Goal: Task Accomplishment & Management: Manage account settings

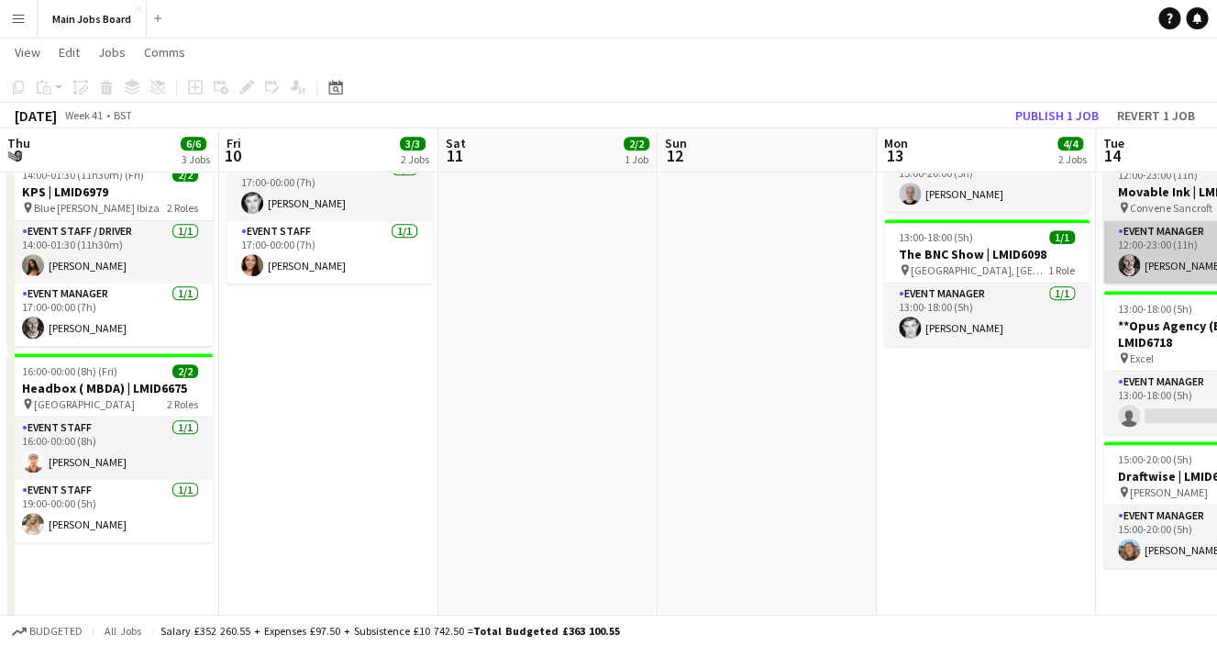
scroll to position [0, 635]
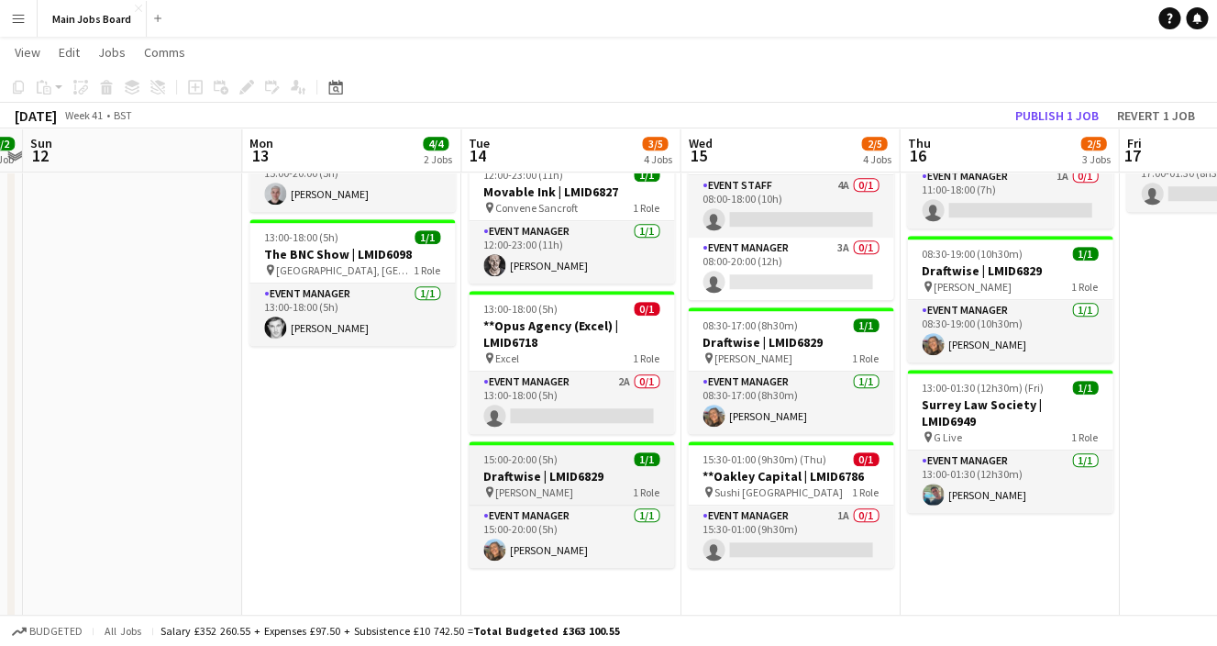
click at [596, 477] on h3 "Draftwise | LMID6829" at bounding box center [572, 476] width 206 height 17
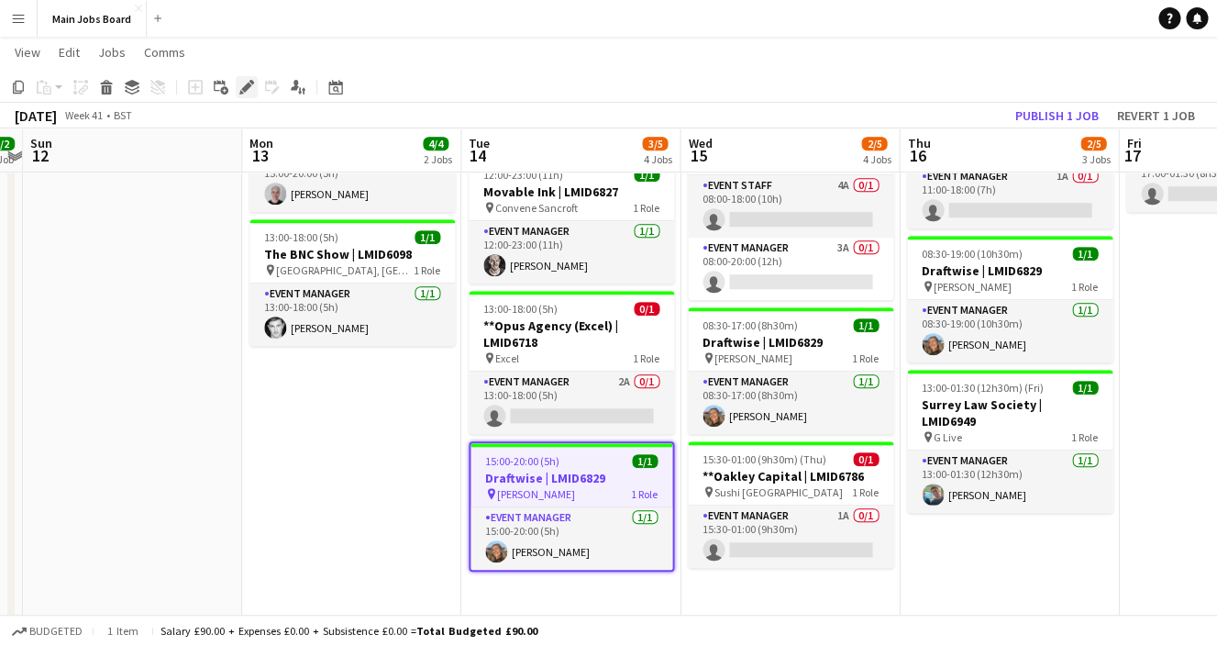
click at [243, 93] on icon "Edit" at bounding box center [246, 87] width 15 height 15
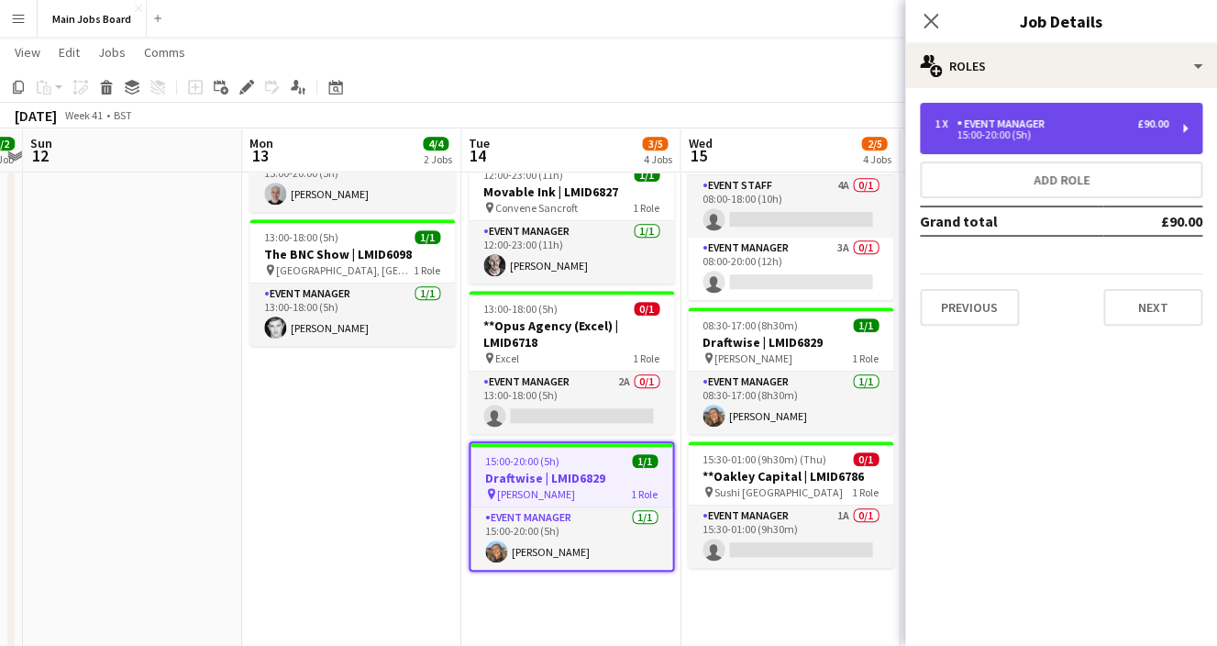
click at [1099, 126] on div "1 x Event Manager £90.00" at bounding box center [1052, 123] width 234 height 13
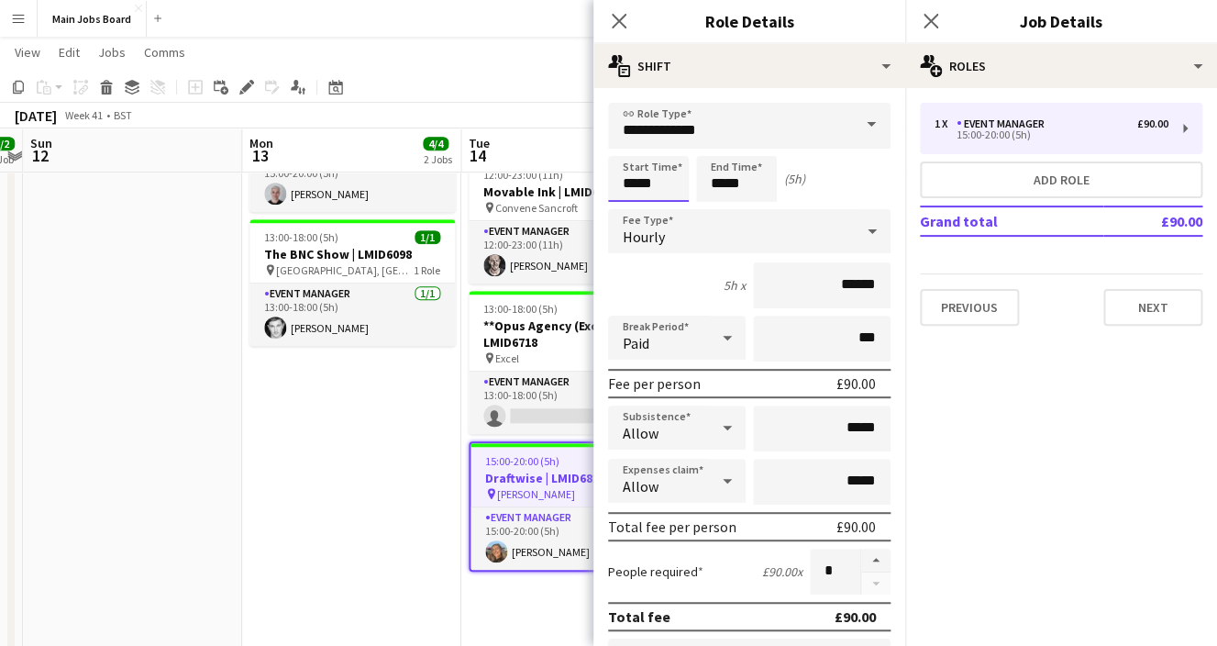
click at [636, 179] on input "*****" at bounding box center [648, 179] width 81 height 46
type input "*****"
click at [722, 189] on input "*****" at bounding box center [736, 179] width 81 height 46
type input "*****"
click at [929, 31] on app-icon "Close pop-in" at bounding box center [931, 21] width 27 height 27
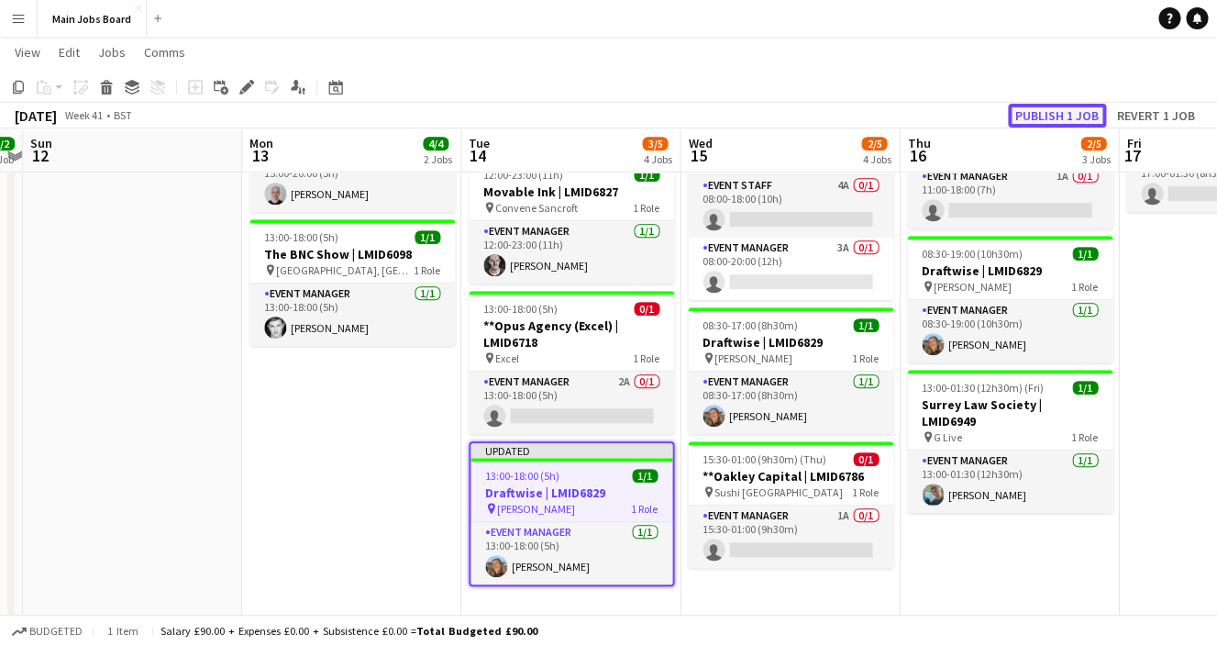
click at [1043, 116] on button "Publish 1 job" at bounding box center [1057, 116] width 98 height 24
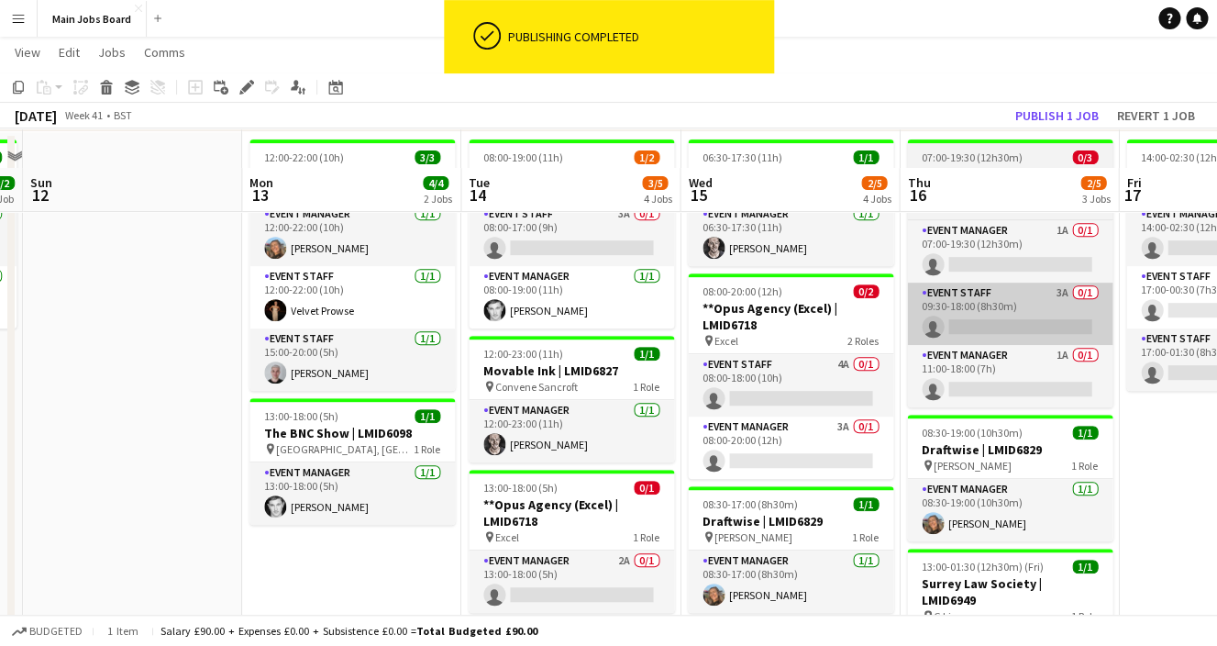
scroll to position [197, 0]
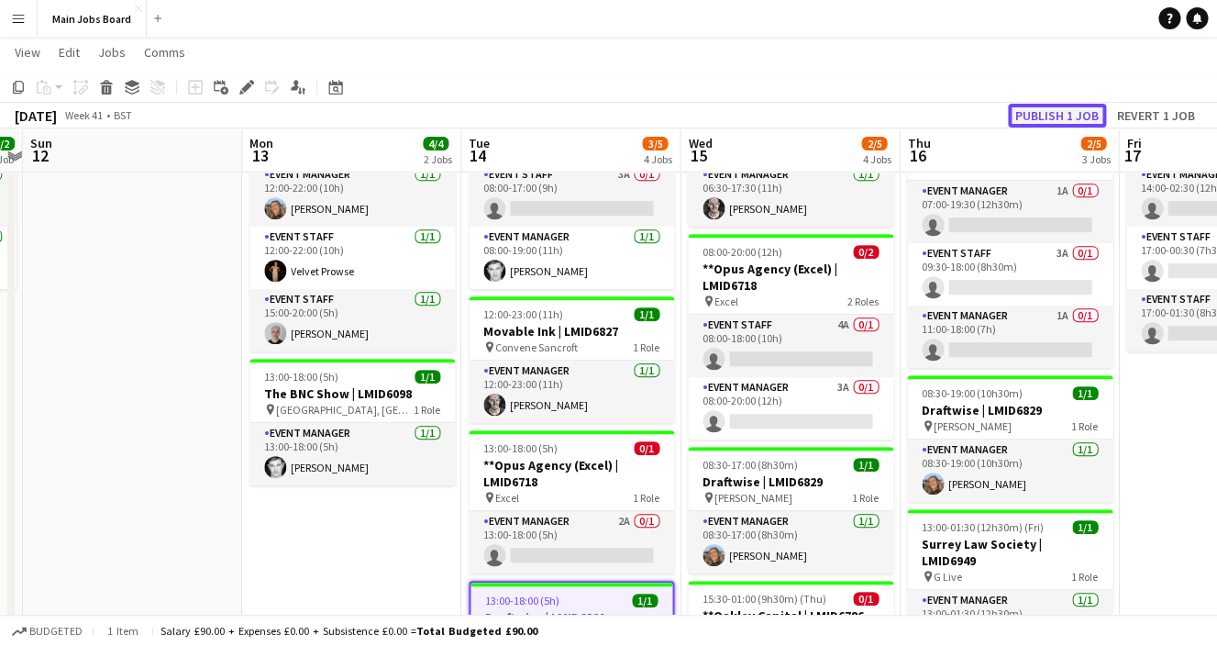
click at [1061, 106] on button "Publish 1 job" at bounding box center [1057, 116] width 98 height 24
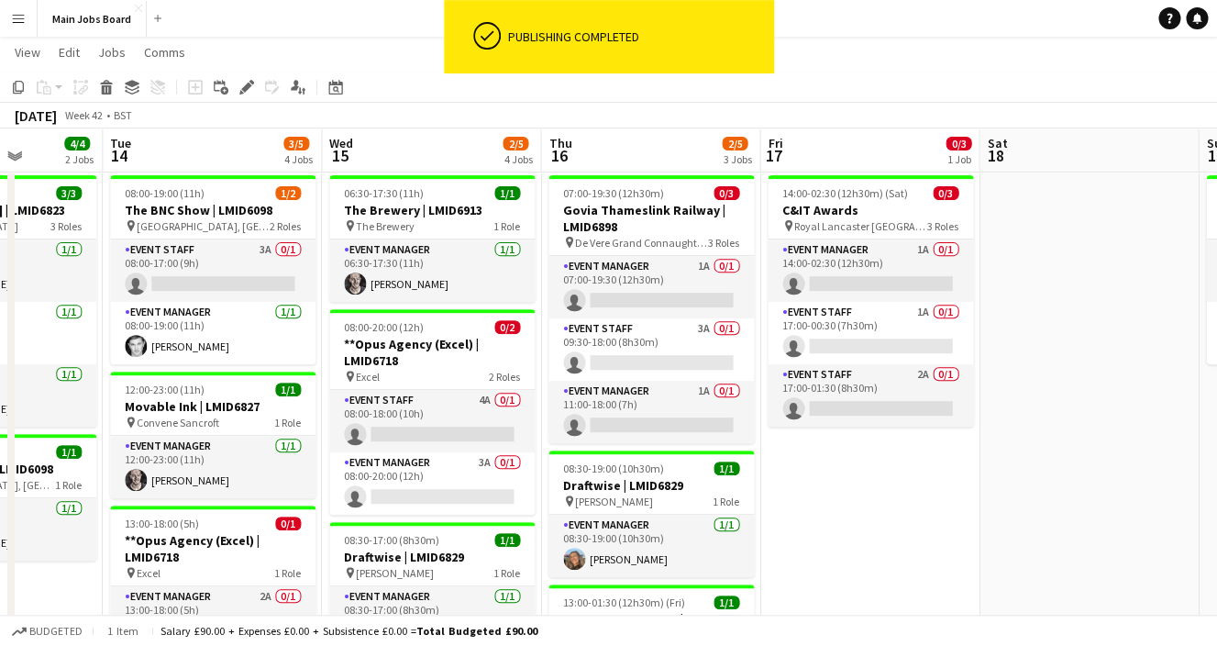
scroll to position [0, 820]
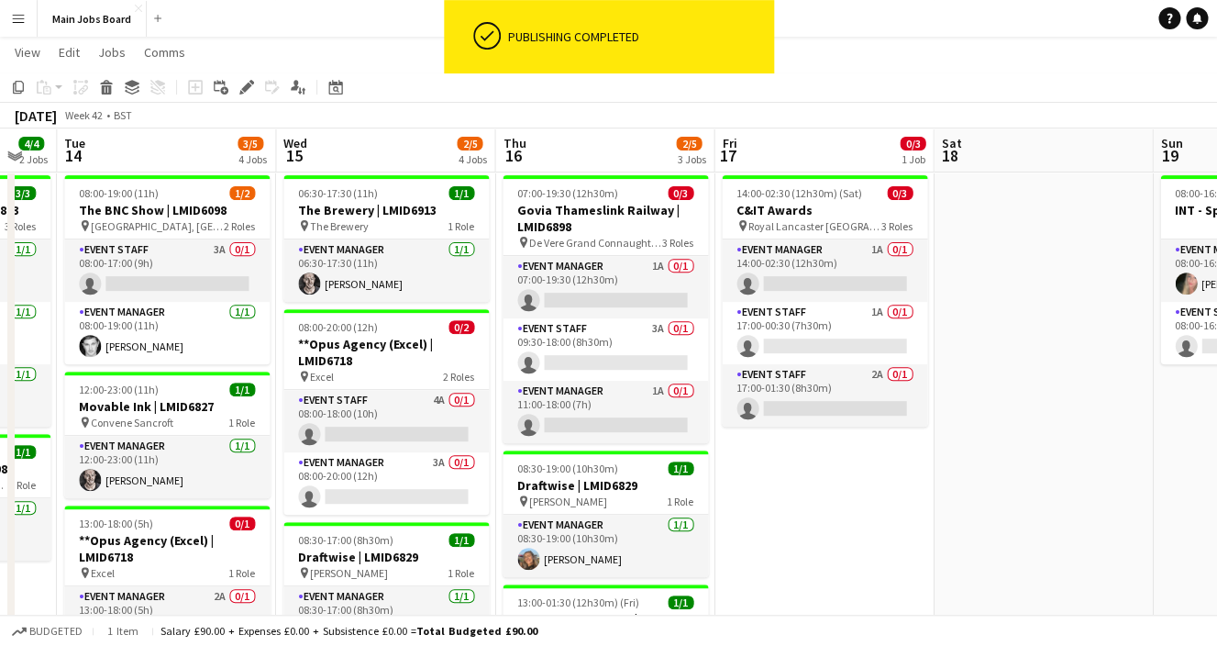
drag, startPoint x: 1137, startPoint y: 518, endPoint x: 732, endPoint y: 495, distance: 405.3
click at [732, 495] on app-calendar-viewport "Fri 10 3/3 2 Jobs Sat 11 2/2 1 Job Sun 12 Mon 13 4/4 2 Jobs Tue 14 3/5 4 Jobs W…" at bounding box center [608, 511] width 1217 height 1123
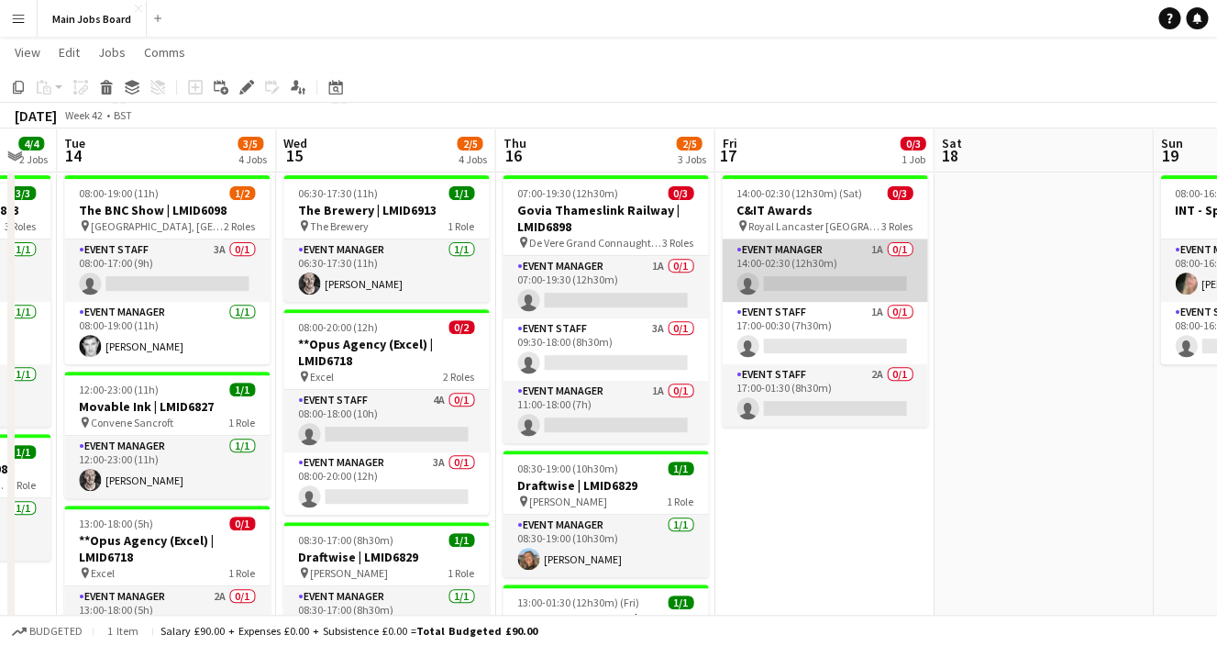
click at [875, 256] on app-card-role "Event Manager 1A 0/1 14:00-02:30 (12h30m) single-neutral-actions" at bounding box center [825, 270] width 206 height 62
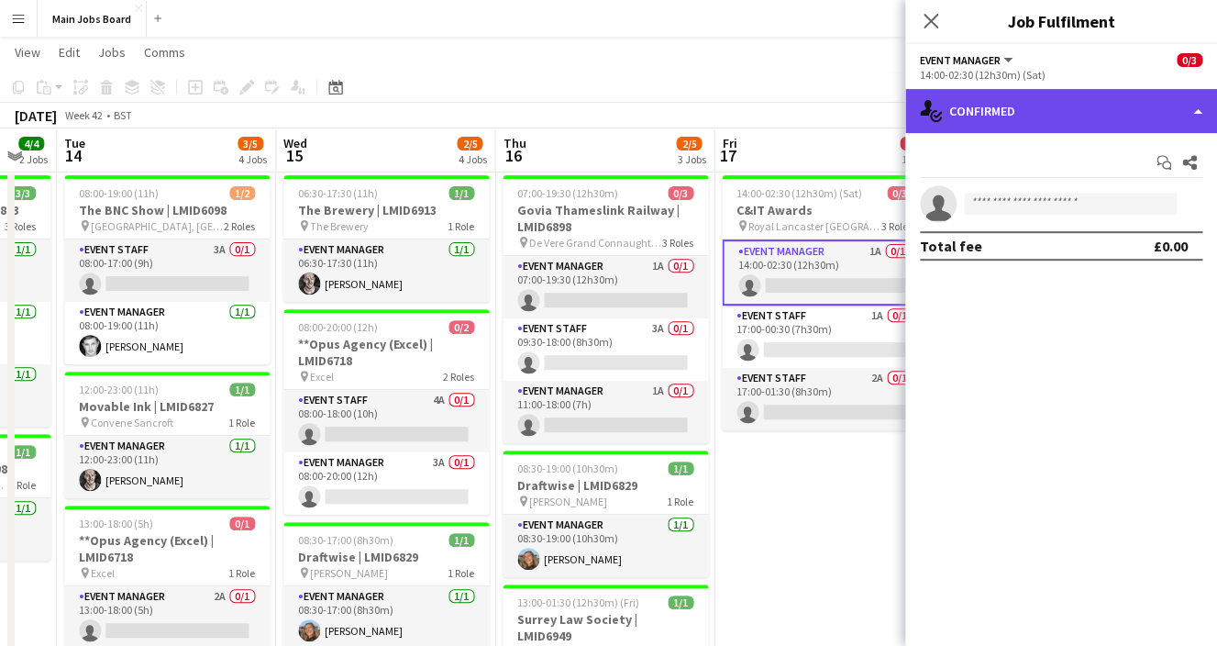
click at [1056, 109] on div "single-neutral-actions-check-2 Confirmed" at bounding box center [1062, 111] width 312 height 44
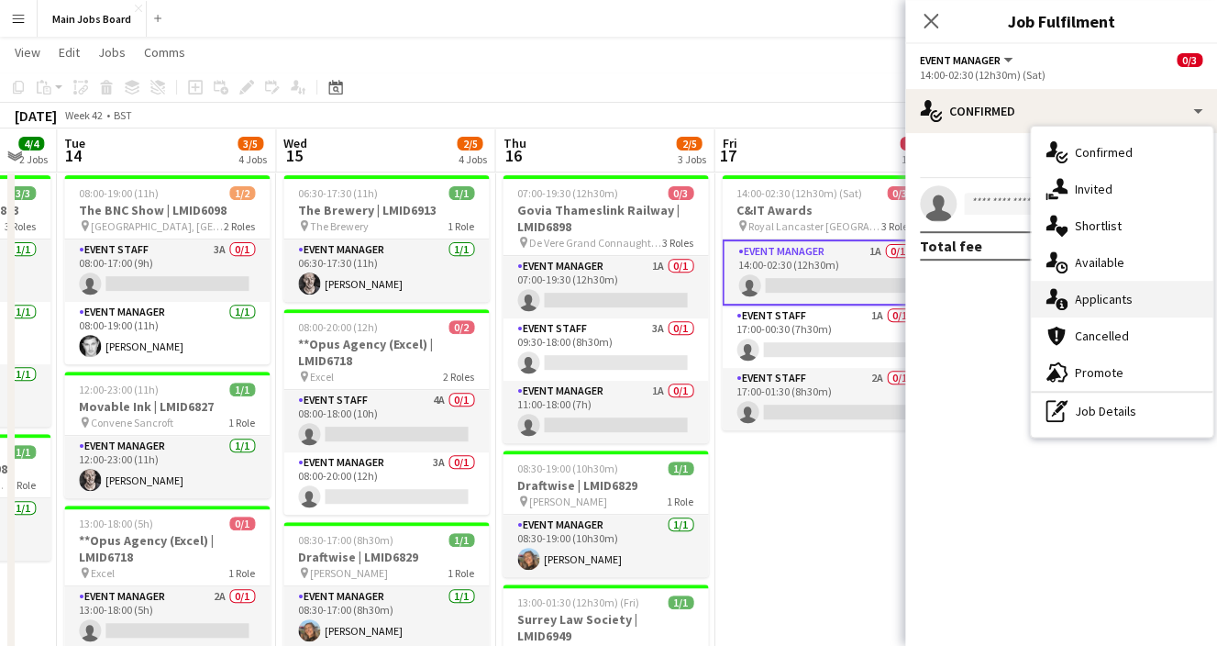
click at [1107, 294] on span "Applicants" at bounding box center [1104, 299] width 58 height 17
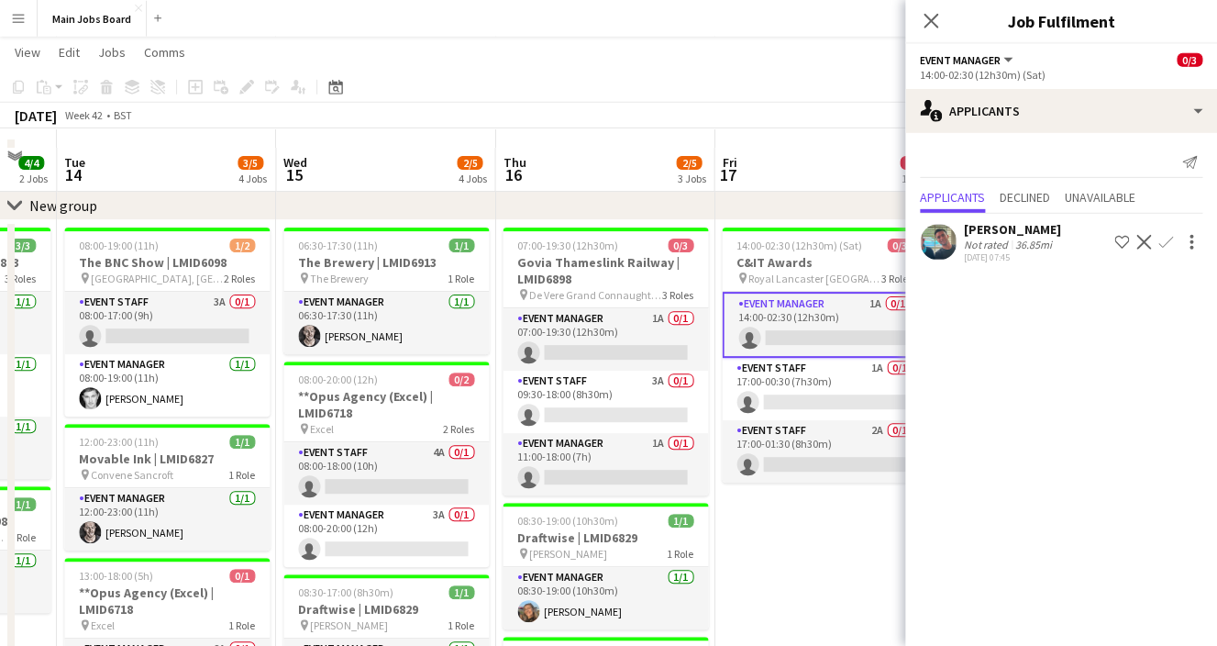
scroll to position [109, 0]
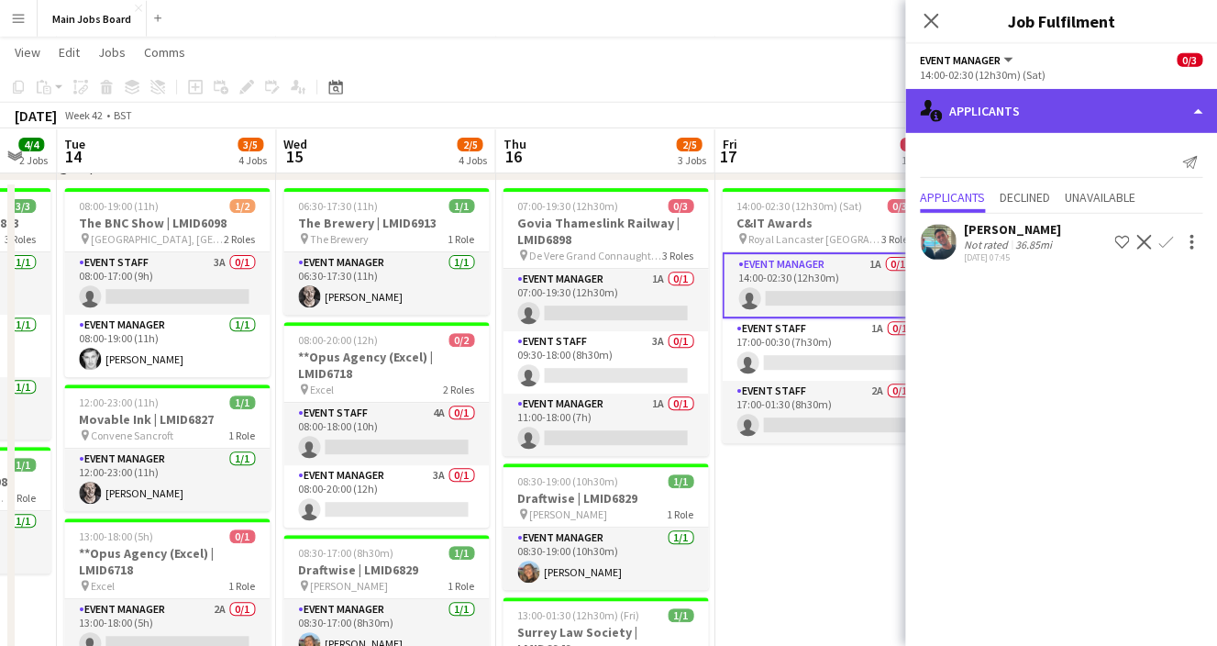
click at [1019, 107] on div "single-neutral-actions-information Applicants" at bounding box center [1062, 111] width 312 height 44
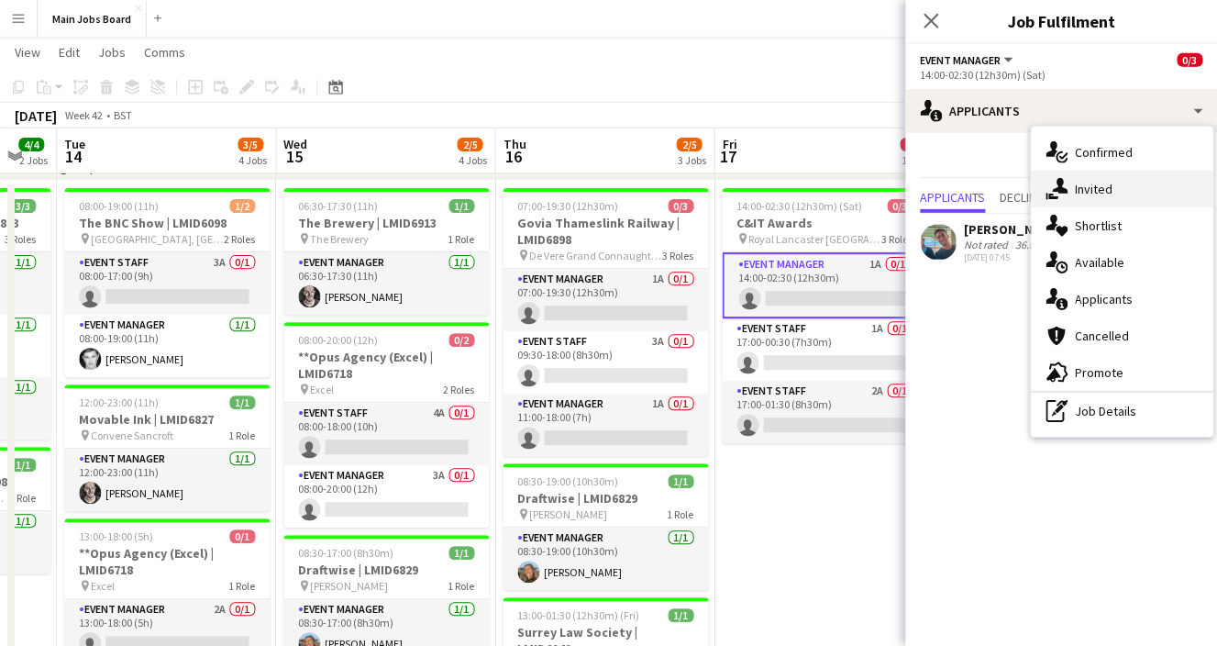
click at [1116, 196] on div "single-neutral-actions-share-1 Invited" at bounding box center [1122, 189] width 182 height 37
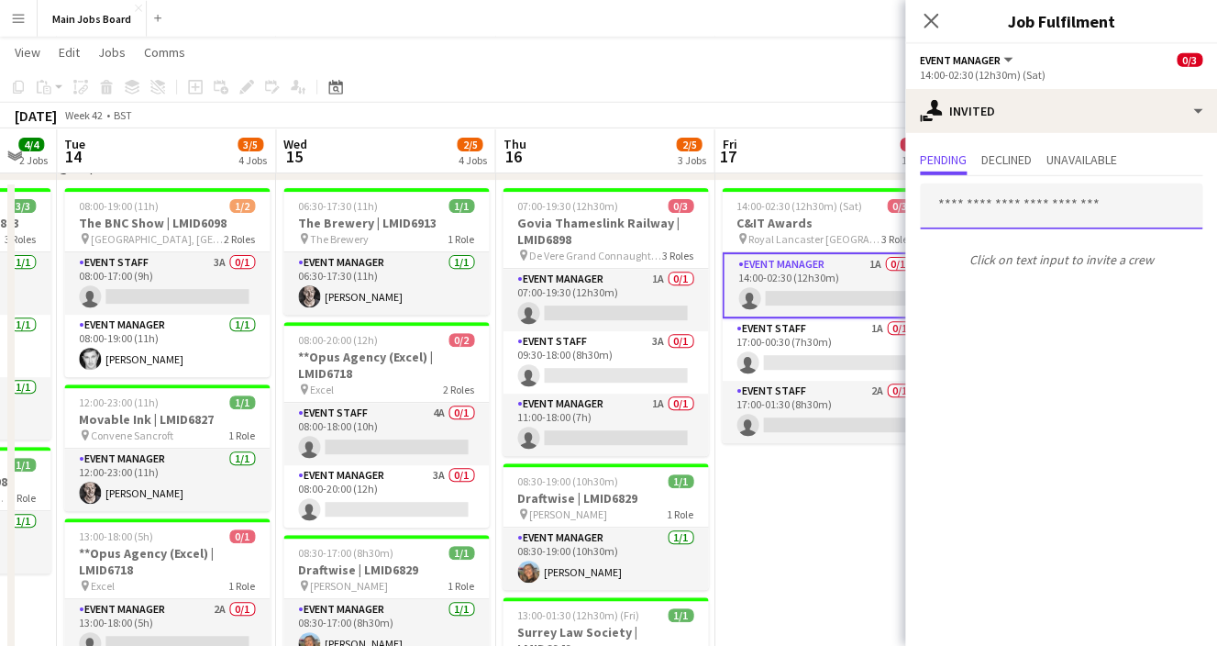
click at [1041, 204] on input "text" at bounding box center [1061, 206] width 283 height 46
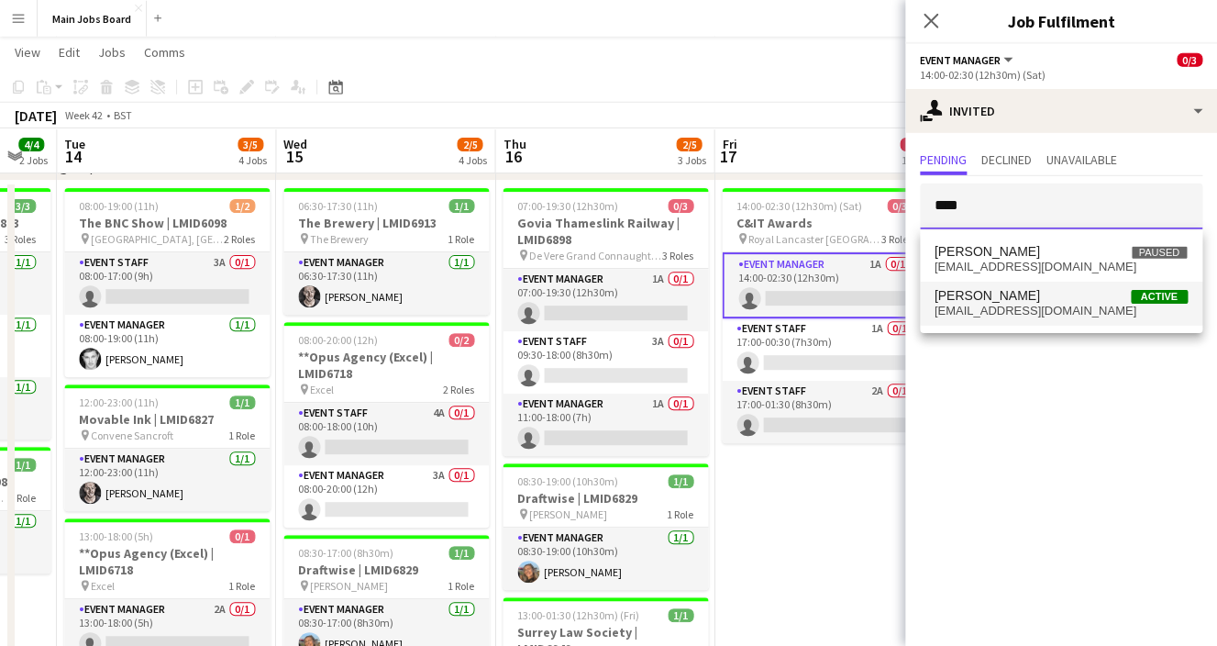
type input "****"
click at [1015, 306] on span "[EMAIL_ADDRESS][DOMAIN_NAME]" at bounding box center [1061, 311] width 253 height 15
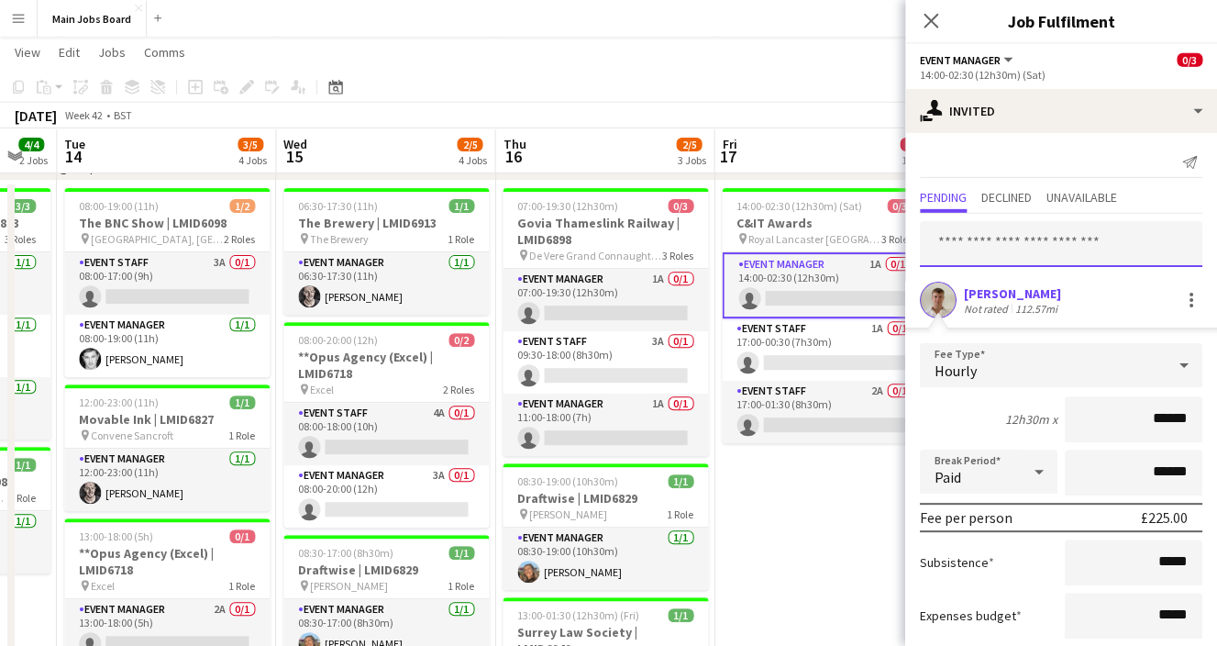
click at [988, 251] on input "text" at bounding box center [1061, 244] width 283 height 46
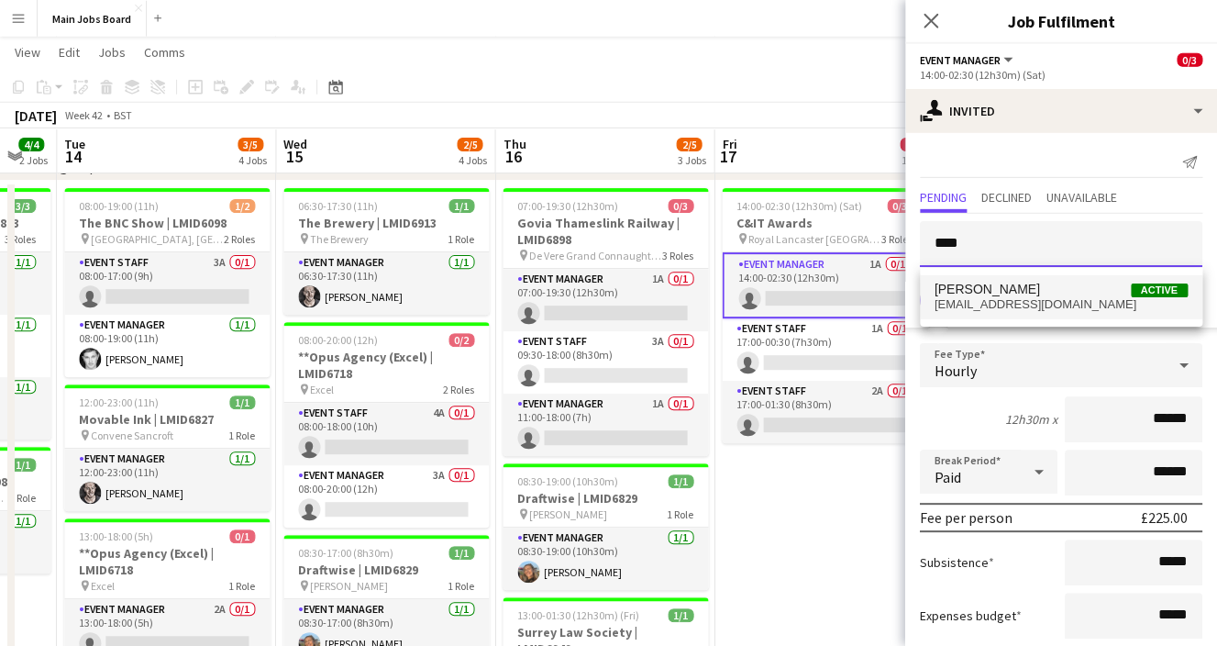
type input "****"
click at [1008, 292] on span "[PERSON_NAME]" at bounding box center [988, 290] width 106 height 16
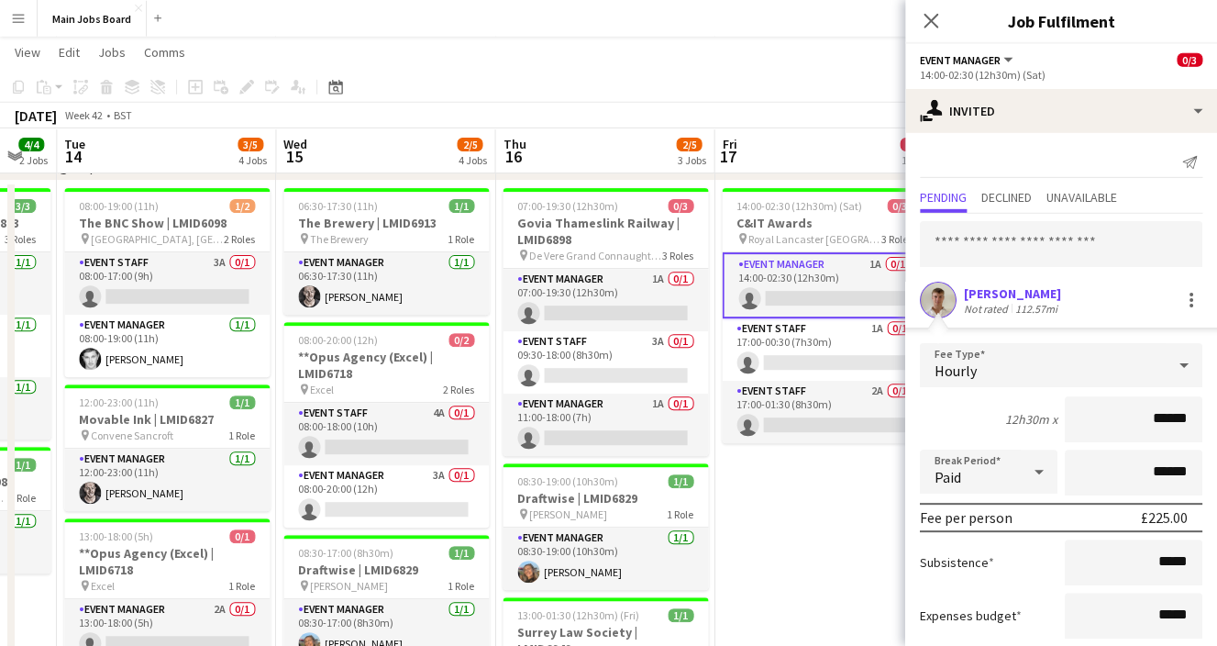
scroll to position [150, 0]
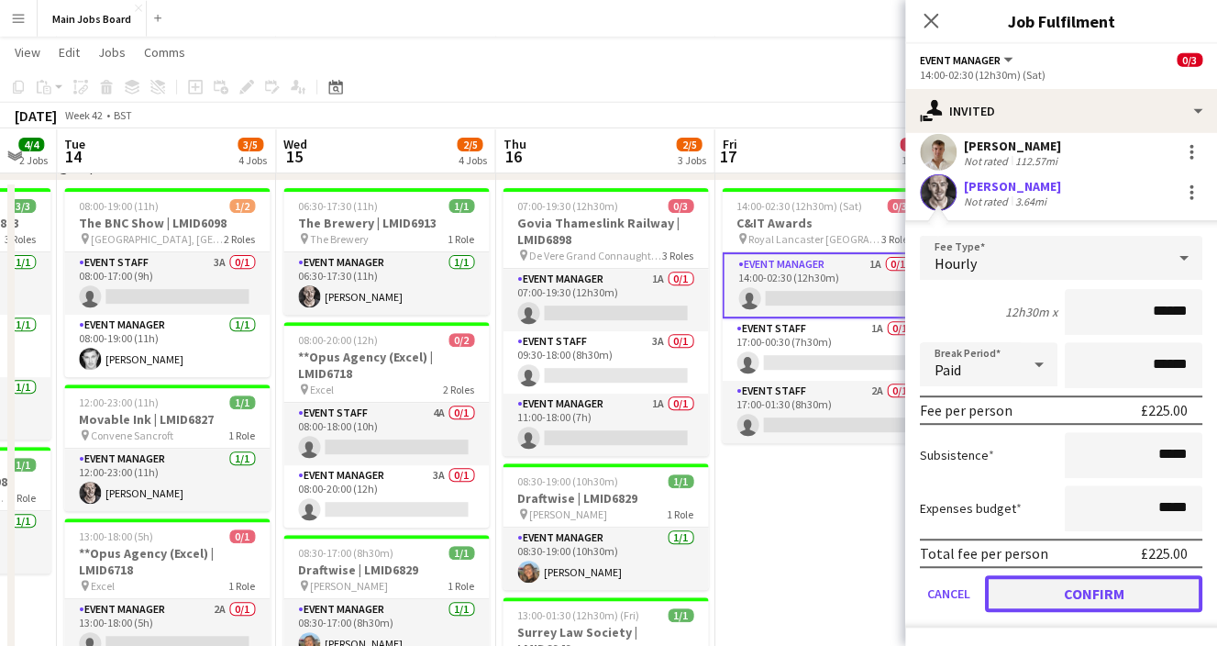
click at [1019, 608] on button "Confirm" at bounding box center [1093, 593] width 217 height 37
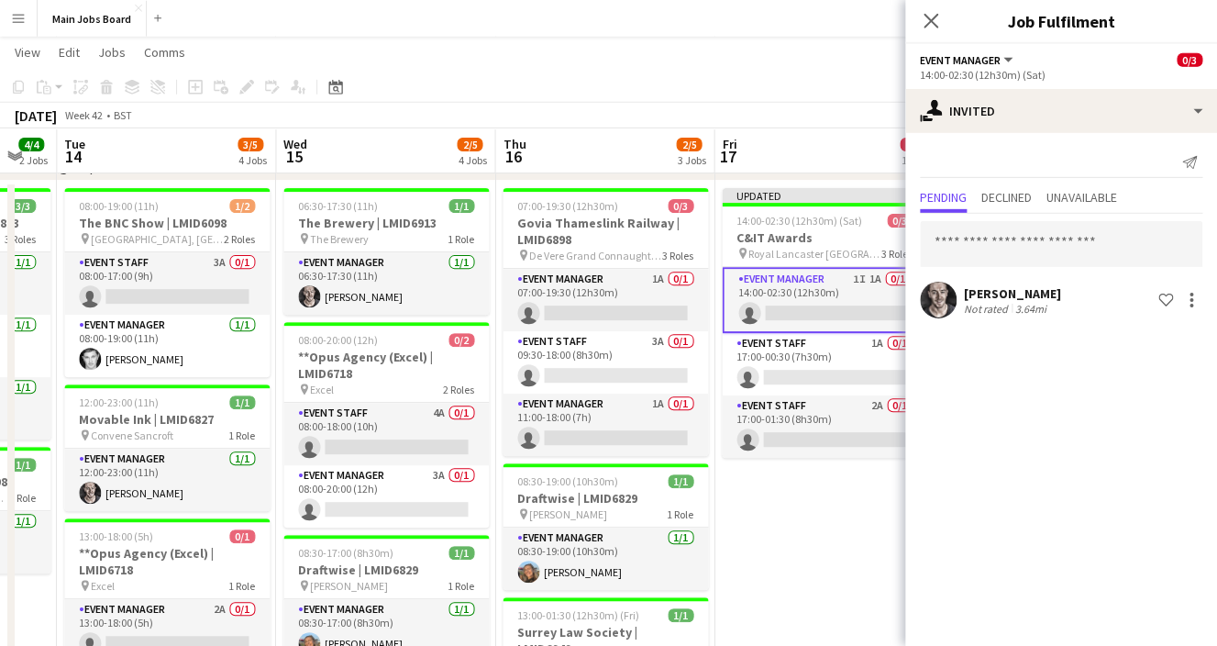
scroll to position [0, 0]
click at [844, 309] on app-card-role "Event Manager 1I 1A 0/1 14:00-02:30 (12h30m) single-neutral-actions" at bounding box center [825, 300] width 206 height 66
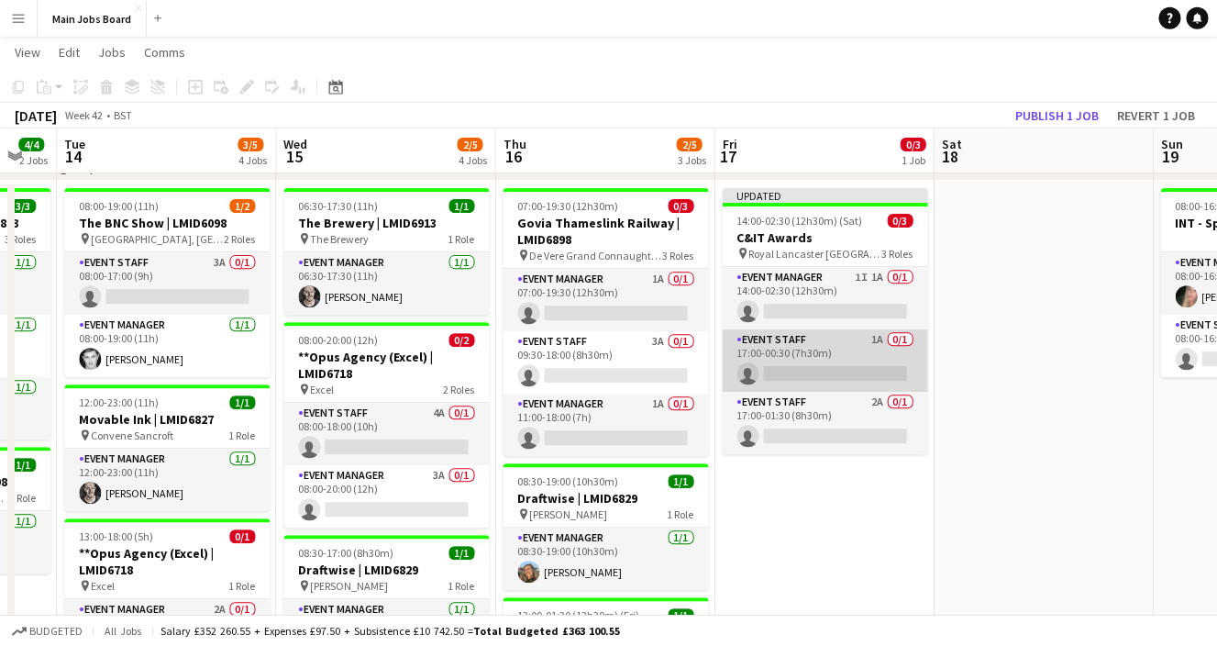
click at [828, 329] on app-card-role "Event Staff 1A 0/1 17:00-00:30 (7h30m) single-neutral-actions" at bounding box center [825, 360] width 206 height 62
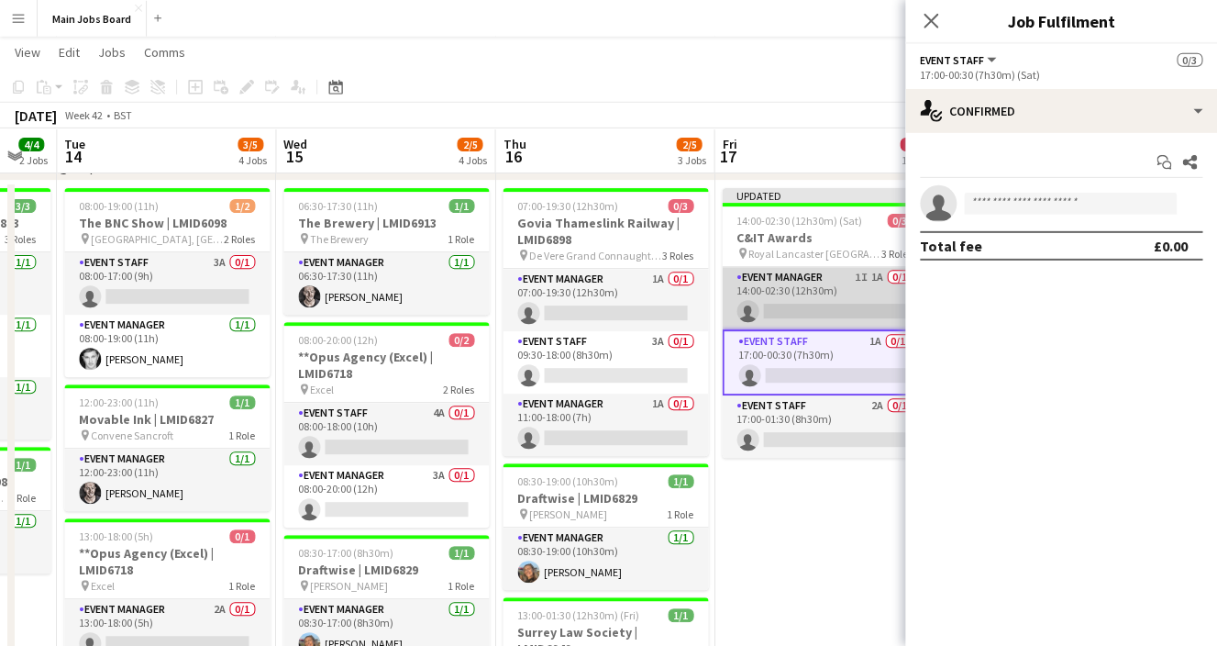
click at [827, 277] on app-card-role "Event Manager 1I 1A 0/1 14:00-02:30 (12h30m) single-neutral-actions" at bounding box center [825, 298] width 206 height 62
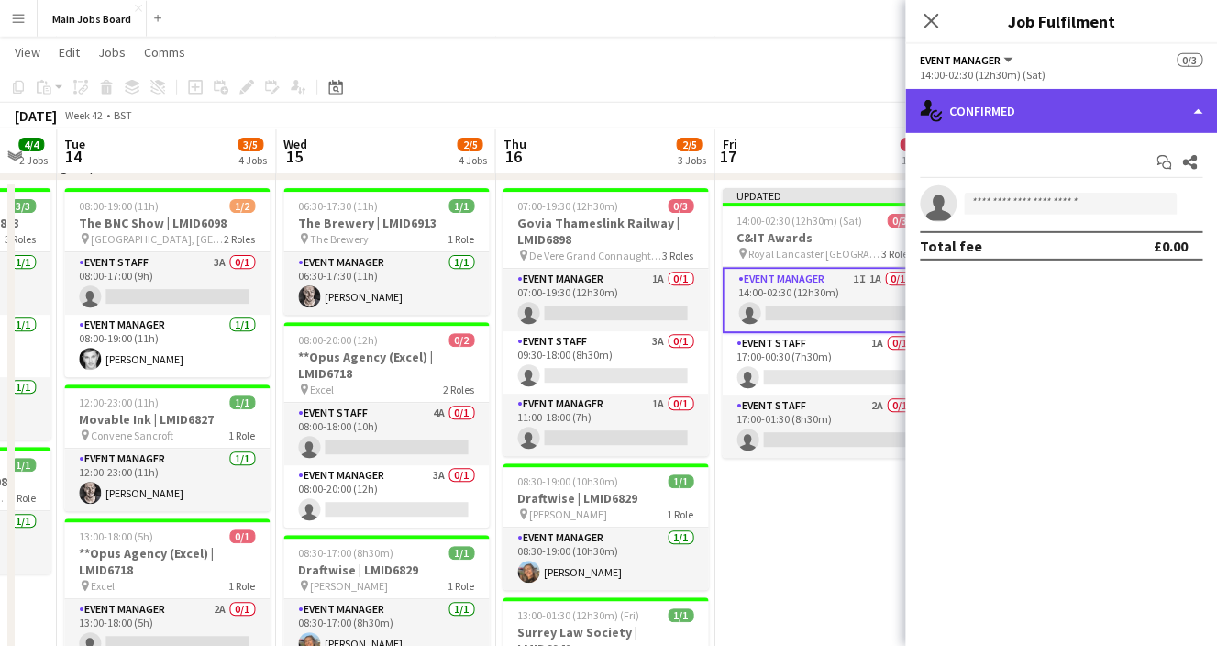
click at [1010, 117] on div "single-neutral-actions-check-2 Confirmed" at bounding box center [1062, 111] width 312 height 44
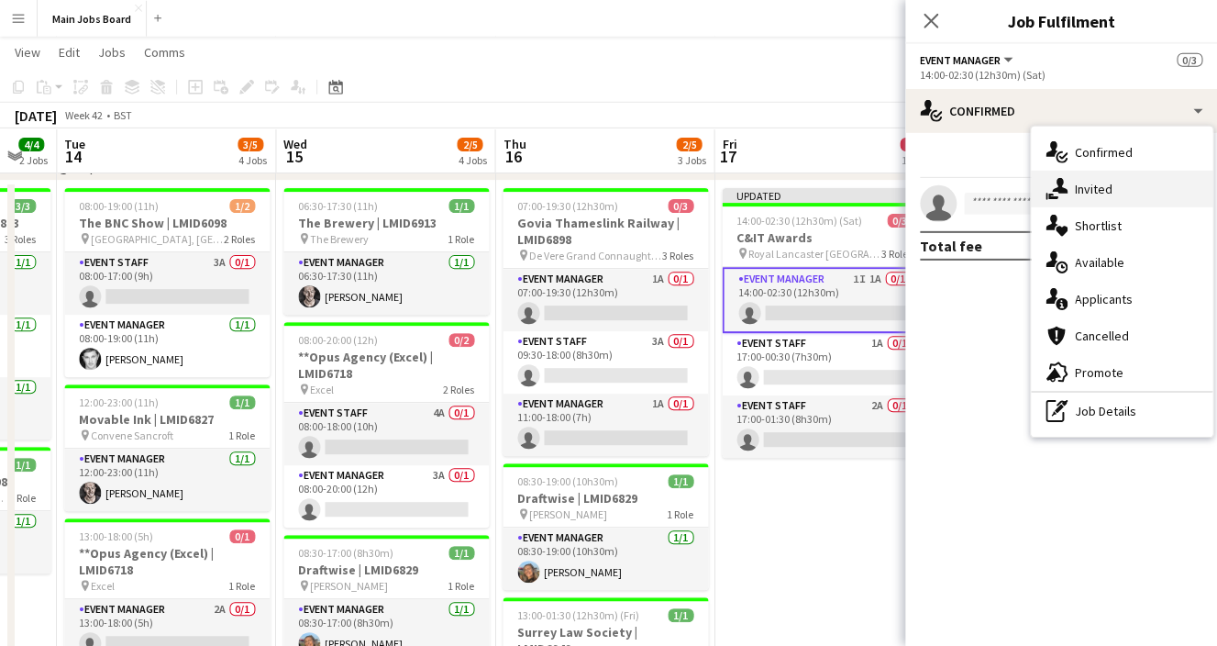
click at [1101, 199] on div "single-neutral-actions-share-1 Invited" at bounding box center [1122, 189] width 182 height 37
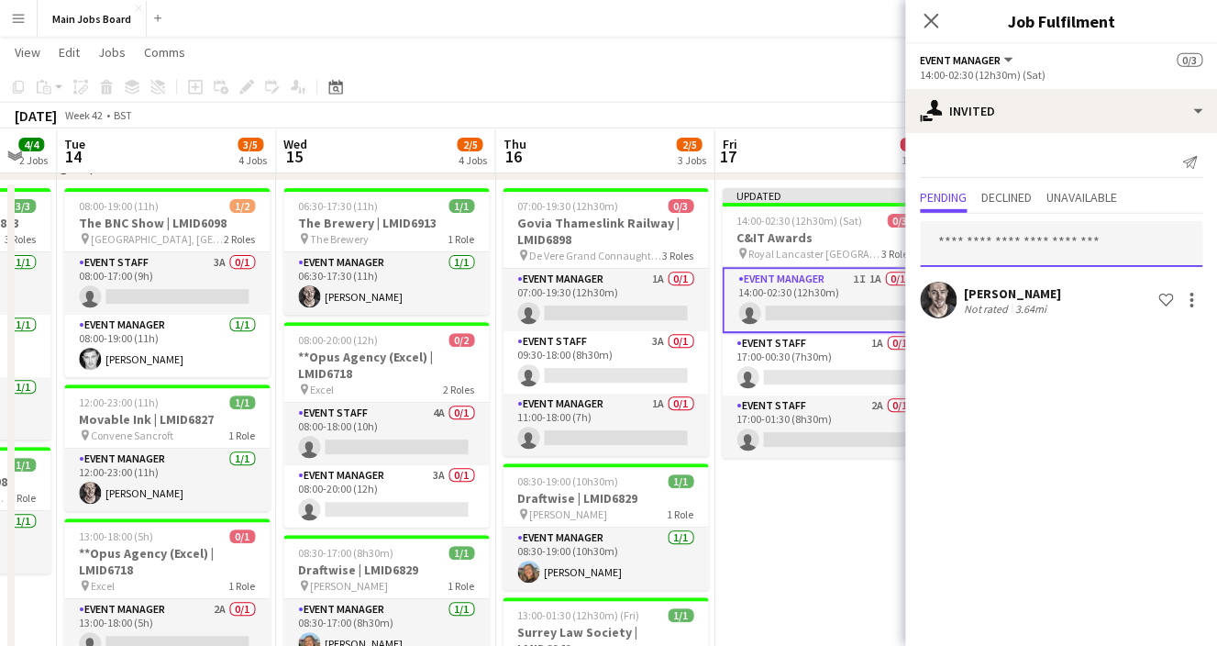
click at [997, 251] on input "text" at bounding box center [1061, 244] width 283 height 46
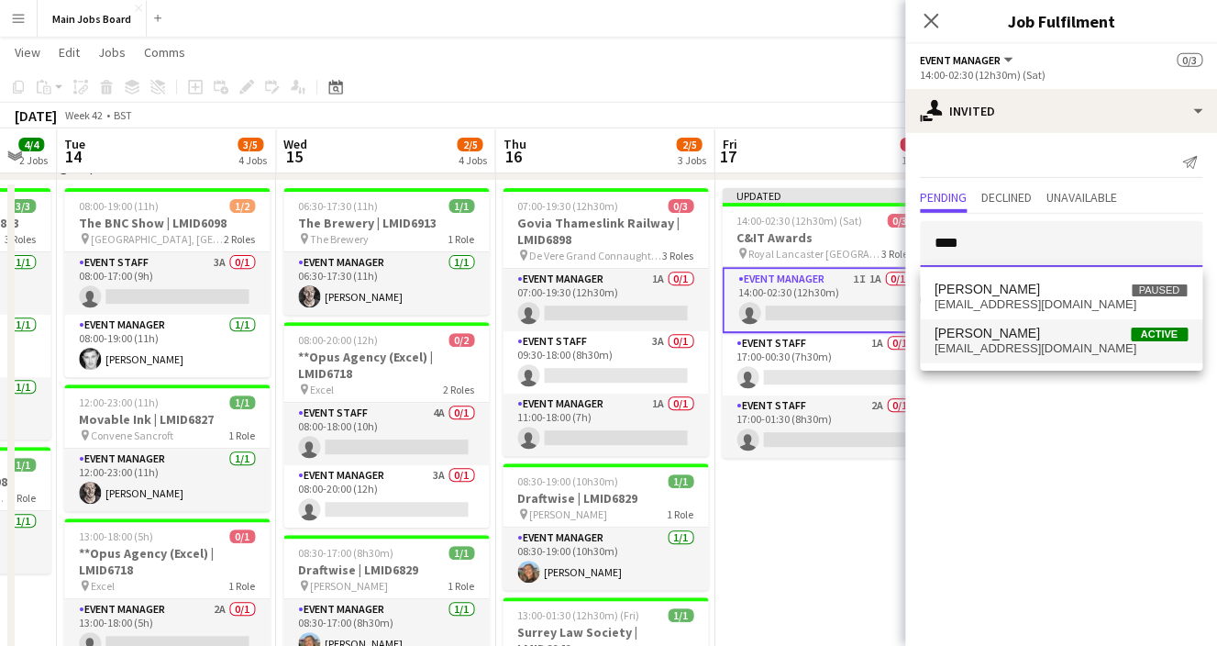
type input "****"
click at [958, 339] on span "[PERSON_NAME]" at bounding box center [988, 334] width 106 height 16
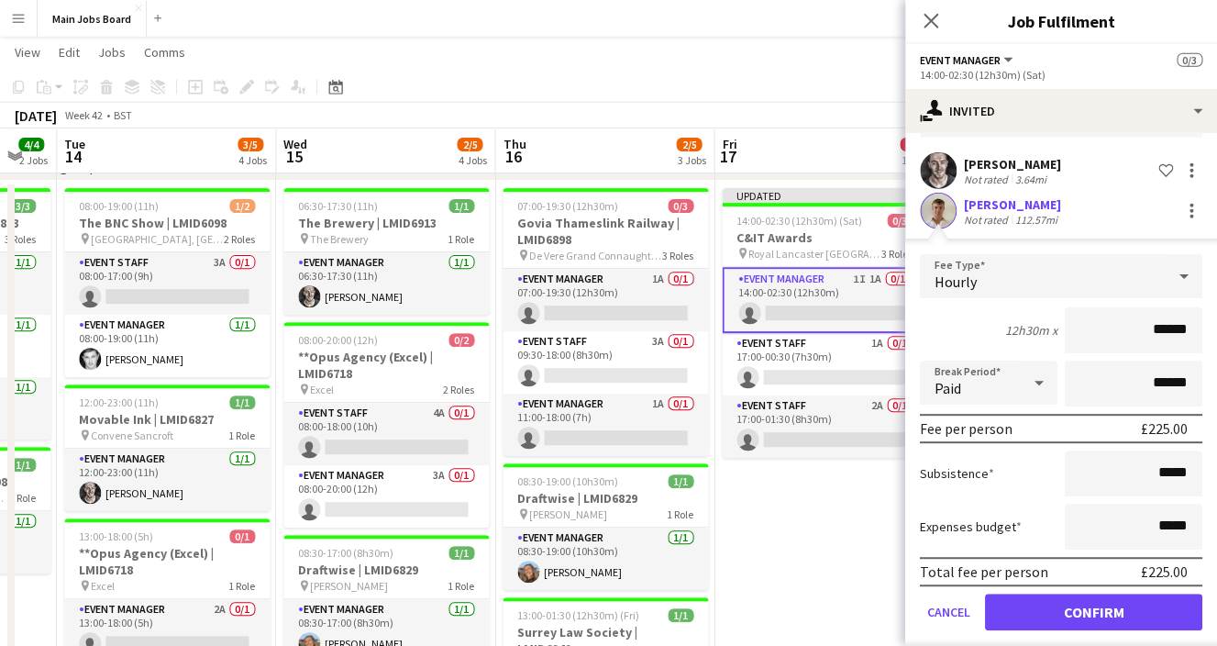
scroll to position [150, 0]
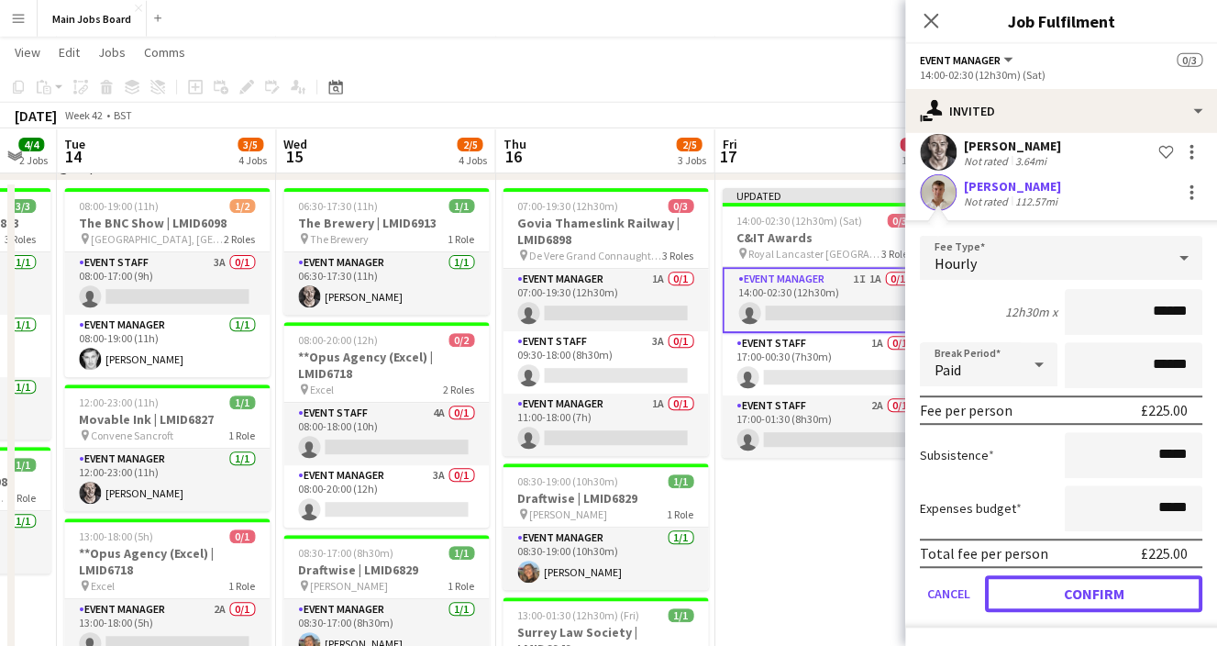
click at [1067, 602] on button "Confirm" at bounding box center [1093, 593] width 217 height 37
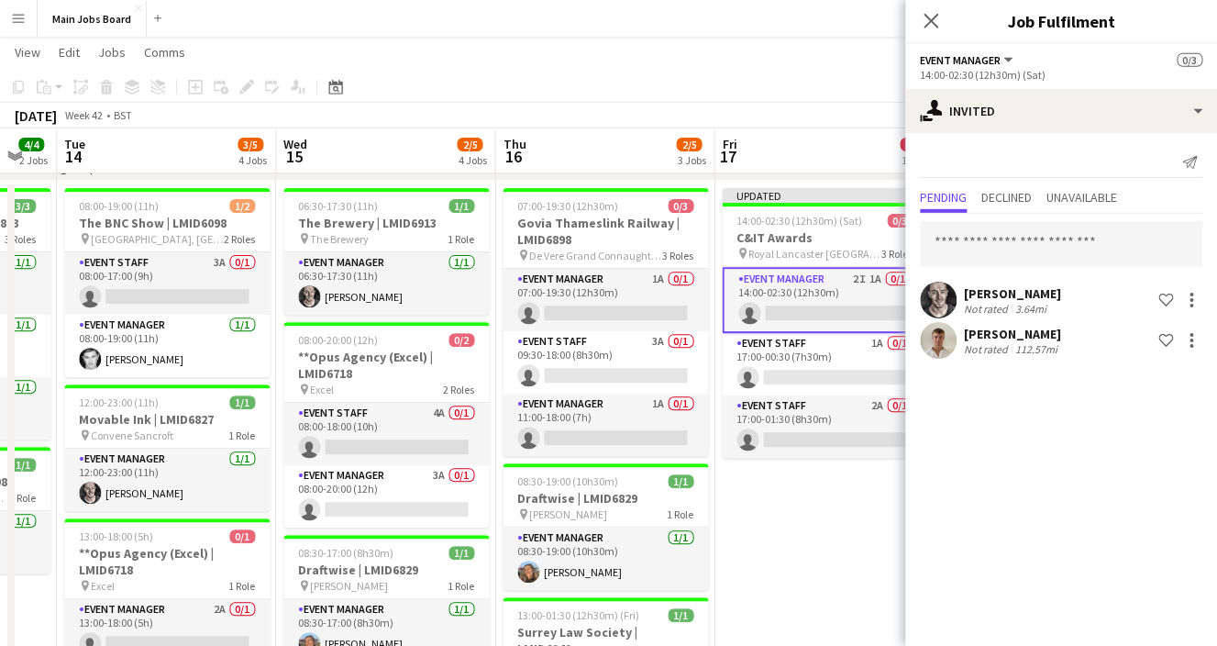
scroll to position [0, 0]
click at [932, 17] on icon "Close pop-in" at bounding box center [930, 20] width 17 height 17
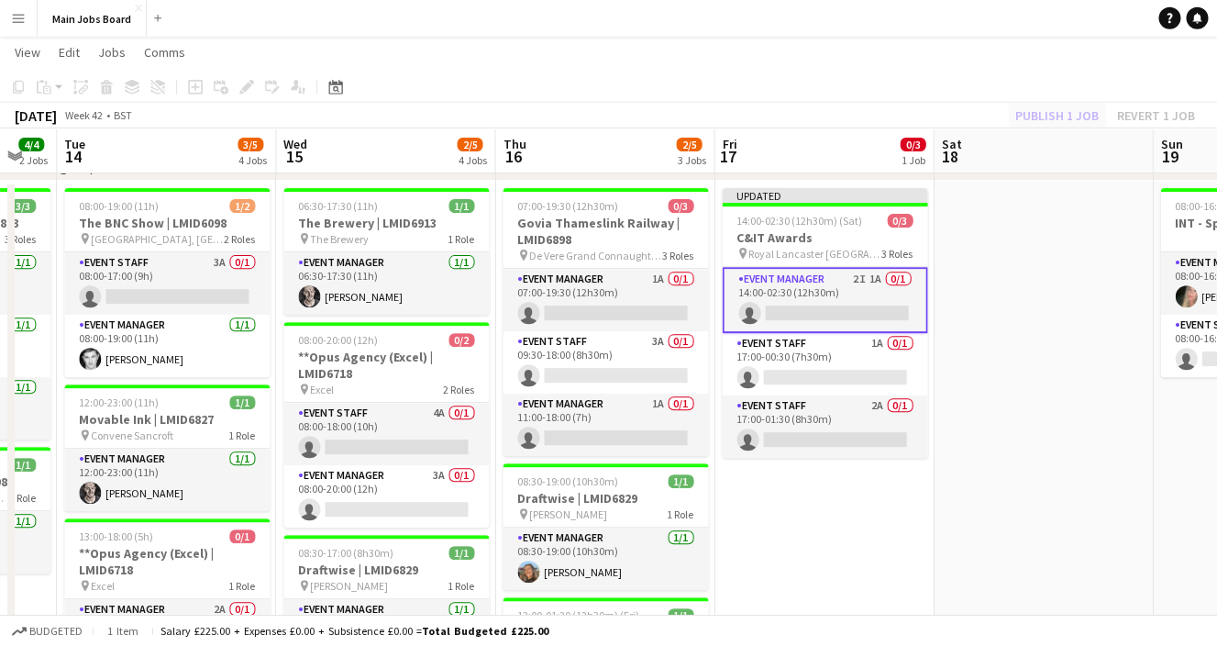
click at [1048, 110] on div "Publish 1 job Revert 1 job" at bounding box center [1106, 116] width 224 height 24
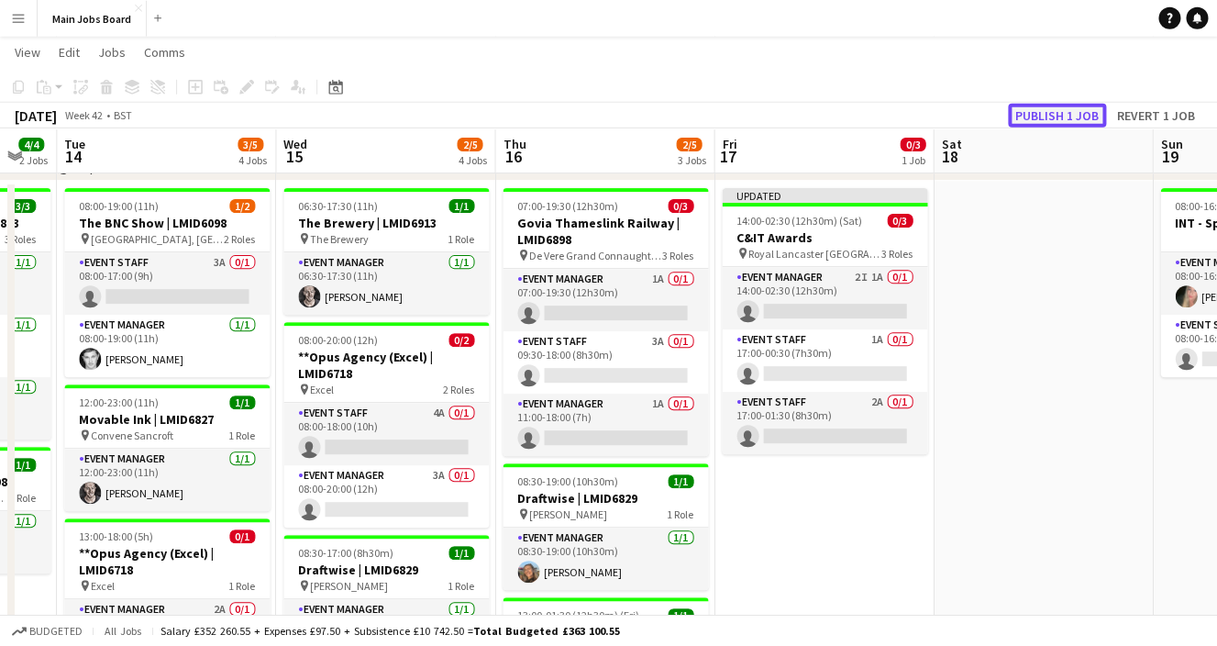
click at [1047, 111] on button "Publish 1 job" at bounding box center [1057, 116] width 98 height 24
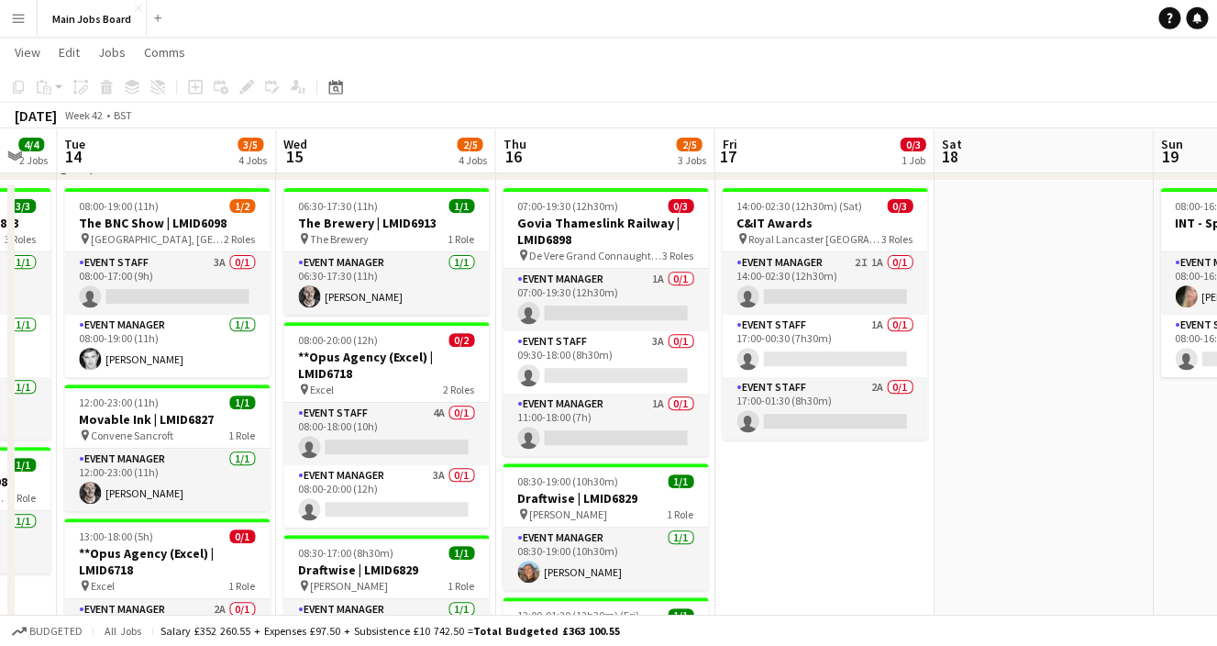
click at [5, 5] on button "Menu" at bounding box center [18, 18] width 37 height 37
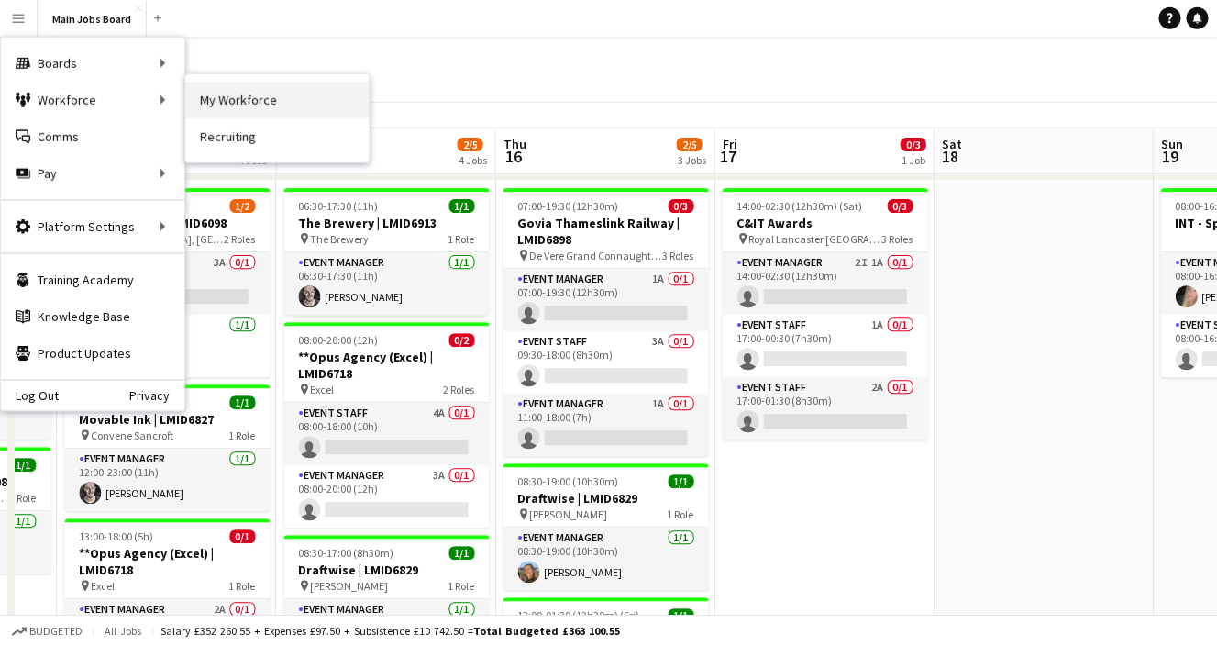
click at [221, 106] on link "My Workforce" at bounding box center [276, 100] width 183 height 37
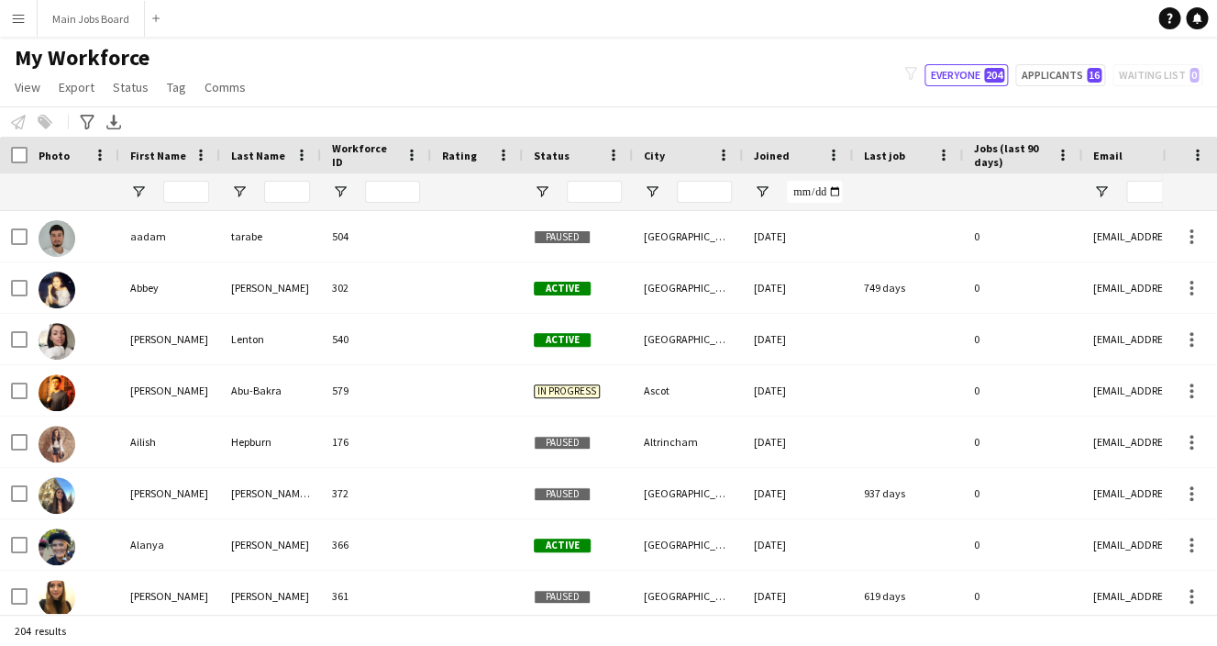
type input "*"
type input "**********"
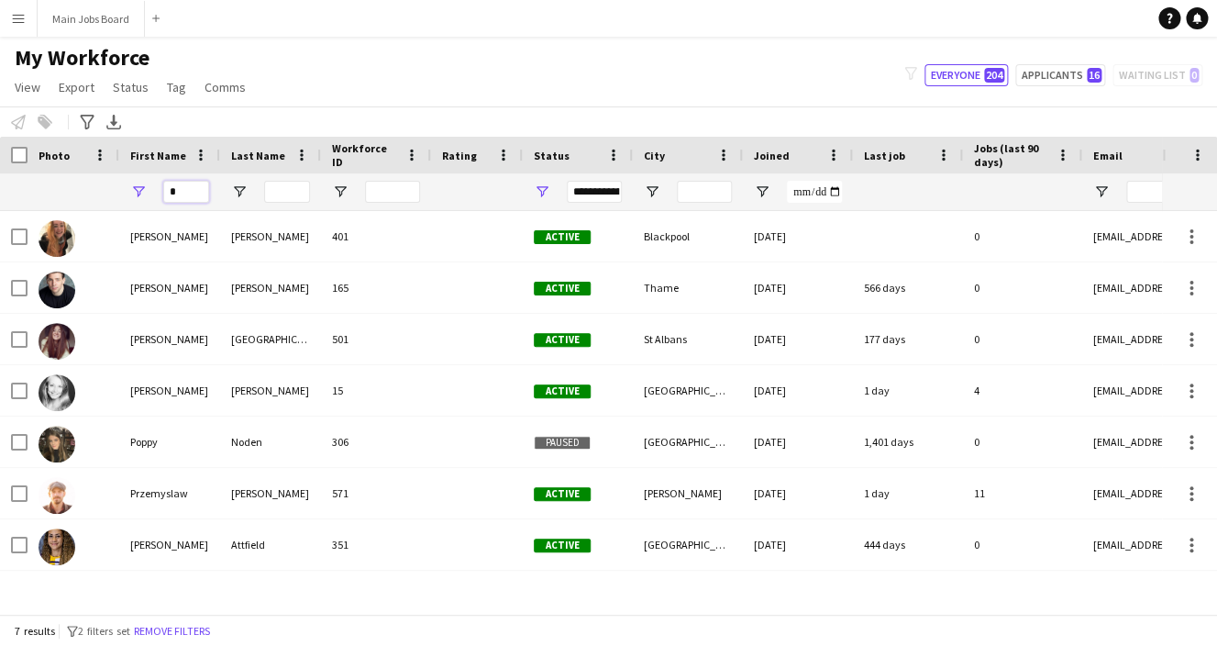
click at [195, 187] on input "*" at bounding box center [186, 192] width 46 height 22
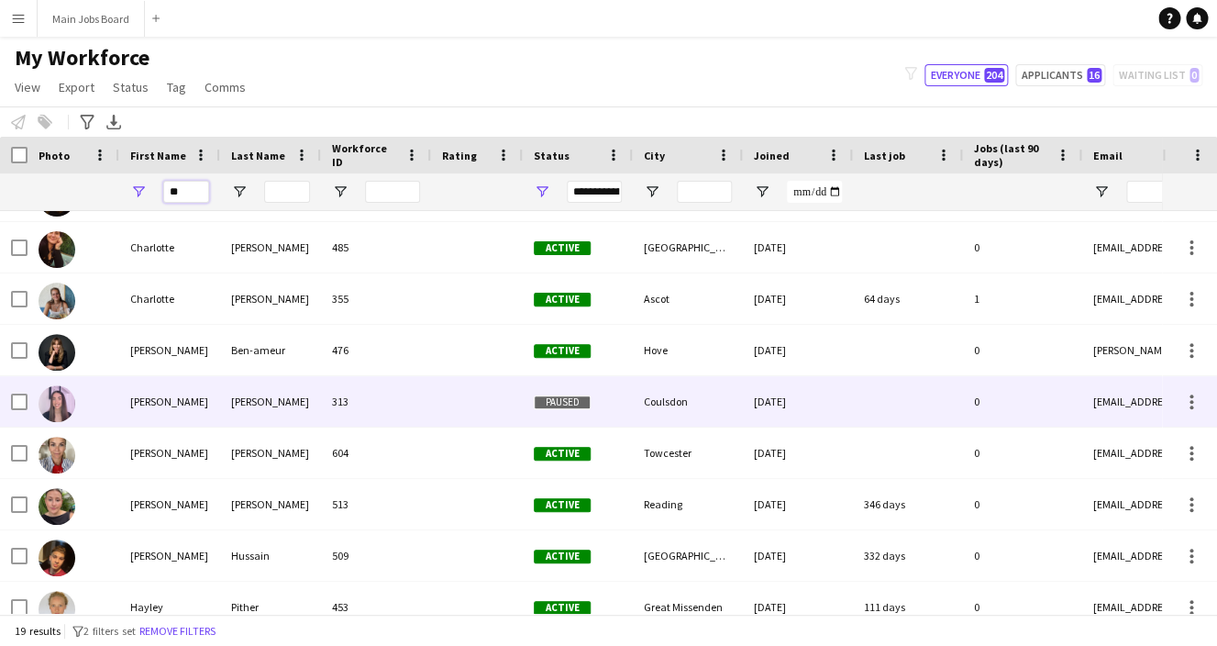
scroll to position [167, 0]
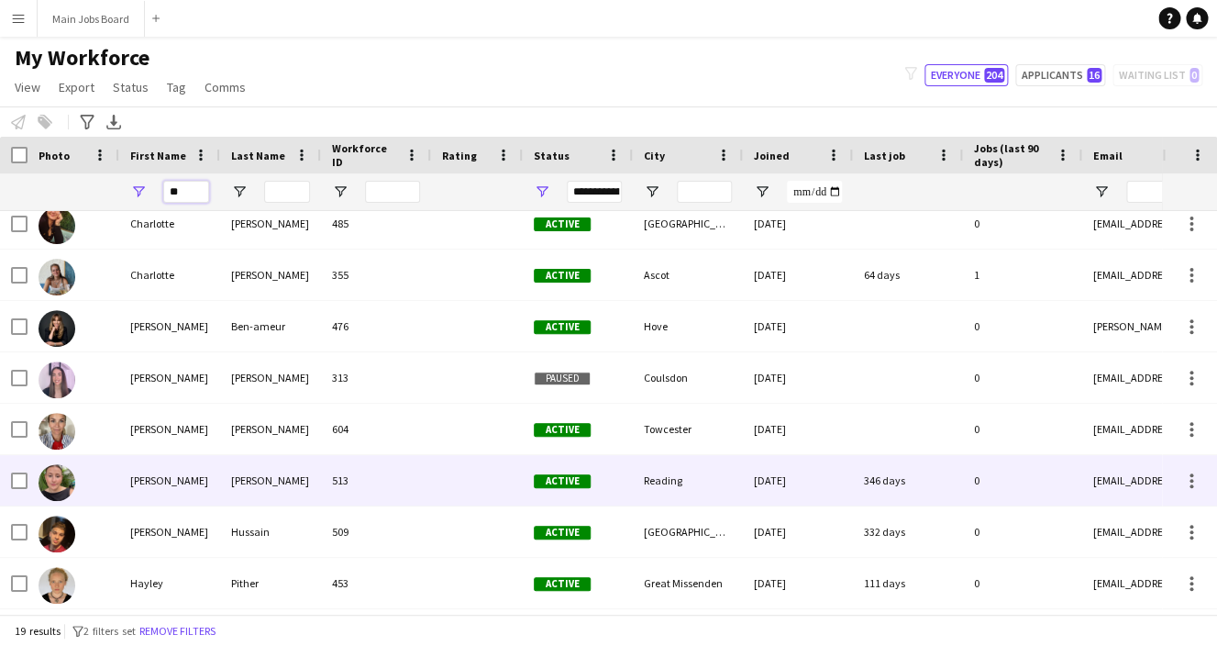
type input "**"
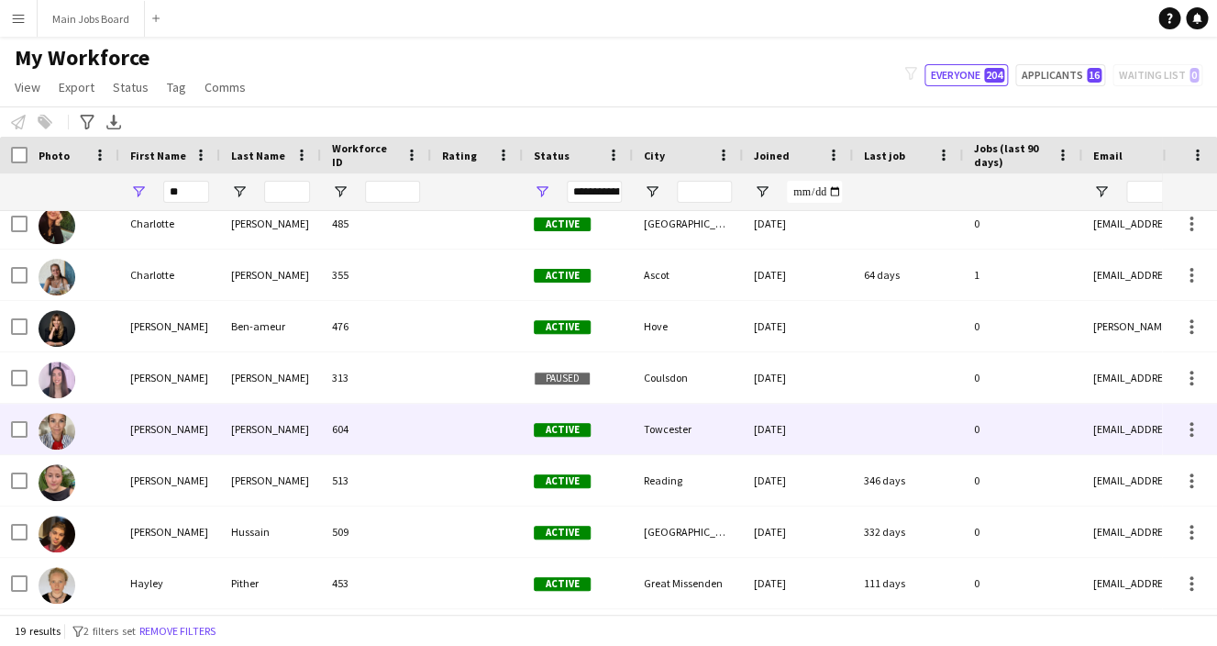
click at [128, 450] on div "[PERSON_NAME]" at bounding box center [169, 429] width 101 height 50
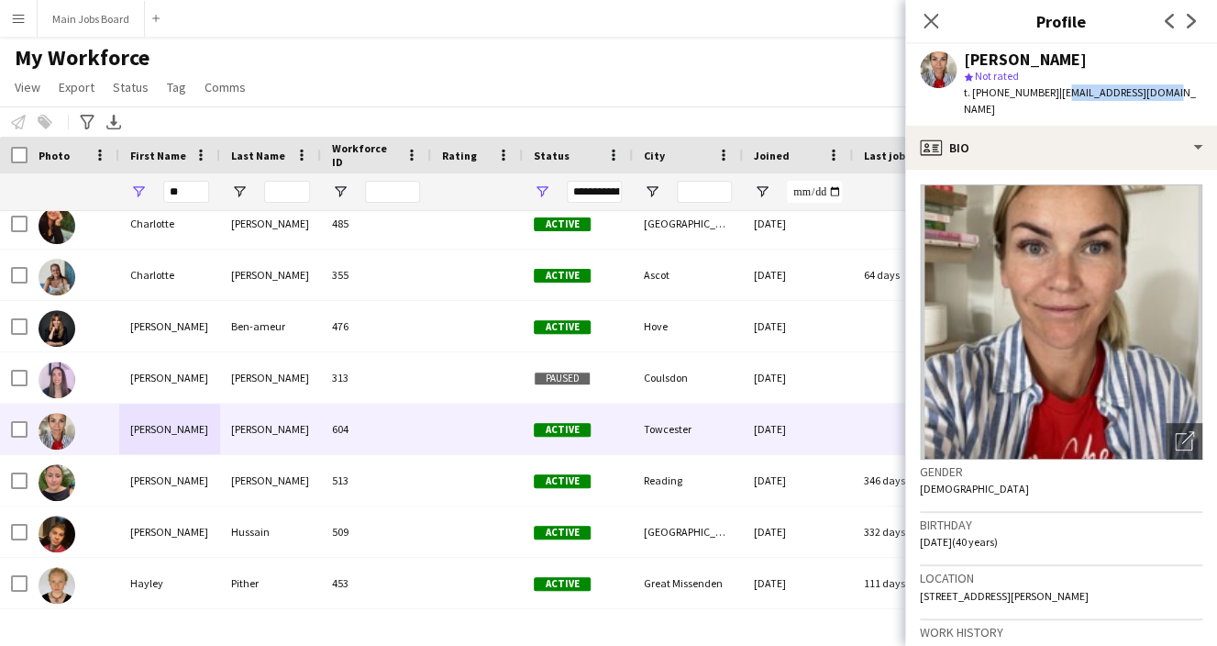
drag, startPoint x: 1055, startPoint y: 90, endPoint x: 1182, endPoint y: 106, distance: 127.6
click at [1182, 106] on app-profile-header "[PERSON_NAME] star Not rated t. [PHONE_NUMBER] | [EMAIL_ADDRESS][DOMAIN_NAME]" at bounding box center [1062, 85] width 312 height 82
drag, startPoint x: 1052, startPoint y: 89, endPoint x: 1061, endPoint y: 88, distance: 9.2
click at [1061, 88] on span "| [EMAIL_ADDRESS][DOMAIN_NAME]" at bounding box center [1080, 100] width 232 height 30
click at [1051, 87] on span "| [EMAIL_ADDRESS][DOMAIN_NAME]" at bounding box center [1080, 100] width 232 height 30
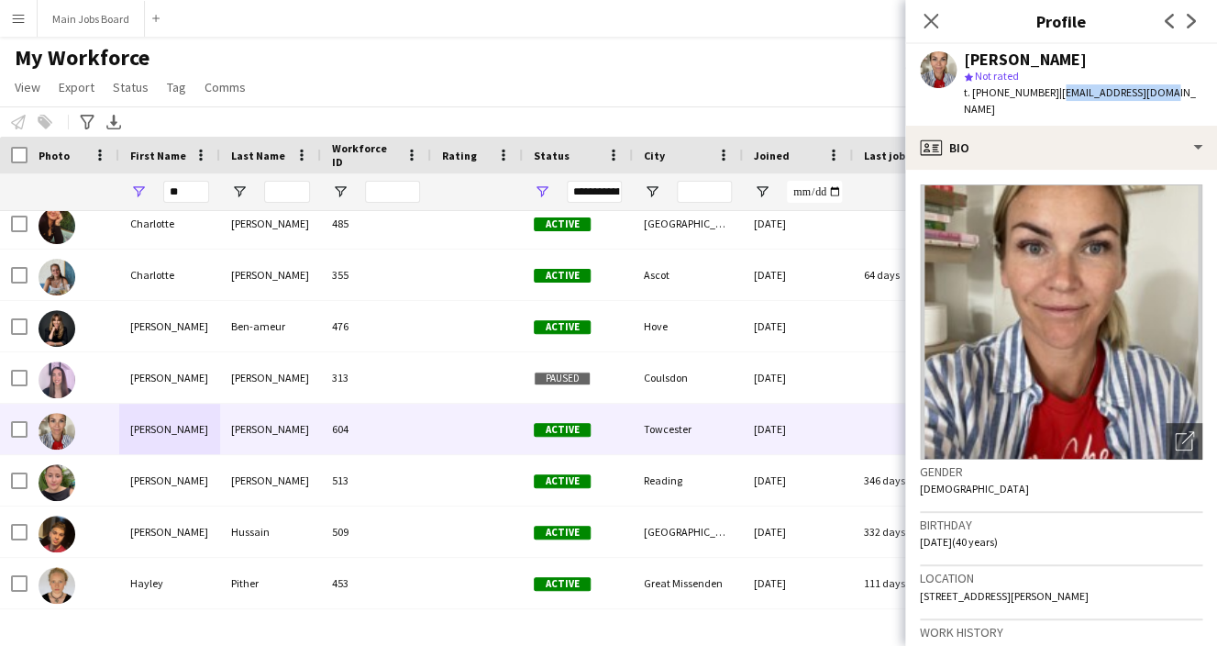
drag, startPoint x: 1051, startPoint y: 87, endPoint x: 1157, endPoint y: 93, distance: 105.7
click at [1158, 93] on span "| [EMAIL_ADDRESS][DOMAIN_NAME]" at bounding box center [1080, 100] width 232 height 30
copy span "[EMAIL_ADDRESS][DOMAIN_NAME]"
drag, startPoint x: 1064, startPoint y: 577, endPoint x: 1125, endPoint y: 579, distance: 60.6
click at [1125, 579] on div "Location [STREET_ADDRESS][PERSON_NAME]" at bounding box center [1061, 592] width 283 height 53
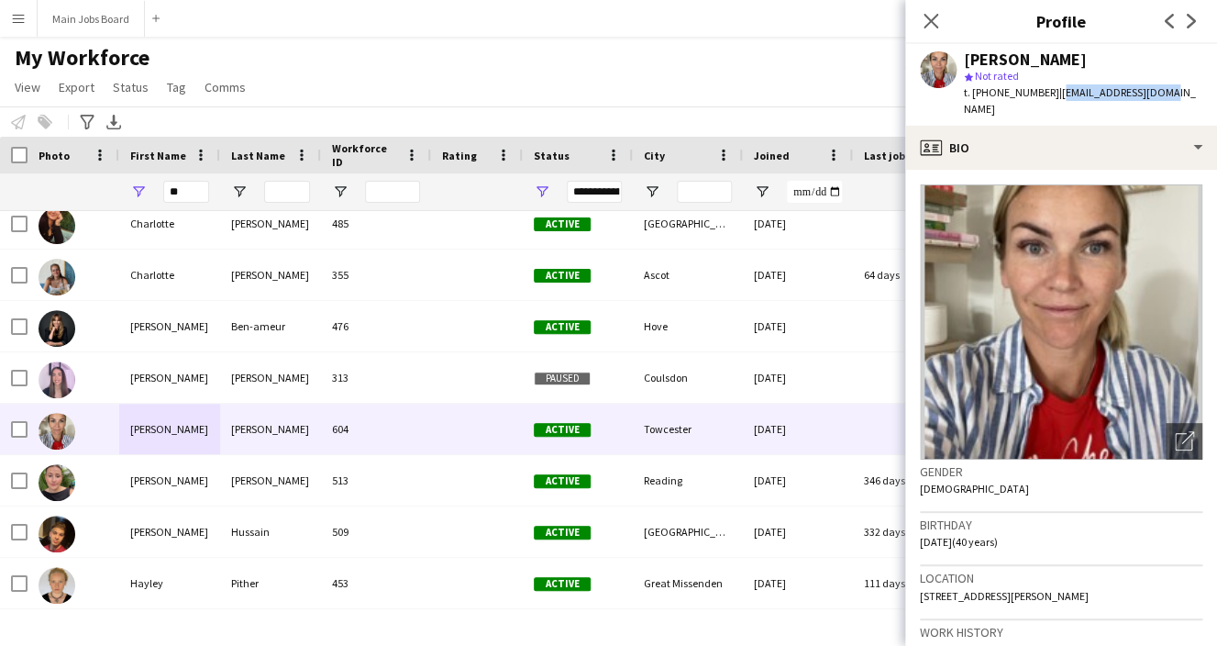
copy span "NN12 7AB"
click at [95, 8] on button "Main Jobs Board Close" at bounding box center [91, 19] width 107 height 36
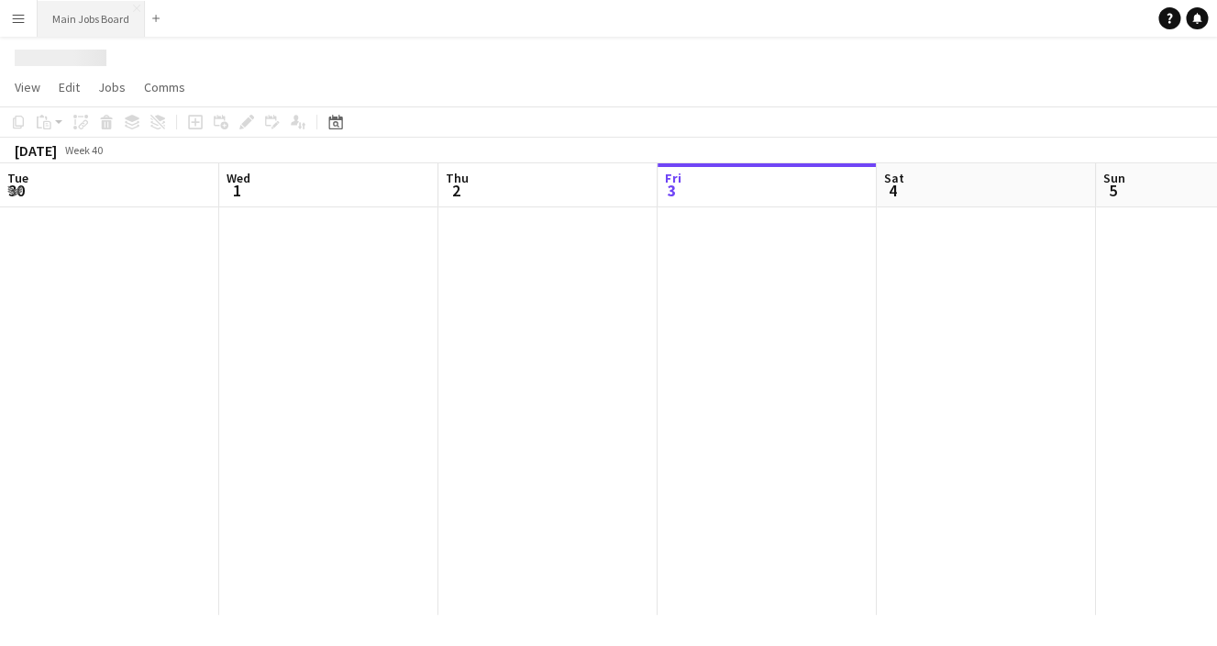
scroll to position [0, 439]
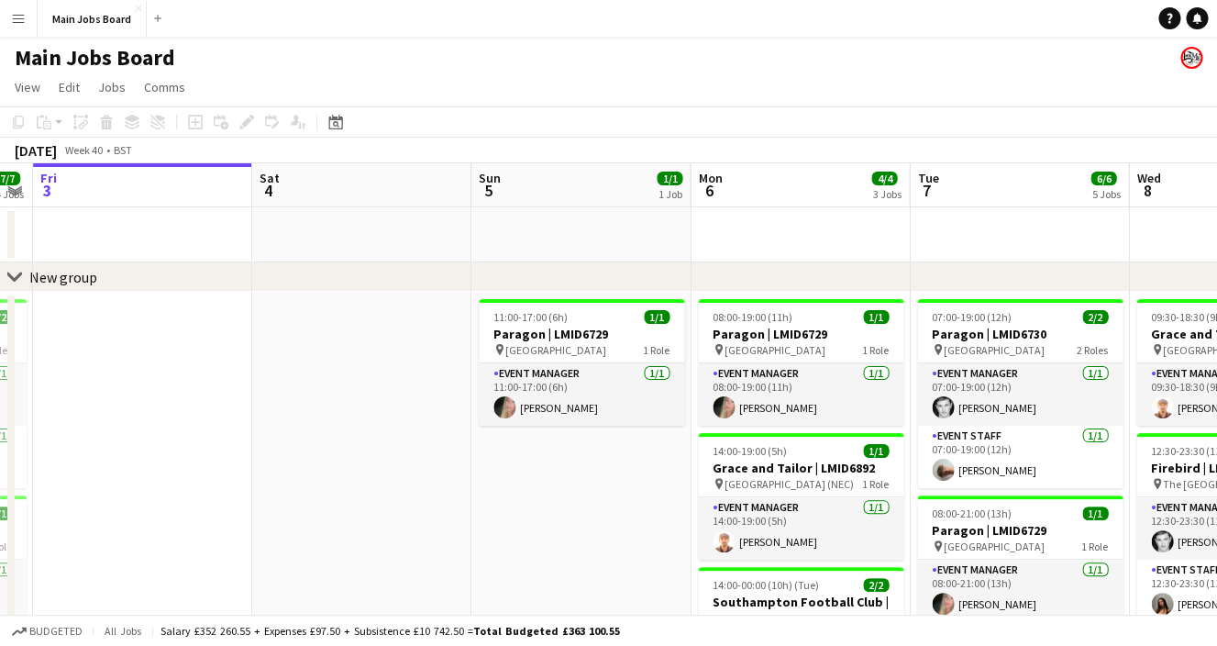
drag, startPoint x: 792, startPoint y: 527, endPoint x: 548, endPoint y: 517, distance: 244.2
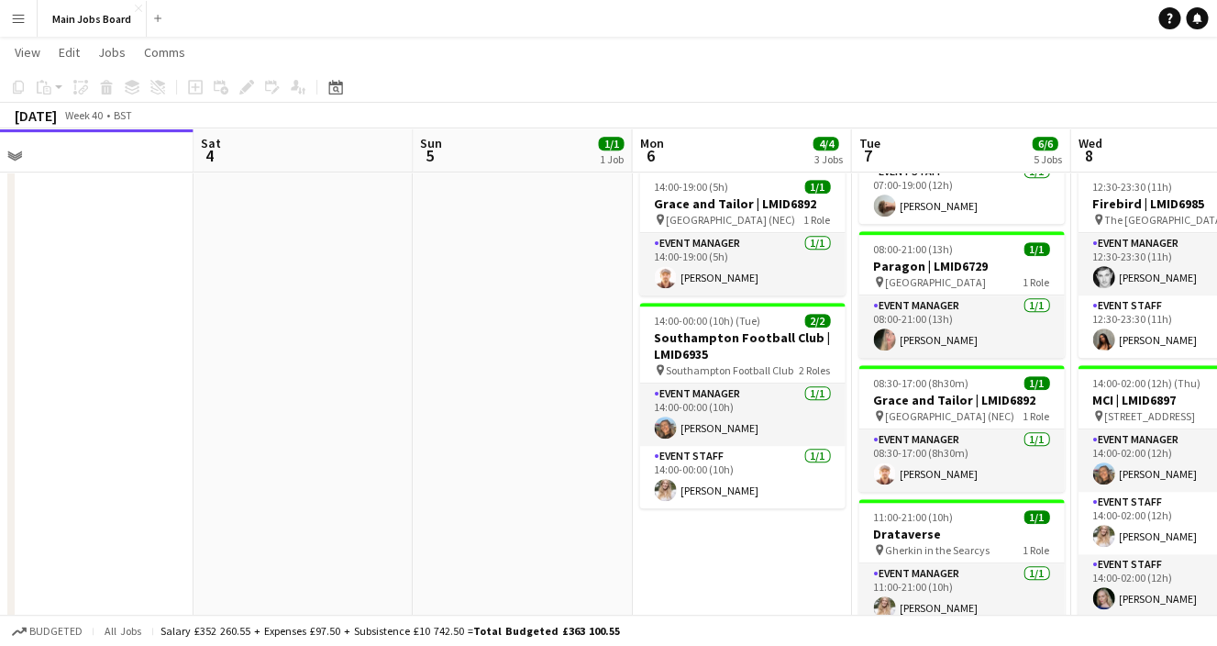
scroll to position [265, 0]
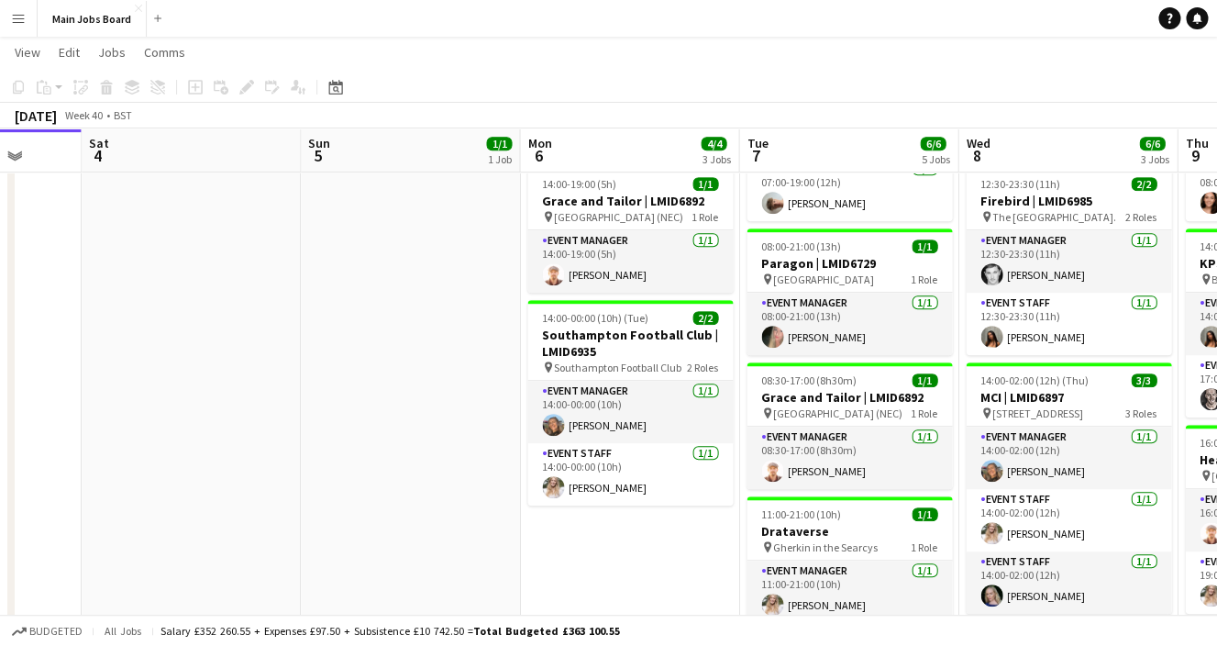
drag, startPoint x: 705, startPoint y: 558, endPoint x: 461, endPoint y: 558, distance: 243.1
click at [464, 558] on app-calendar-viewport "Tue 30 4/4 2 Jobs Wed 1 7/7 5 Jobs Thu 2 7/7 4 Jobs Fri 3 Sat 4 Sun 5 1/1 1 Job…" at bounding box center [608, 367] width 1217 height 1123
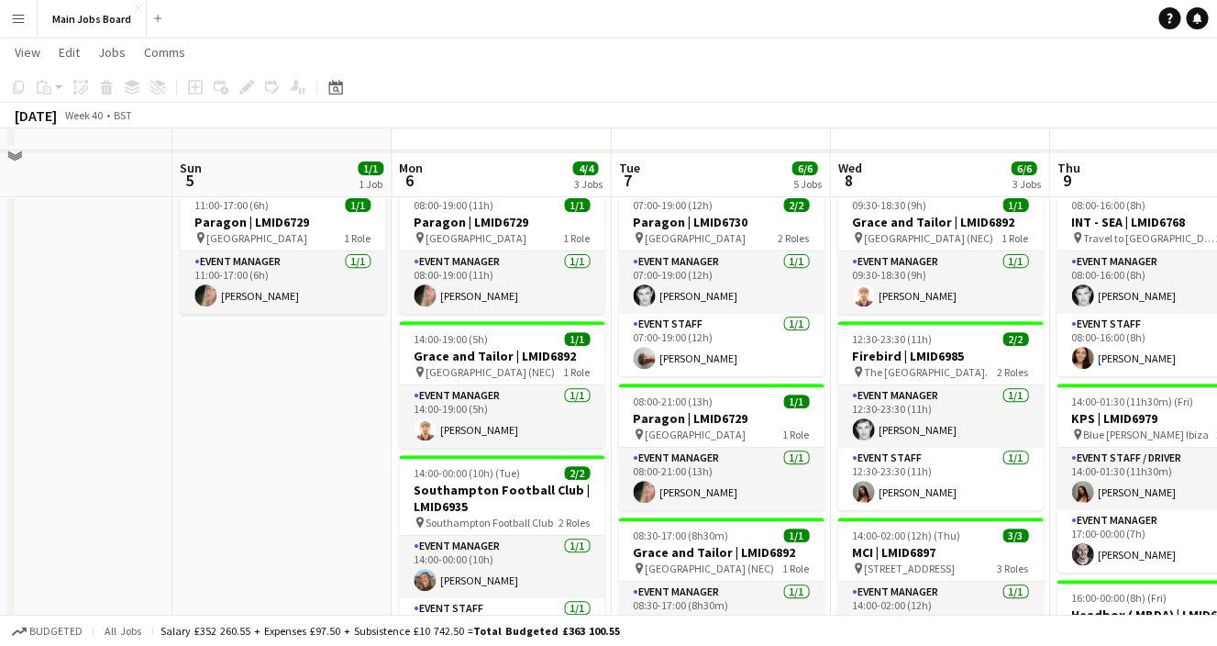
scroll to position [2, 0]
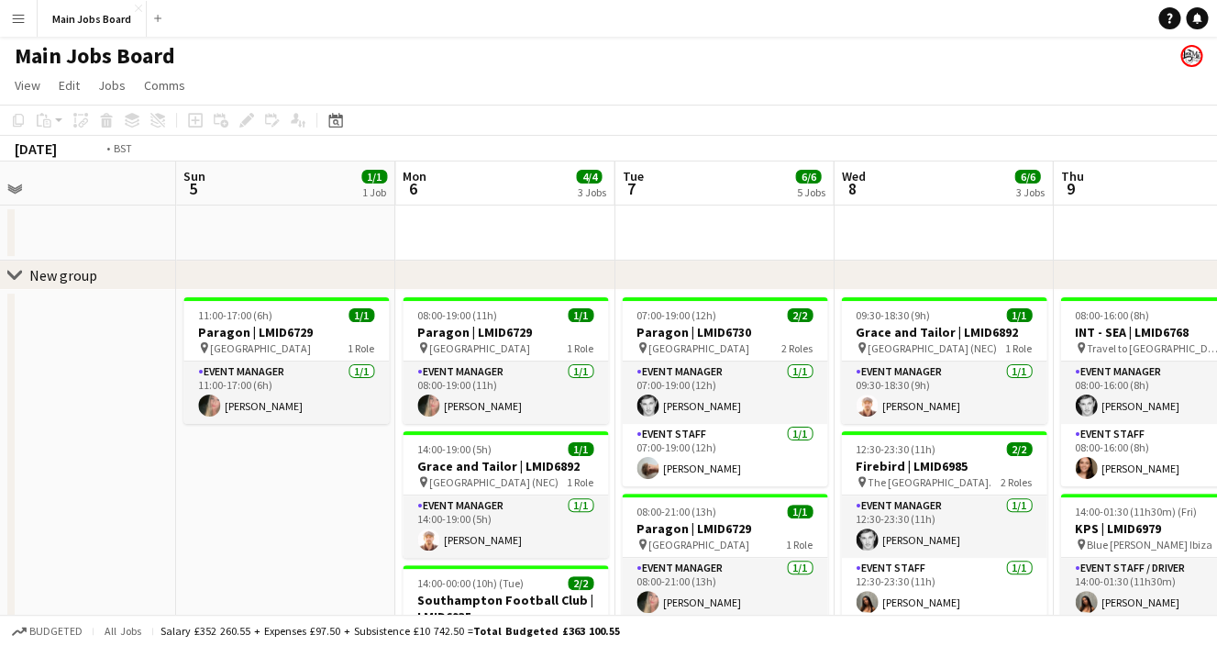
drag, startPoint x: 805, startPoint y: 515, endPoint x: 342, endPoint y: 515, distance: 462.4
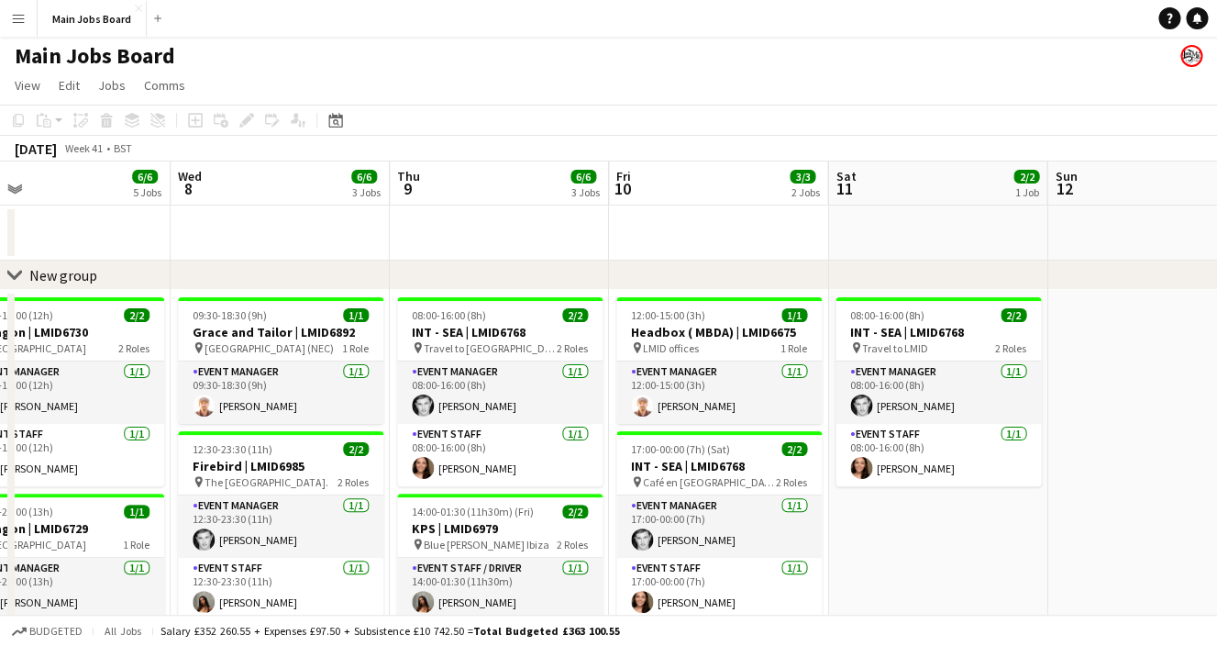
drag, startPoint x: 593, startPoint y: 514, endPoint x: 212, endPoint y: 514, distance: 380.7
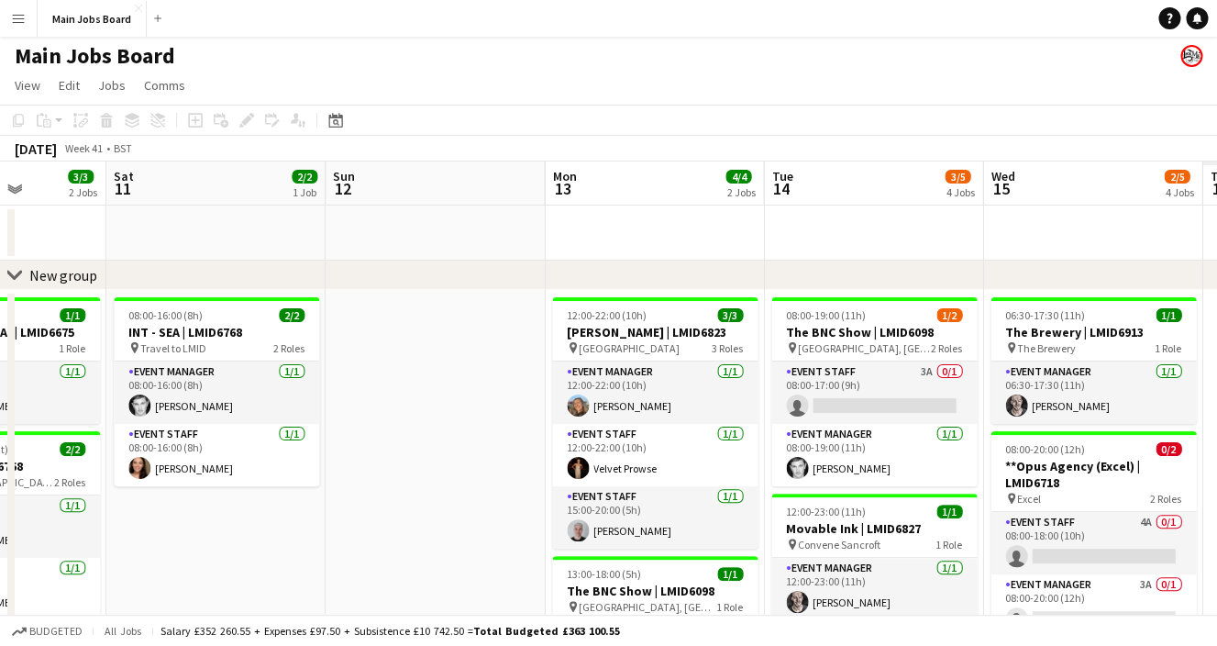
drag, startPoint x: 775, startPoint y: 484, endPoint x: 195, endPoint y: 484, distance: 580.8
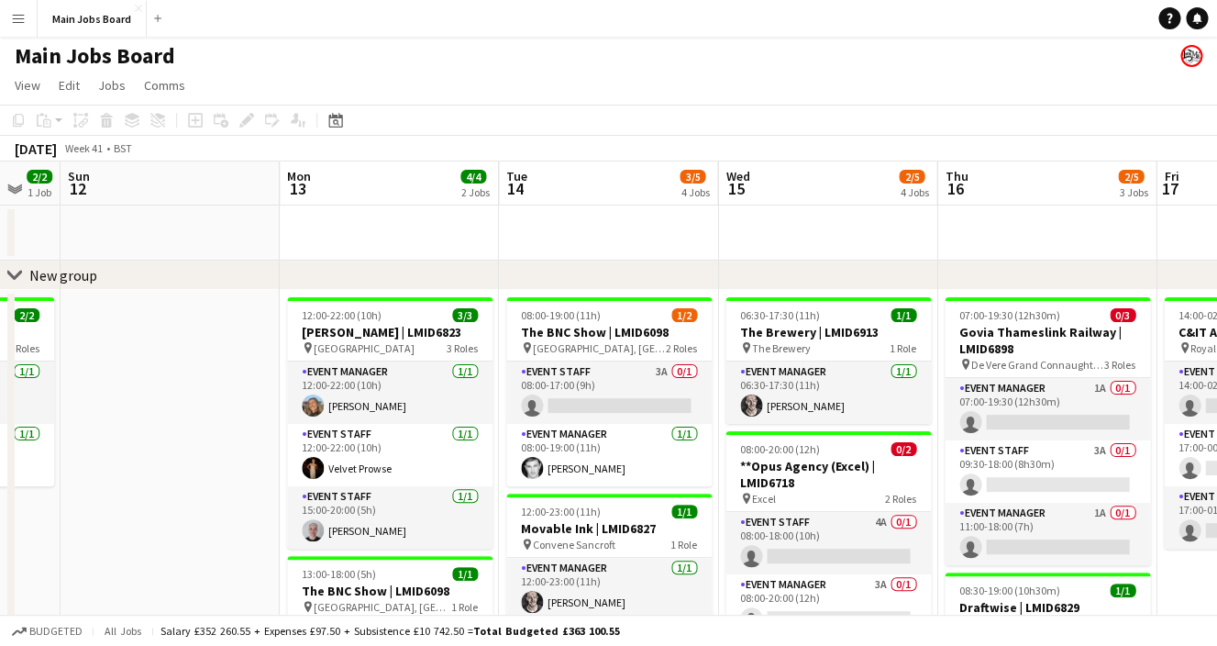
drag, startPoint x: 557, startPoint y: 499, endPoint x: 146, endPoint y: 499, distance: 411.0
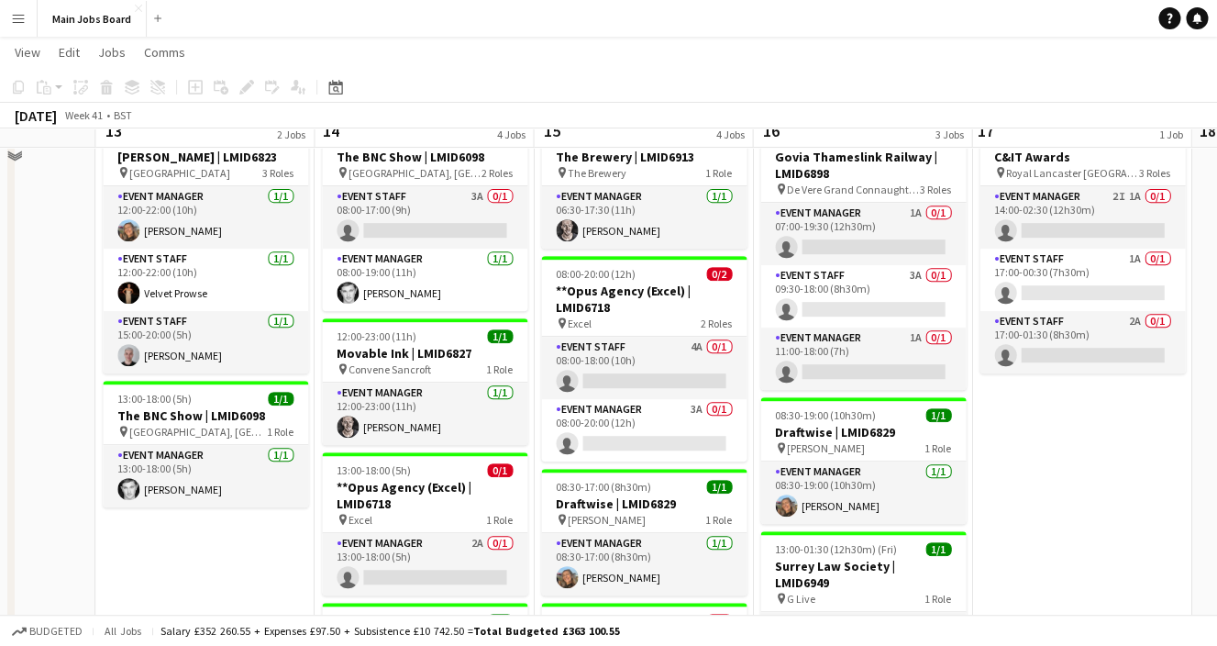
scroll to position [176, 0]
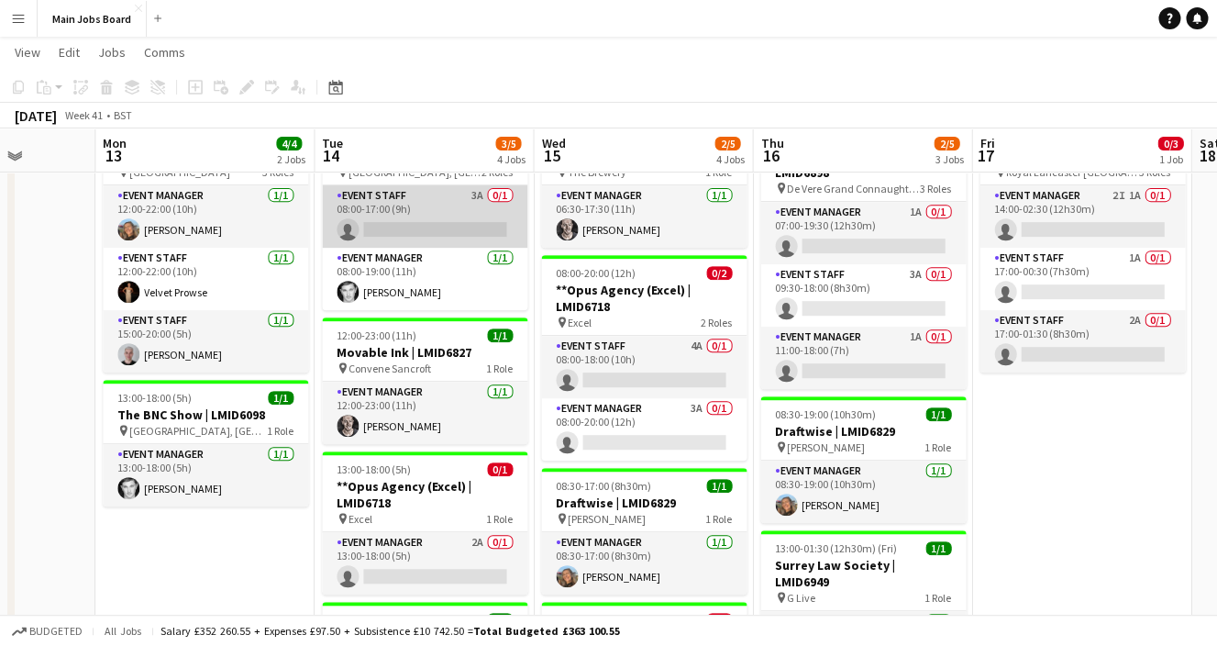
click at [484, 191] on app-card-role "Event Staff 3A 0/1 08:00-17:00 (9h) single-neutral-actions" at bounding box center [425, 216] width 206 height 62
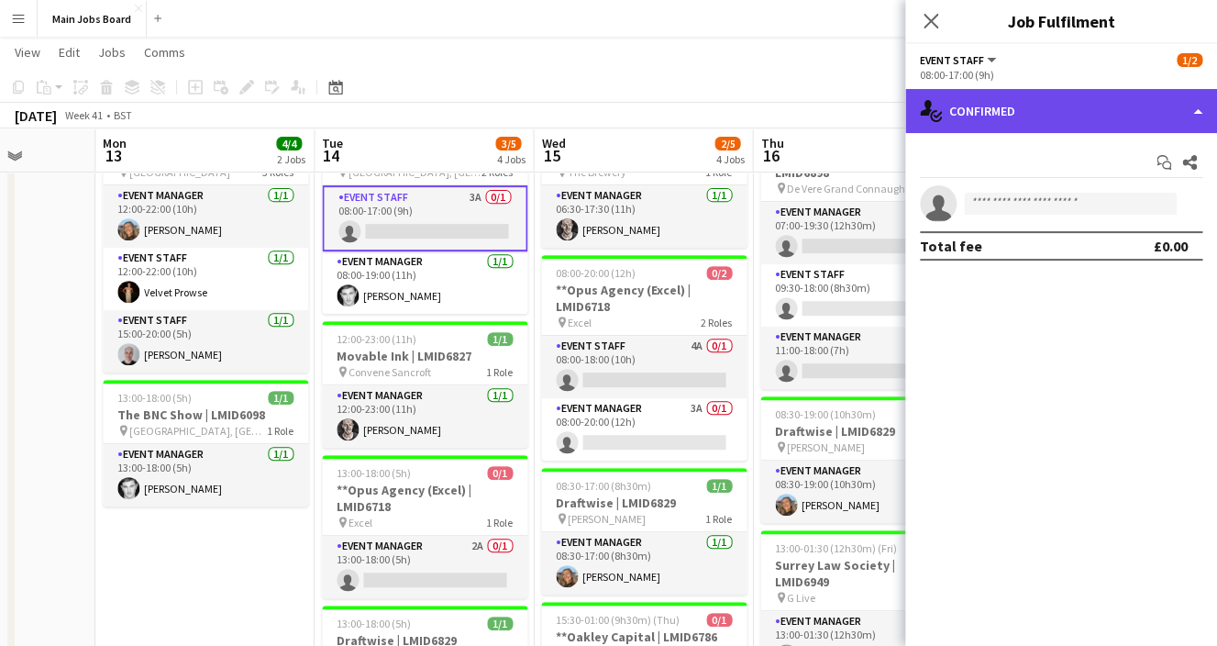
click at [1009, 106] on div "single-neutral-actions-check-2 Confirmed" at bounding box center [1062, 111] width 312 height 44
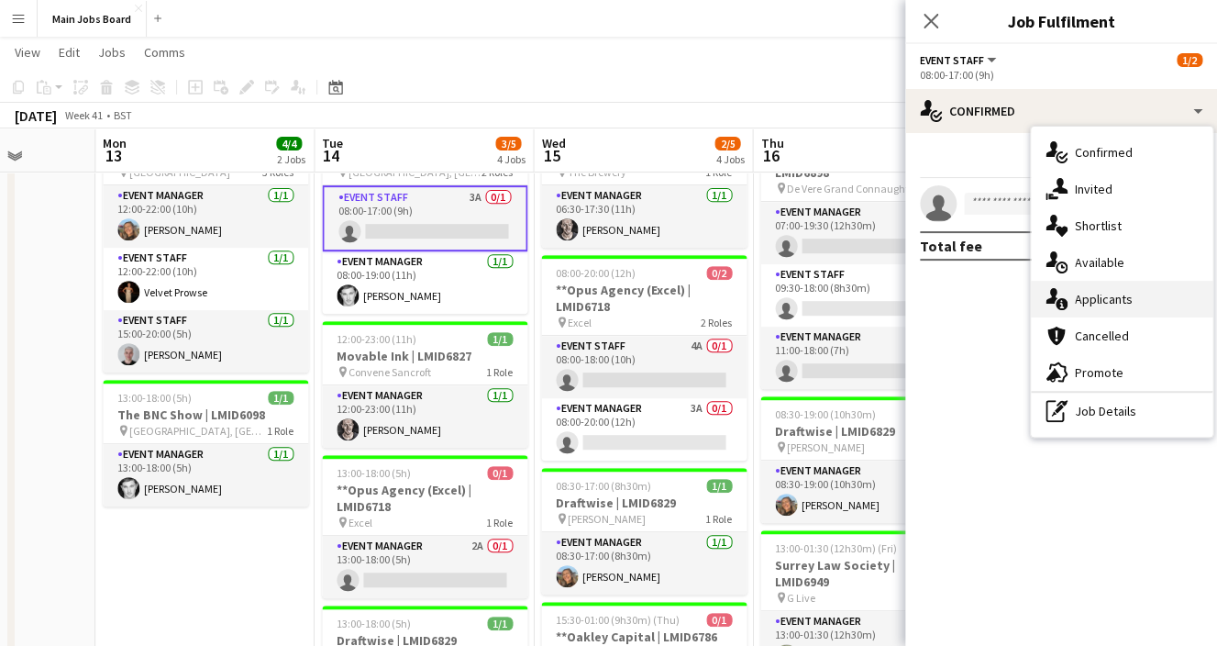
click at [1098, 294] on span "Applicants" at bounding box center [1104, 299] width 58 height 17
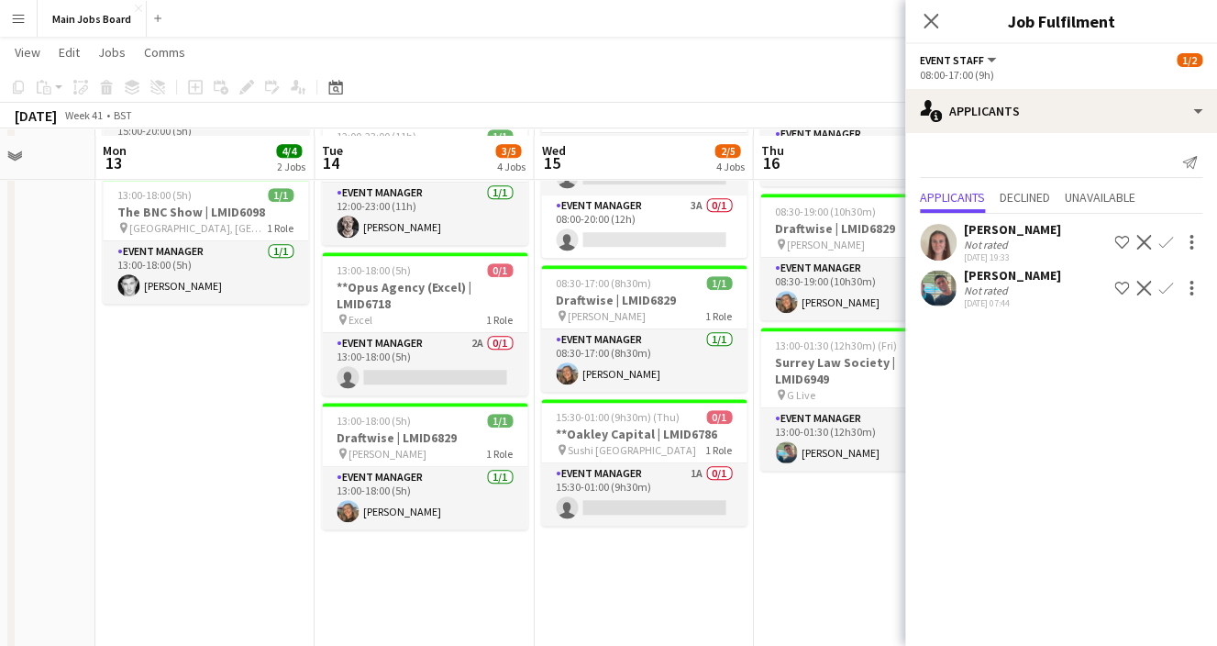
scroll to position [386, 0]
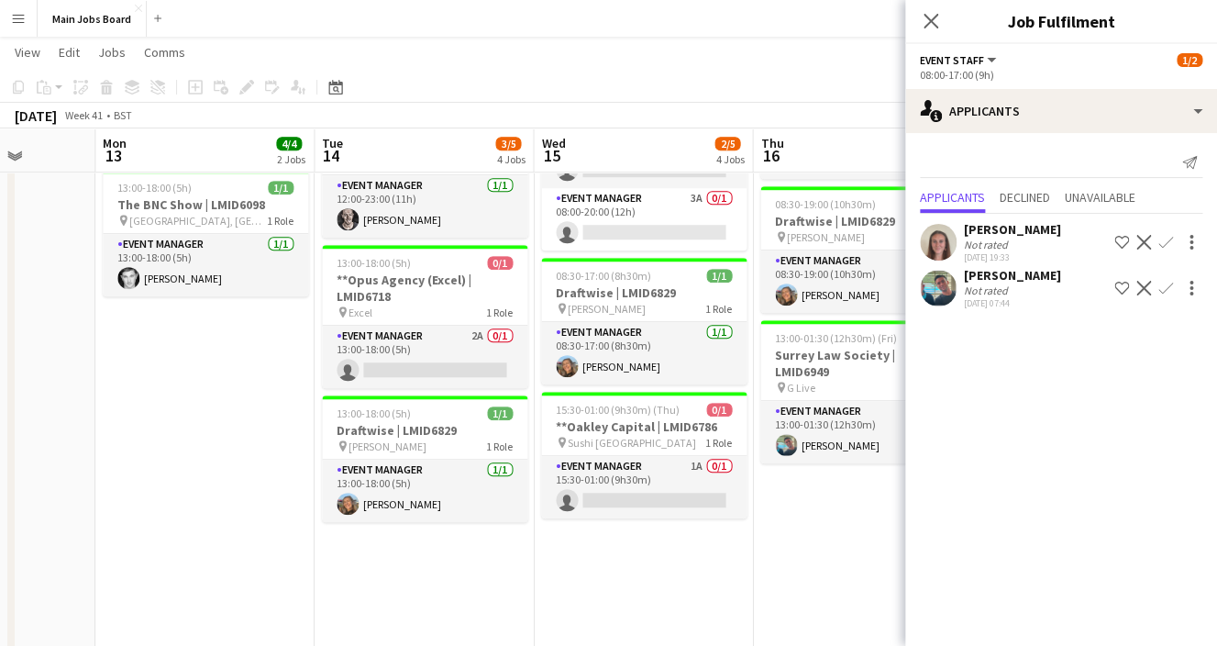
click at [775, 500] on app-date-cell "07:00-19:30 (12h30m) 0/3 Govia Thameslink Railway | LMID6898 pin De Vere Grand …" at bounding box center [862, 356] width 219 height 905
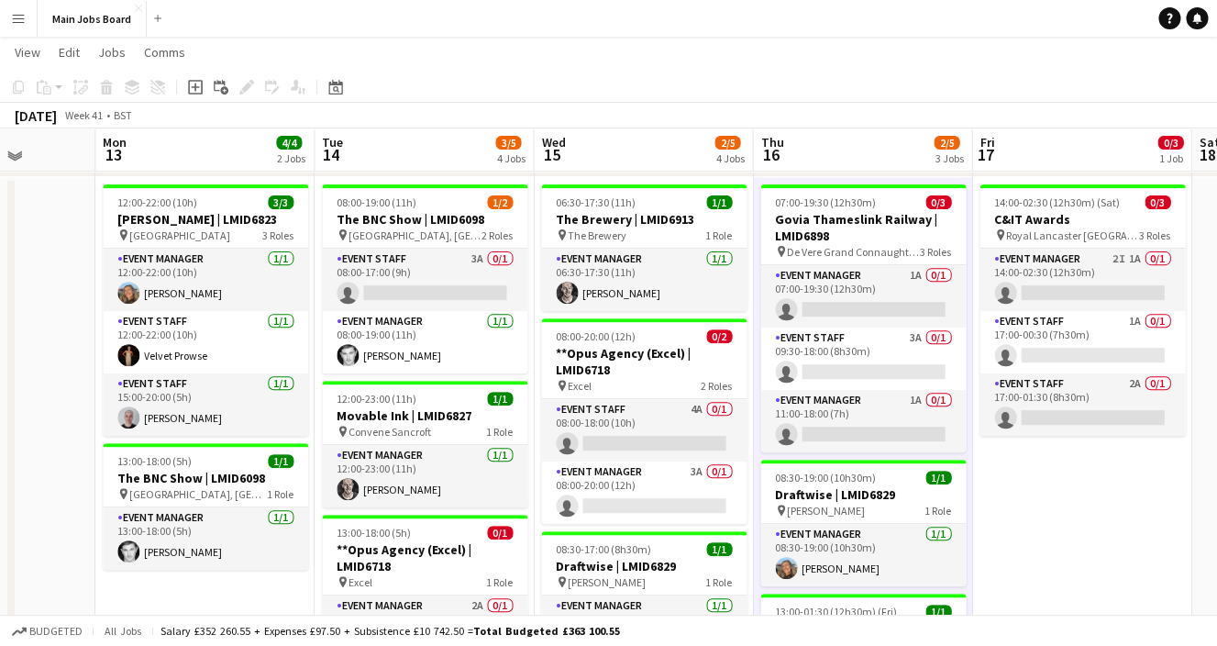
scroll to position [112, 0]
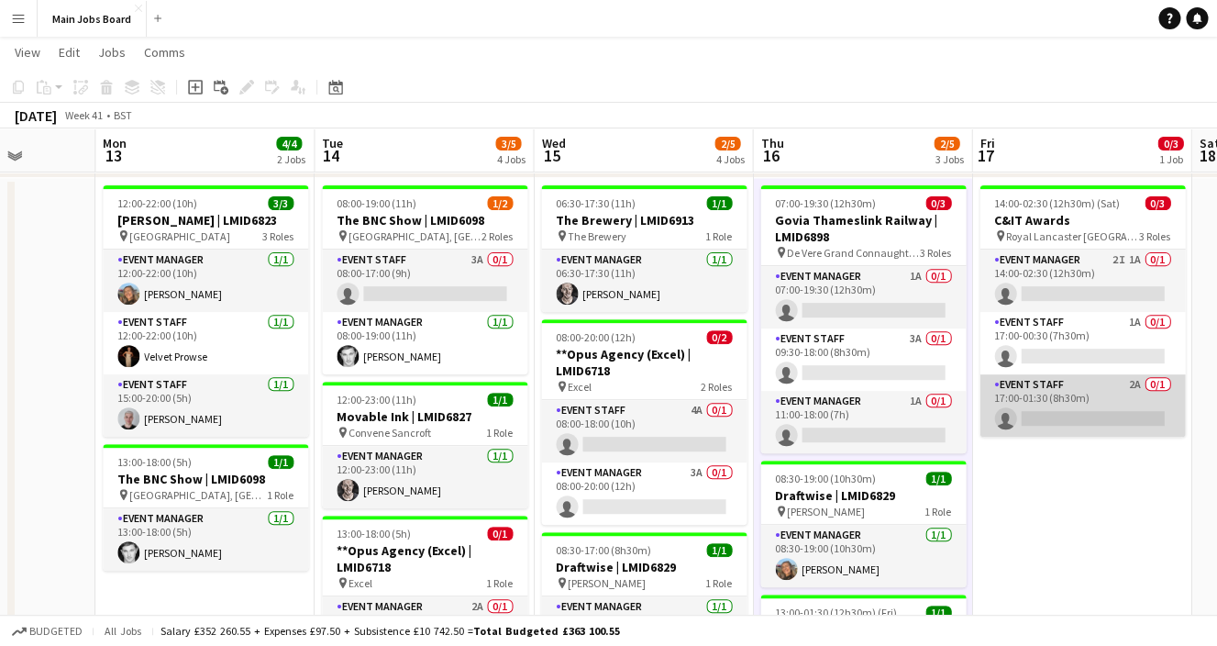
click at [1131, 384] on app-card-role "Event Staff 2A 0/1 17:00-01:30 (8h30m) single-neutral-actions" at bounding box center [1083, 405] width 206 height 62
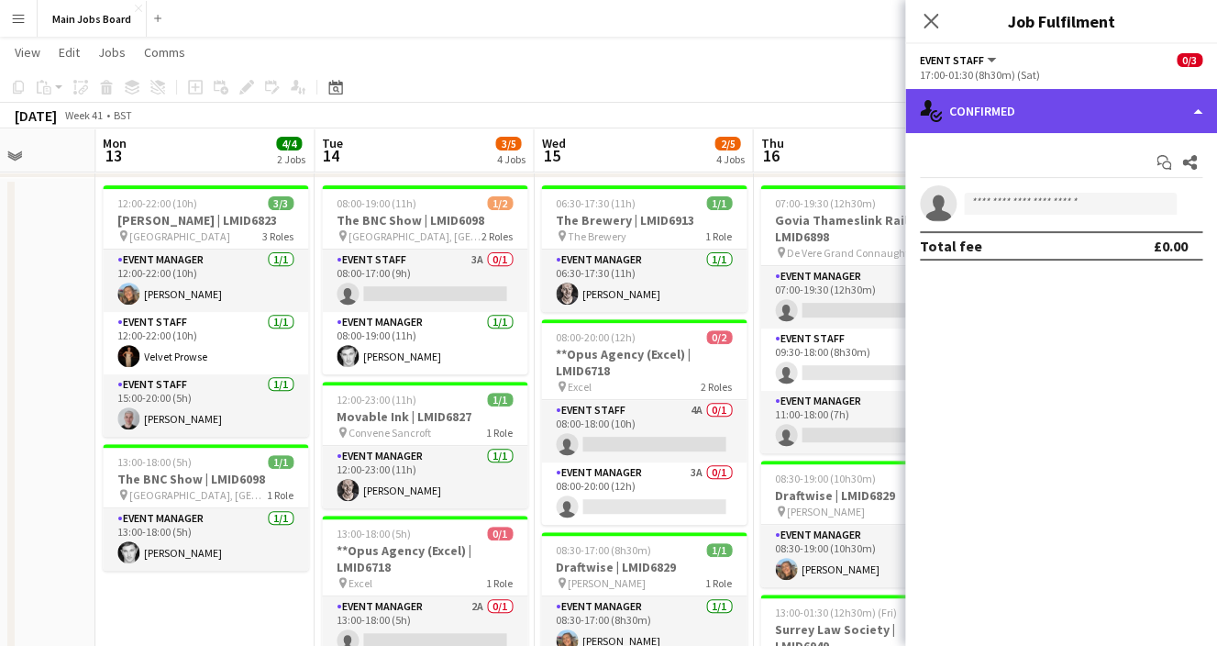
click at [1049, 107] on div "single-neutral-actions-check-2 Confirmed" at bounding box center [1062, 111] width 312 height 44
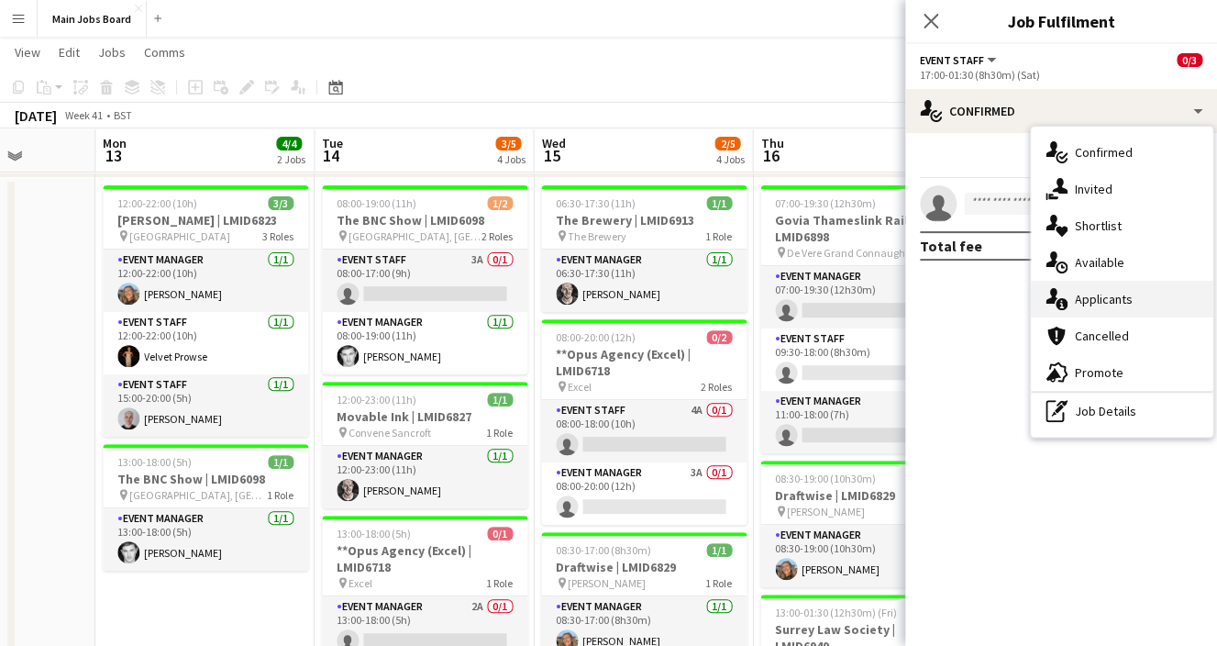
click at [1134, 297] on div "single-neutral-actions-information Applicants" at bounding box center [1122, 299] width 182 height 37
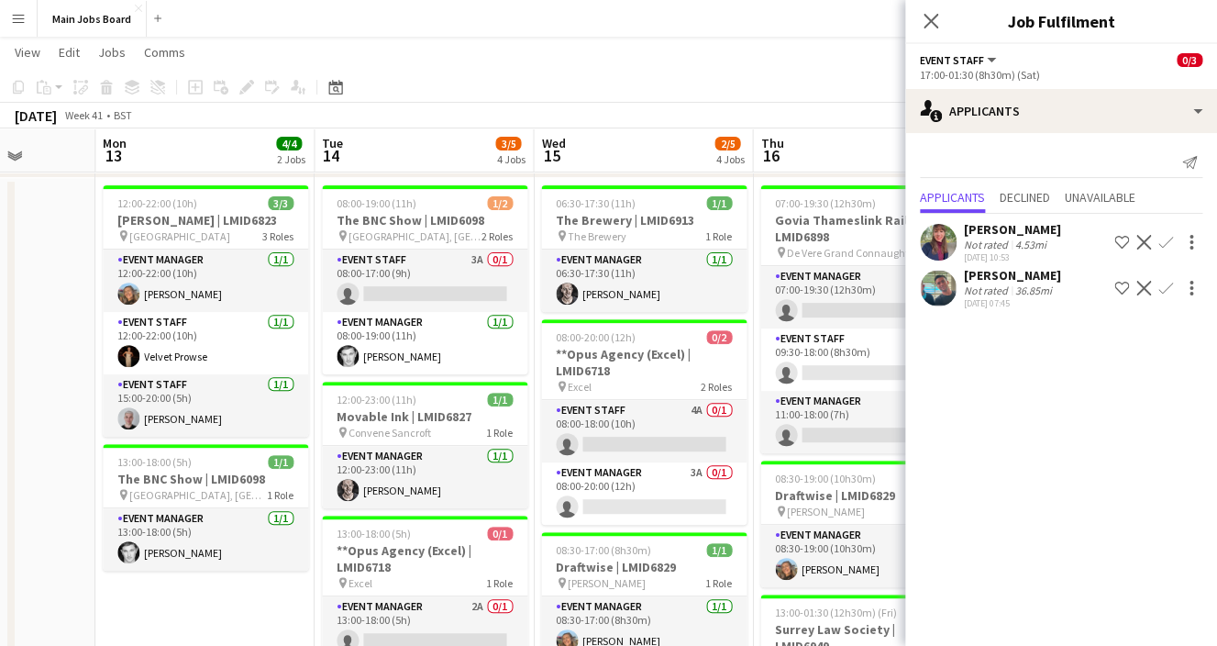
click at [807, 105] on div "[DATE] Week 41 • BST" at bounding box center [608, 116] width 1217 height 26
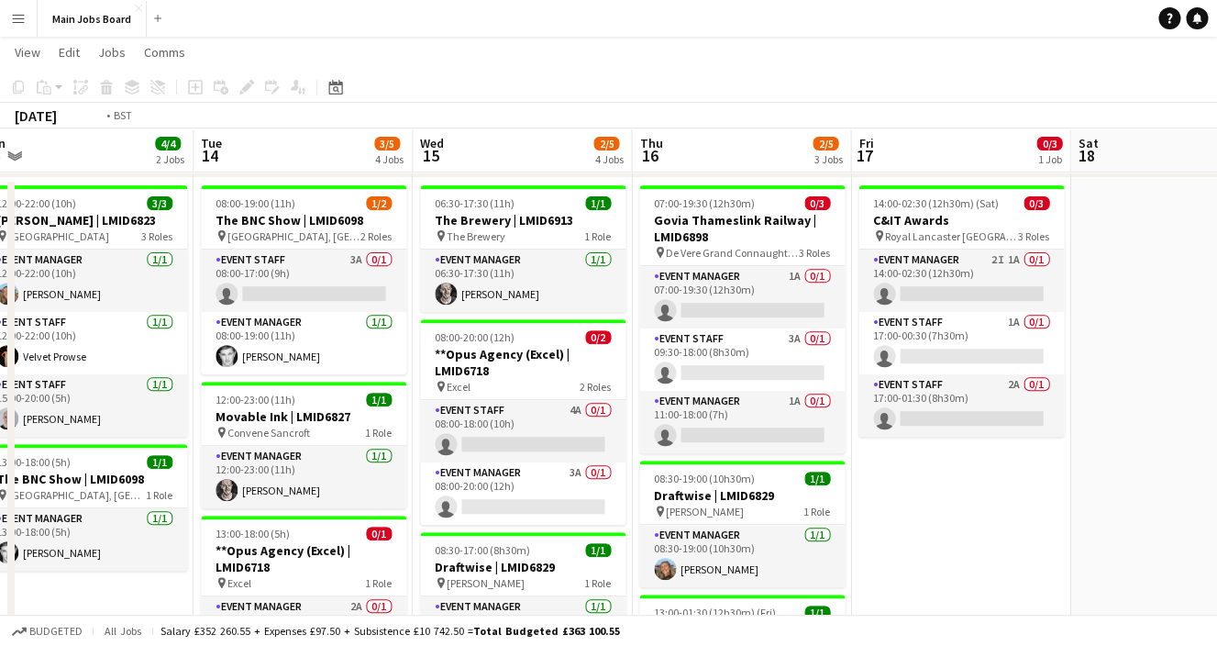
drag, startPoint x: 1192, startPoint y: 538, endPoint x: 793, endPoint y: 510, distance: 400.0
click at [794, 511] on app-calendar-viewport "Fri 10 3/3 2 Jobs Sat 11 2/2 1 Job Sun 12 Mon 13 4/4 2 Jobs Tue 14 3/5 4 Jobs W…" at bounding box center [608, 521] width 1217 height 1123
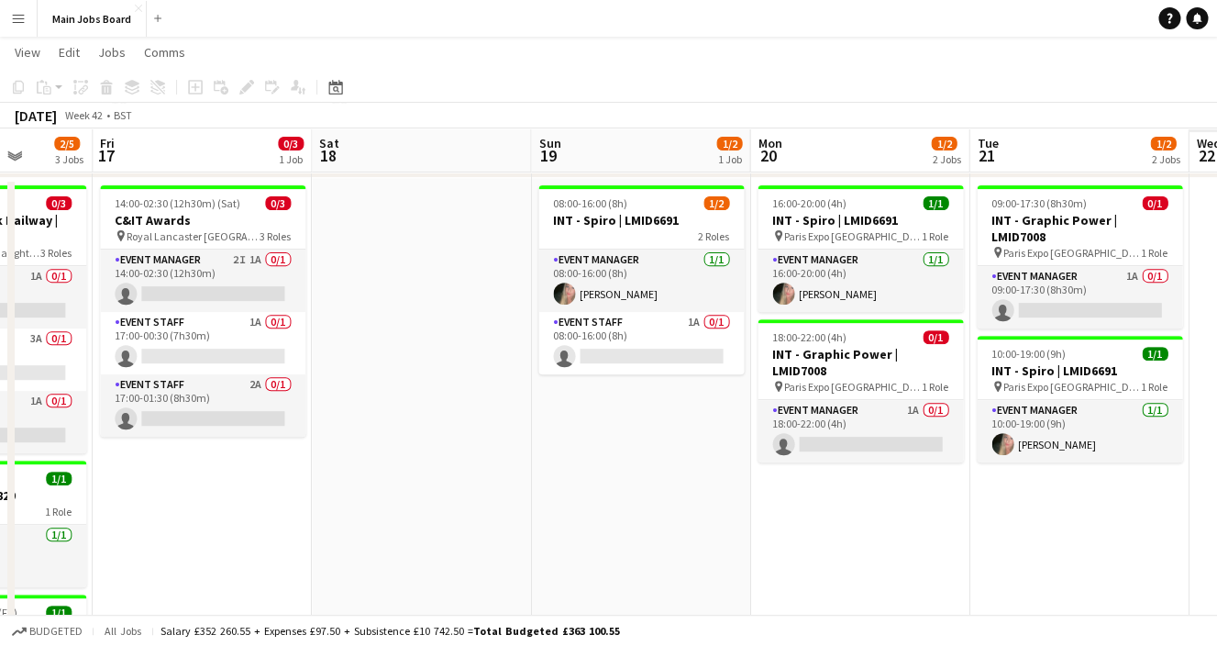
drag, startPoint x: 892, startPoint y: 483, endPoint x: 285, endPoint y: 500, distance: 606.7
click at [285, 501] on app-calendar-viewport "Mon 13 4/4 2 Jobs Tue 14 3/5 4 Jobs Wed 15 2/5 4 Jobs Thu 16 2/5 3 Jobs Fri 17 …" at bounding box center [608, 521] width 1217 height 1123
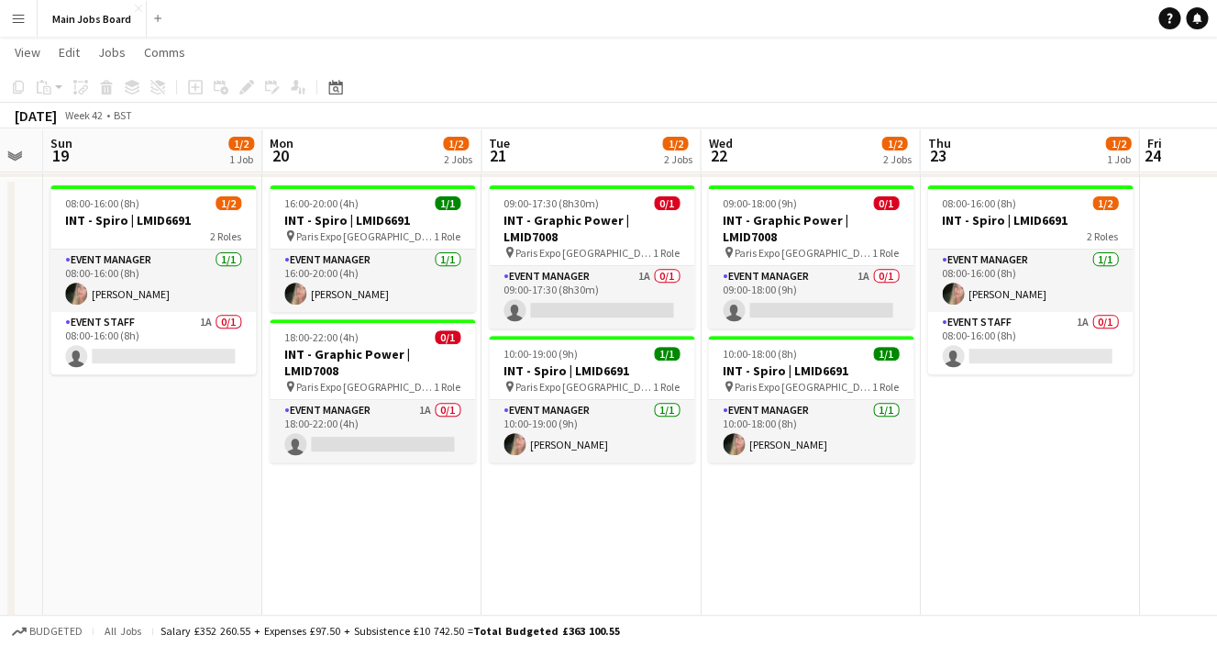
drag, startPoint x: 649, startPoint y: 541, endPoint x: 287, endPoint y: 541, distance: 361.5
click at [287, 541] on app-calendar-viewport "Thu 16 2/5 3 Jobs Fri 17 0/3 1 Job Sat 18 Sun 19 1/2 1 Job Mon 20 1/2 2 Jobs Tu…" at bounding box center [608, 521] width 1217 height 1123
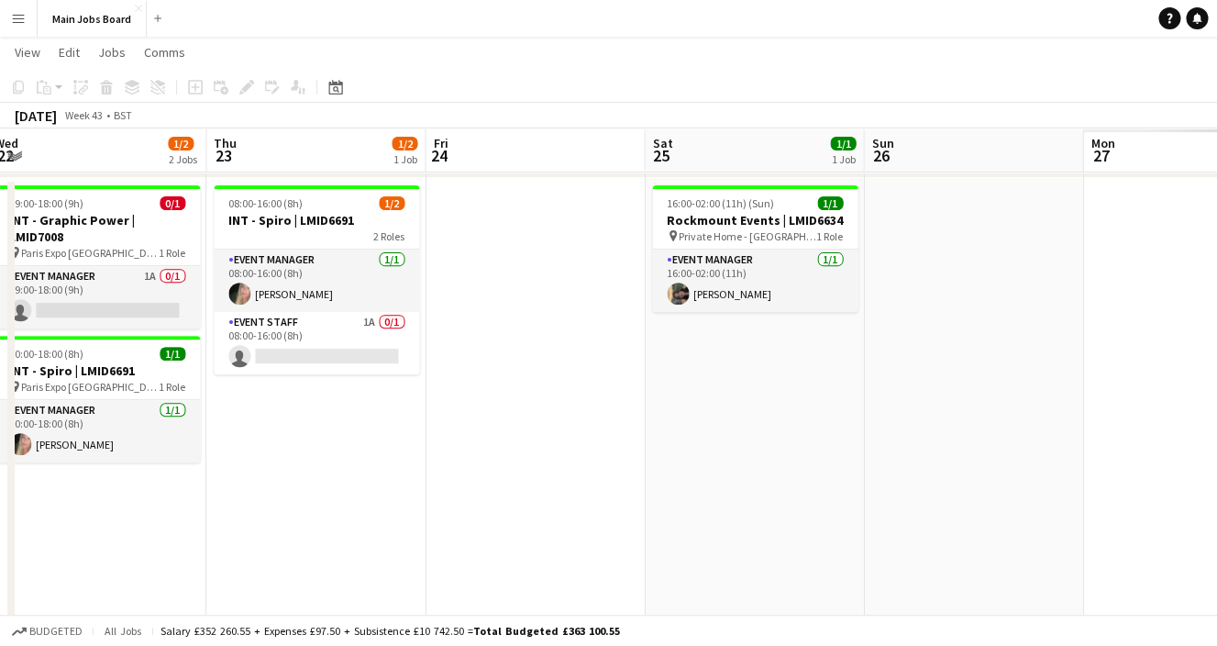
drag, startPoint x: 651, startPoint y: 509, endPoint x: 227, endPoint y: 503, distance: 424.8
click at [228, 505] on app-calendar-viewport "Sat 18 Sun 19 1/2 1 Job Mon 20 1/2 2 Jobs Tue 21 1/2 2 Jobs Wed 22 1/2 2 Jobs T…" at bounding box center [608, 521] width 1217 height 1123
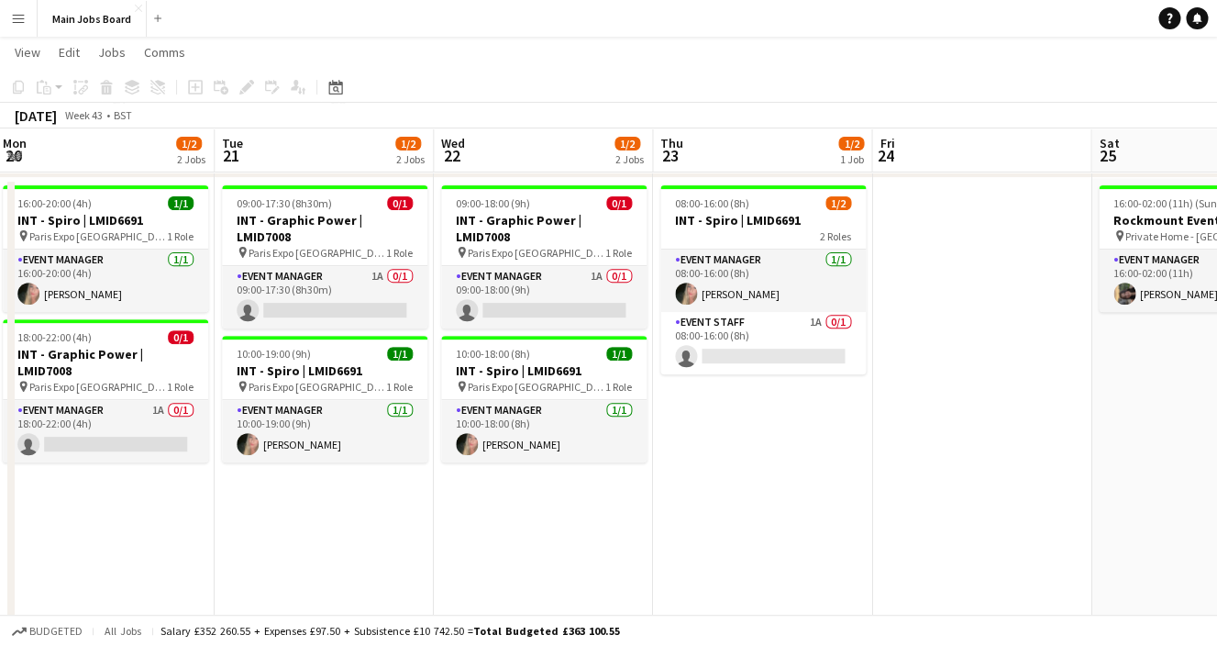
drag, startPoint x: 663, startPoint y: 430, endPoint x: 313, endPoint y: 429, distance: 350.5
click at [313, 429] on app-calendar-viewport "Sat 18 Sun 19 1/2 1 Job Mon 20 1/2 2 Jobs Tue 21 1/2 2 Jobs Wed 22 1/2 2 Jobs T…" at bounding box center [608, 521] width 1217 height 1123
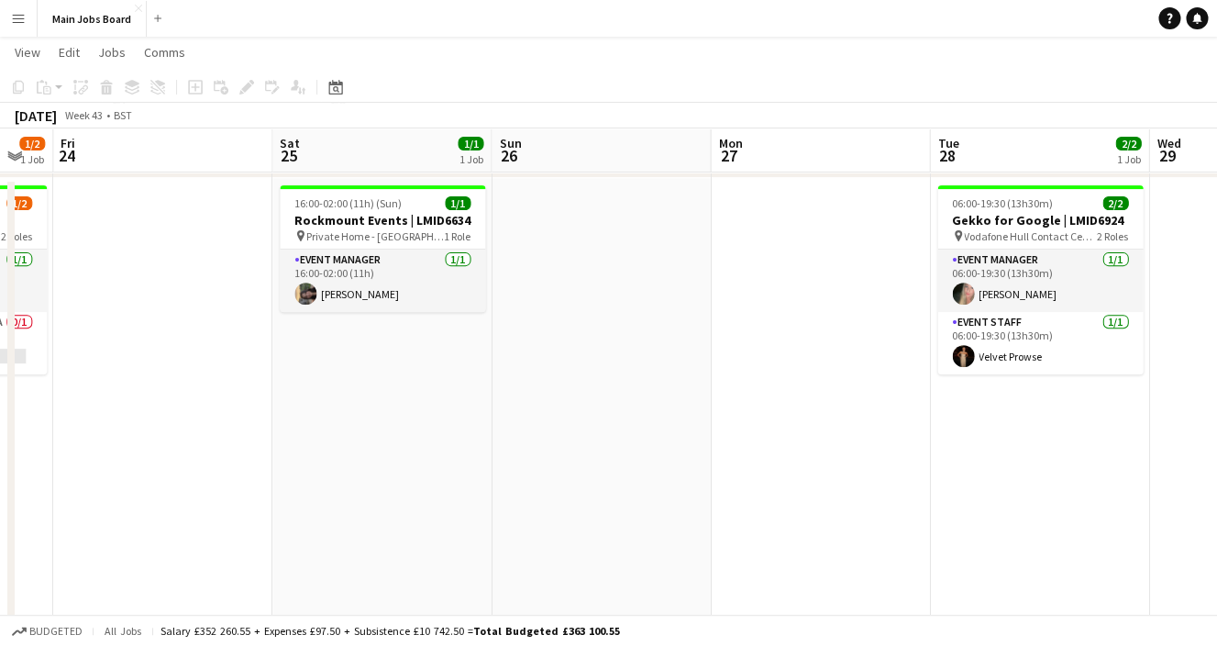
drag, startPoint x: 605, startPoint y: 419, endPoint x: 178, endPoint y: 418, distance: 426.6
click at [186, 419] on app-calendar-viewport "Mon 20 1/2 2 Jobs Tue 21 1/2 2 Jobs Wed 22 1/2 2 Jobs Thu 23 1/2 1 Job Fri 24 S…" at bounding box center [608, 521] width 1217 height 1123
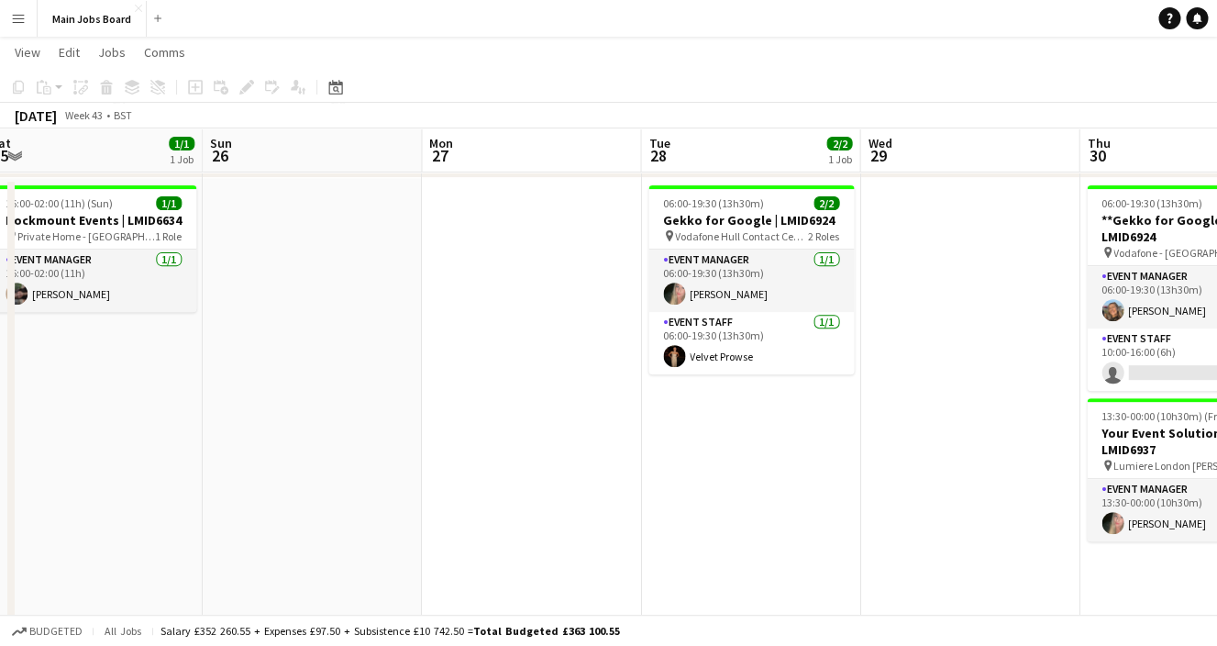
drag, startPoint x: 549, startPoint y: 458, endPoint x: 181, endPoint y: 451, distance: 368.0
click at [185, 453] on app-calendar-viewport "Wed 22 1/2 2 Jobs Thu 23 1/2 1 Job Fri 24 Sat 25 1/1 1 Job Sun 26 Mon 27 Tue 28…" at bounding box center [608, 521] width 1217 height 1123
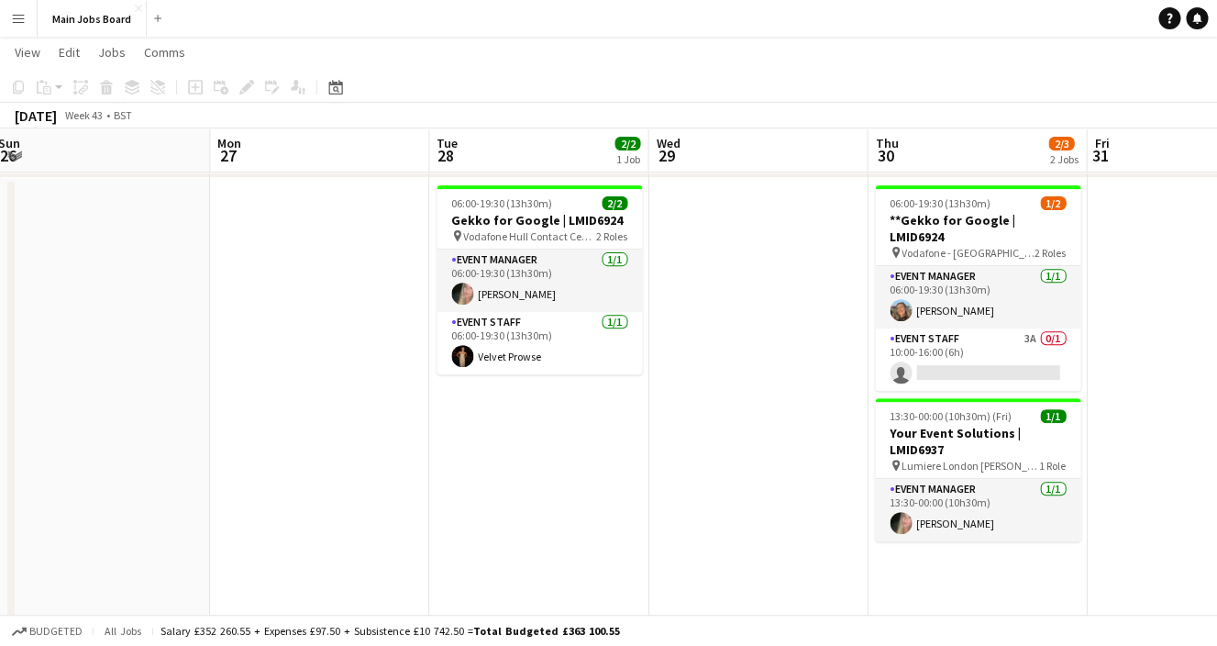
scroll to position [0, 731]
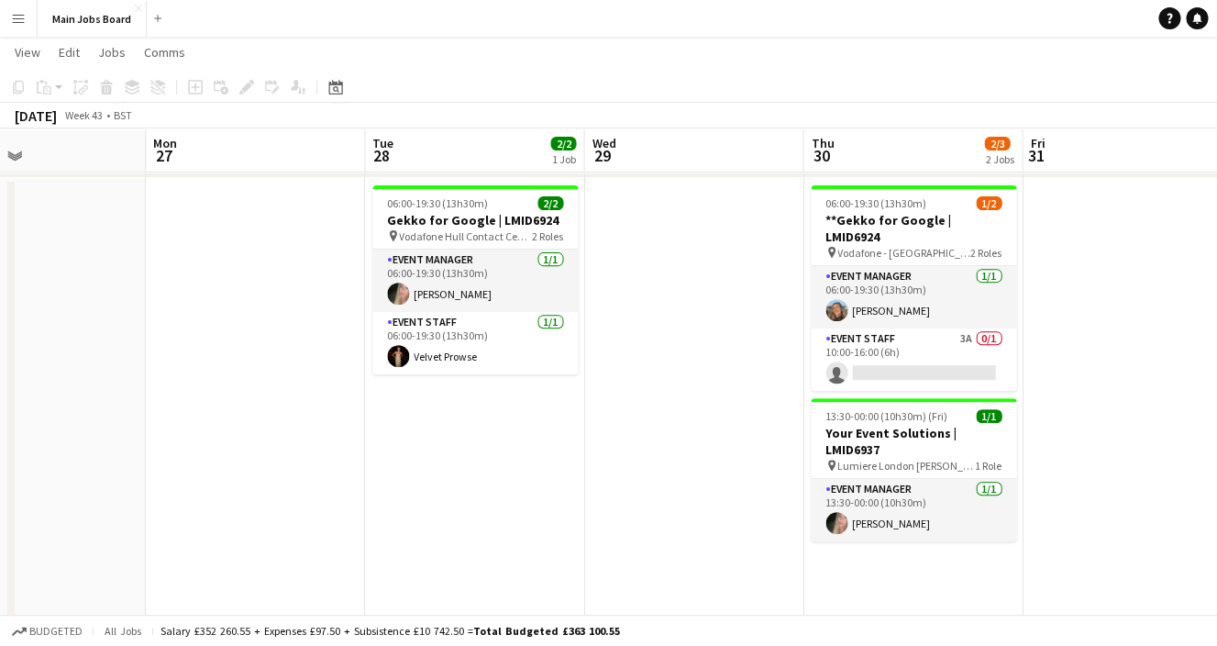
drag, startPoint x: 460, startPoint y: 462, endPoint x: 395, endPoint y: 463, distance: 64.2
click at [395, 463] on app-calendar-viewport "Thu 23 1/2 1 Job Fri 24 Sat 25 1/1 1 Job Sun 26 Mon 27 Tue 28 2/2 1 Job Wed 29 …" at bounding box center [608, 521] width 1217 height 1123
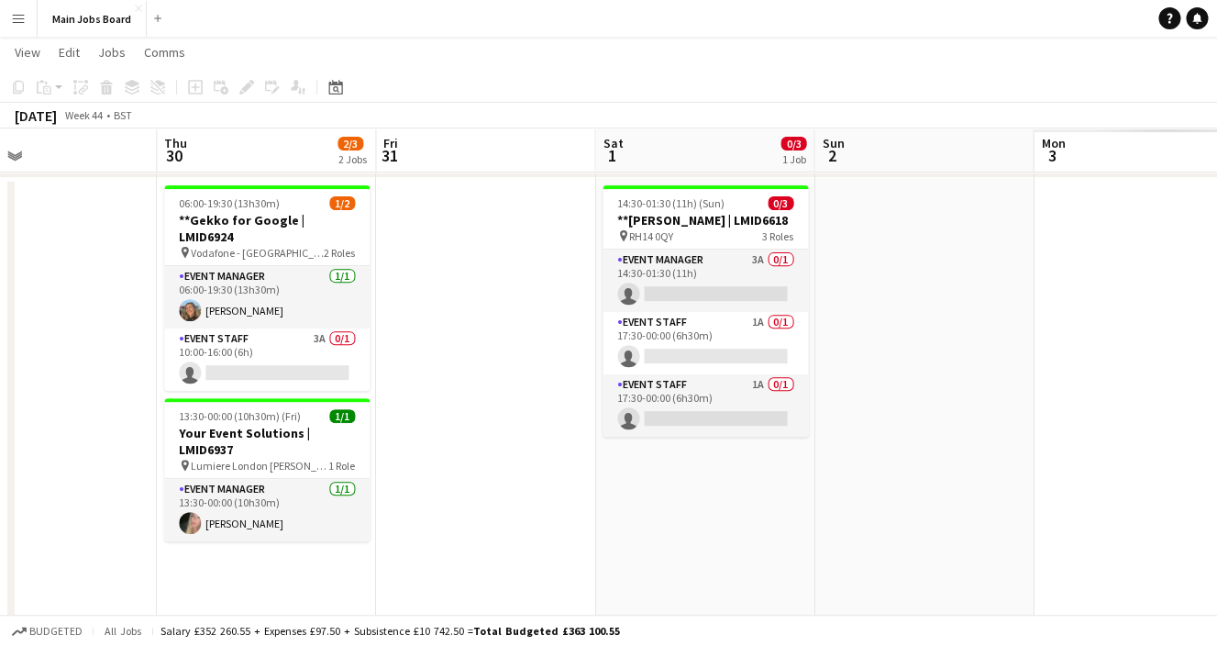
drag, startPoint x: 663, startPoint y: 433, endPoint x: 1, endPoint y: 428, distance: 662.4
click at [1, 428] on app-calendar-viewport "Sun 26 Mon 27 Tue 28 2/2 1 Job Wed 29 Thu 30 2/3 2 Jobs Fri 31 Sat 1 0/3 1 Job …" at bounding box center [608, 521] width 1217 height 1123
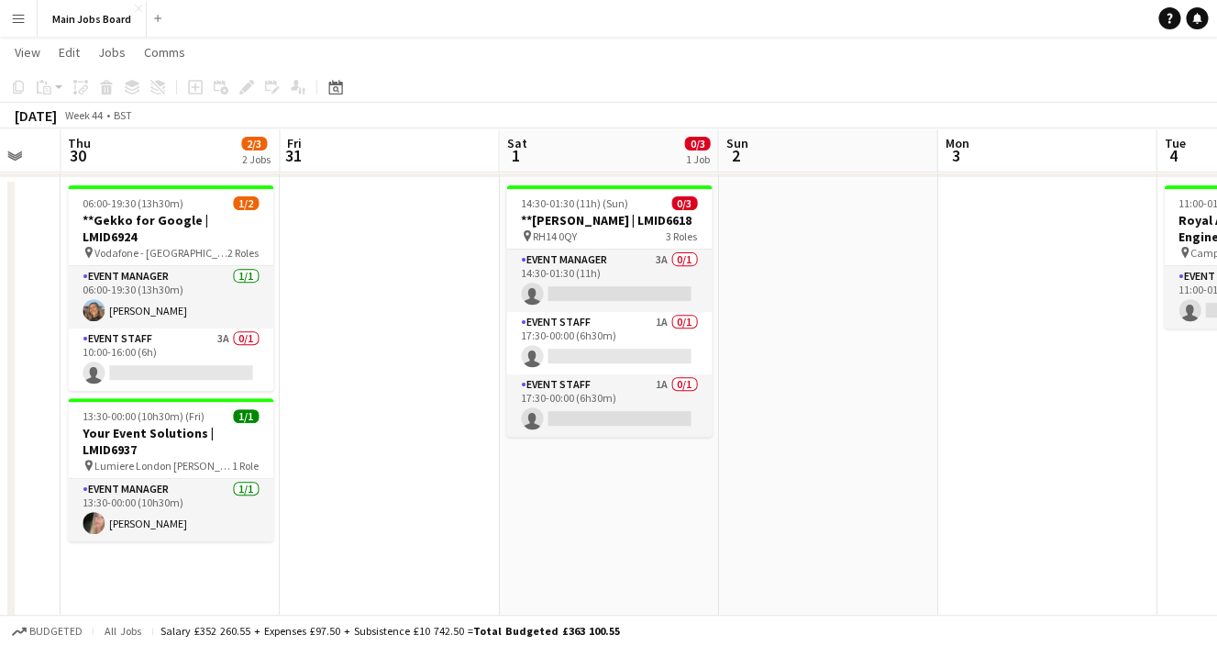
scroll to position [0, 816]
drag, startPoint x: 662, startPoint y: 395, endPoint x: 584, endPoint y: 394, distance: 78.9
click at [584, 395] on app-calendar-viewport "Sun 26 Mon 27 Tue 28 2/2 1 Job Wed 29 Thu 30 2/3 2 Jobs Fri 31 Sat 1 0/3 1 Job …" at bounding box center [608, 521] width 1217 height 1123
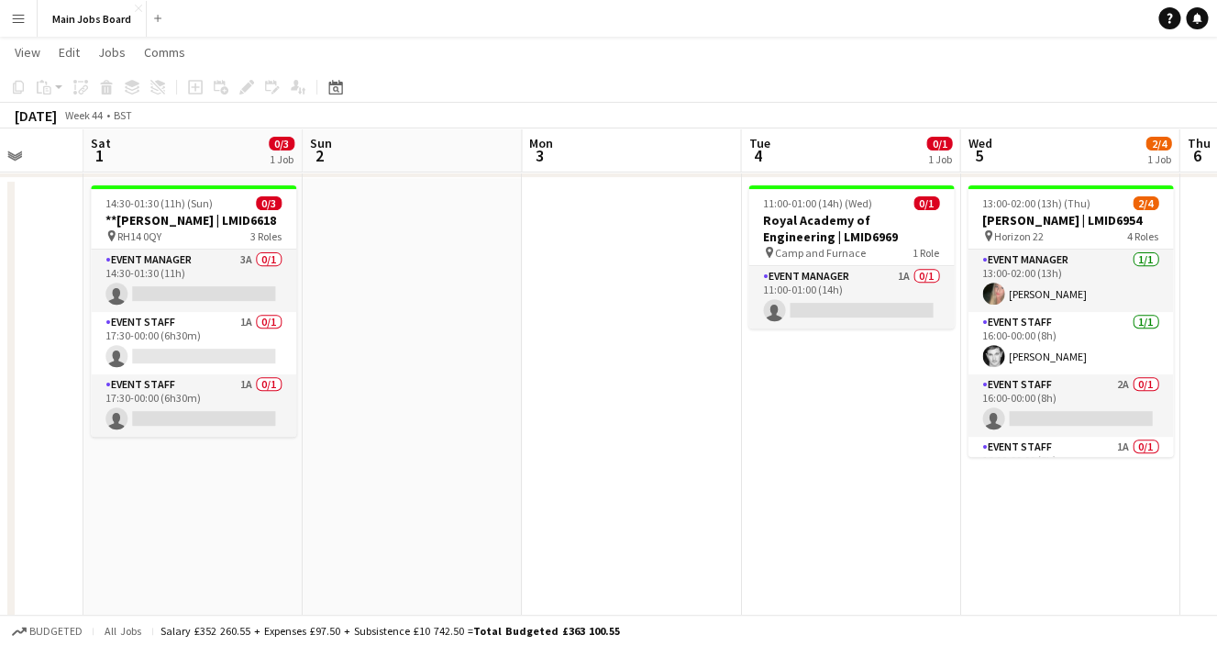
scroll to position [0, 655]
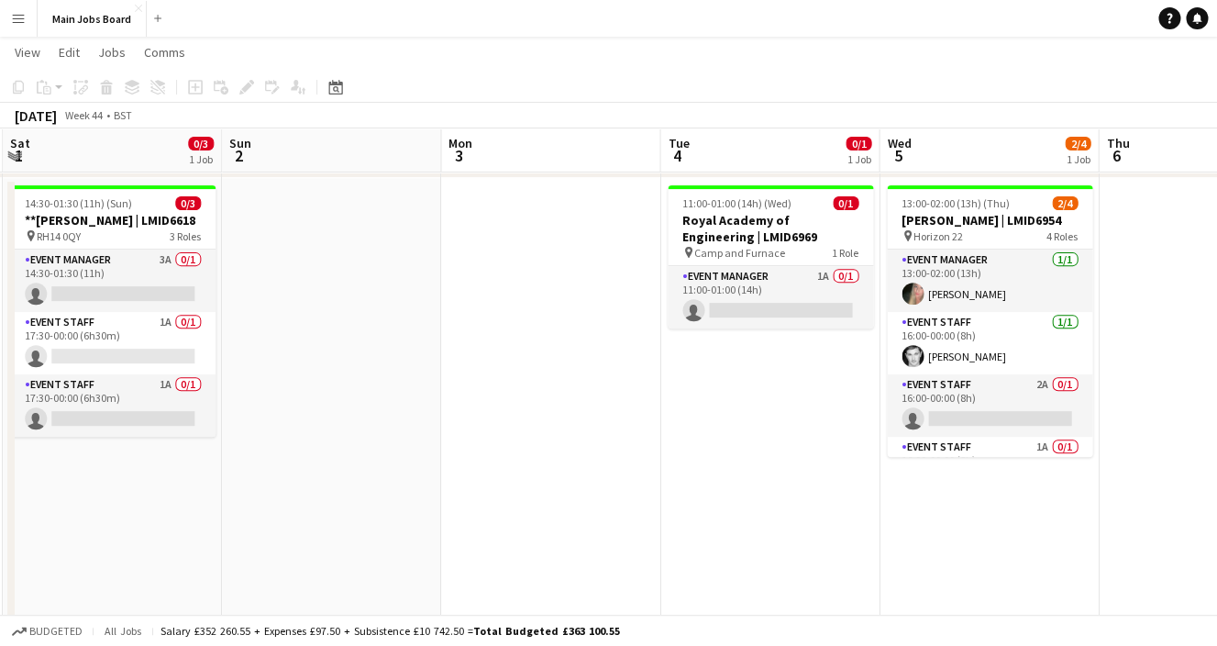
drag, startPoint x: 788, startPoint y: 438, endPoint x: 291, endPoint y: 426, distance: 497.4
click at [291, 428] on app-calendar-viewport "Wed 29 Thu 30 2/3 2 Jobs Fri 31 Sat 1 0/3 1 Job Sun 2 Mon 3 Tue 4 0/1 1 Job Wed…" at bounding box center [608, 521] width 1217 height 1123
click at [106, 13] on button "Main Jobs Board Close" at bounding box center [92, 19] width 109 height 36
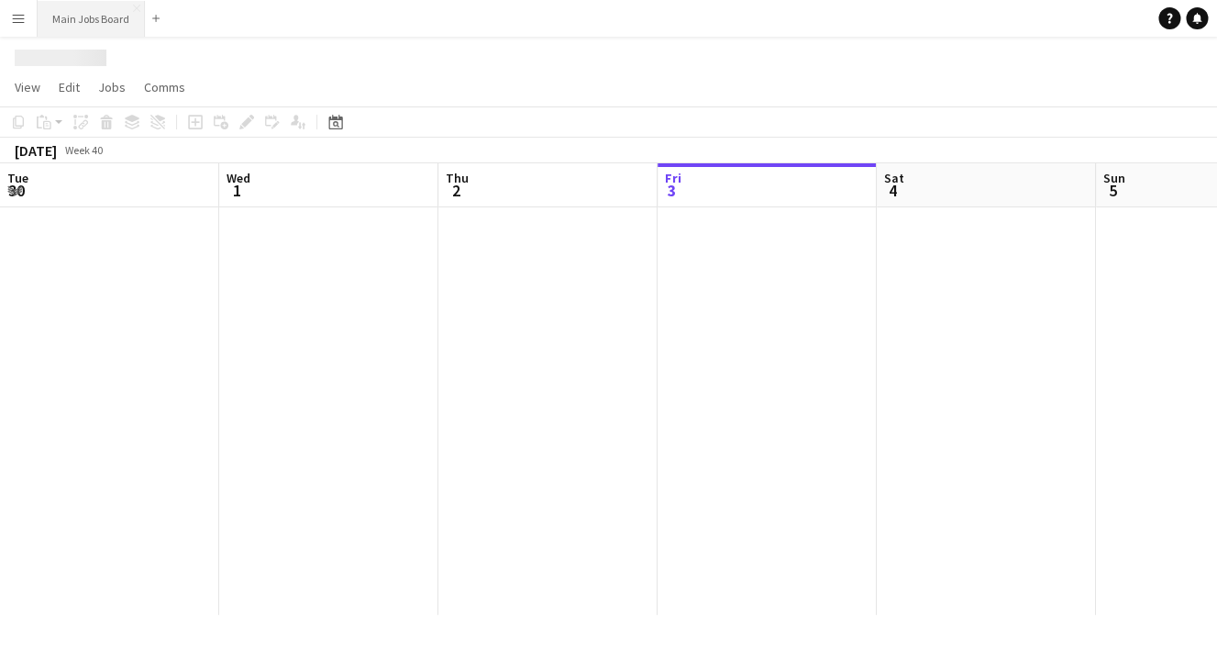
scroll to position [0, 439]
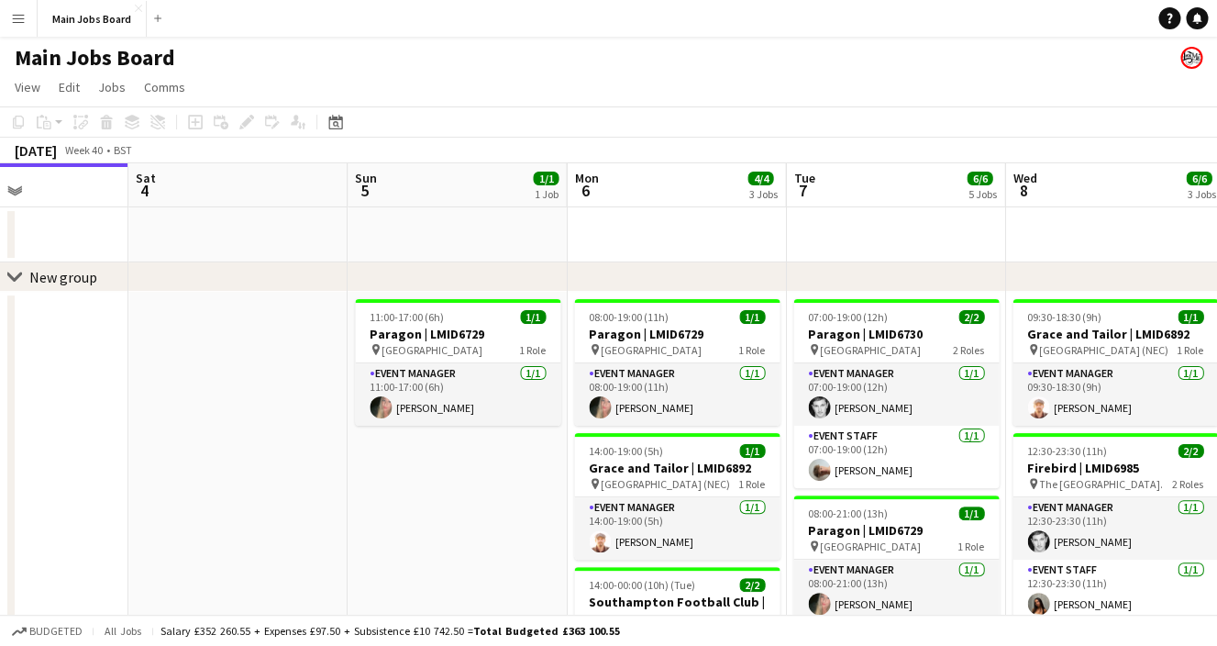
drag, startPoint x: 654, startPoint y: 439, endPoint x: 166, endPoint y: 417, distance: 488.6
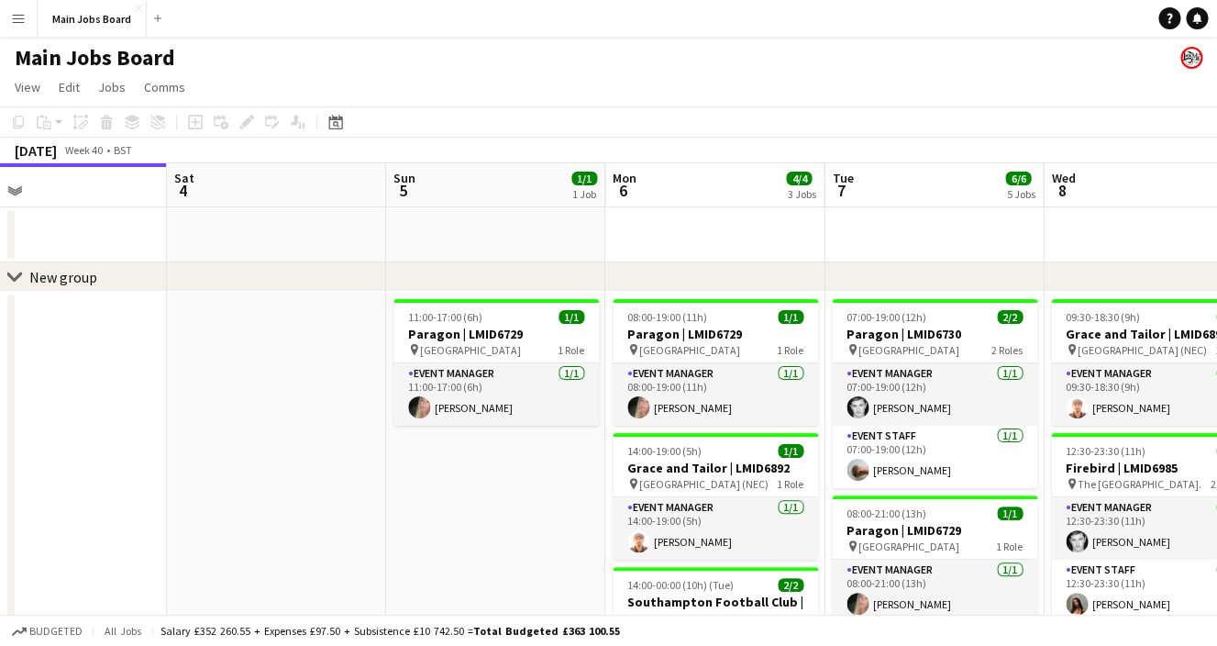
drag, startPoint x: 774, startPoint y: 463, endPoint x: 483, endPoint y: 463, distance: 291.8
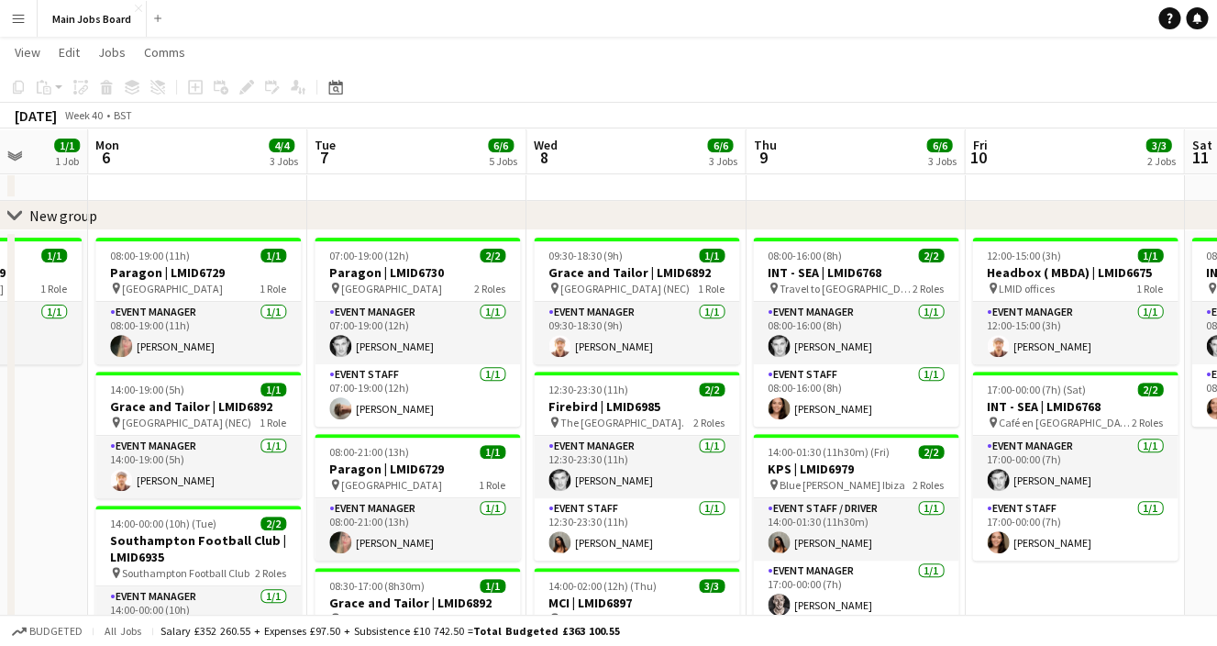
scroll to position [56, 0]
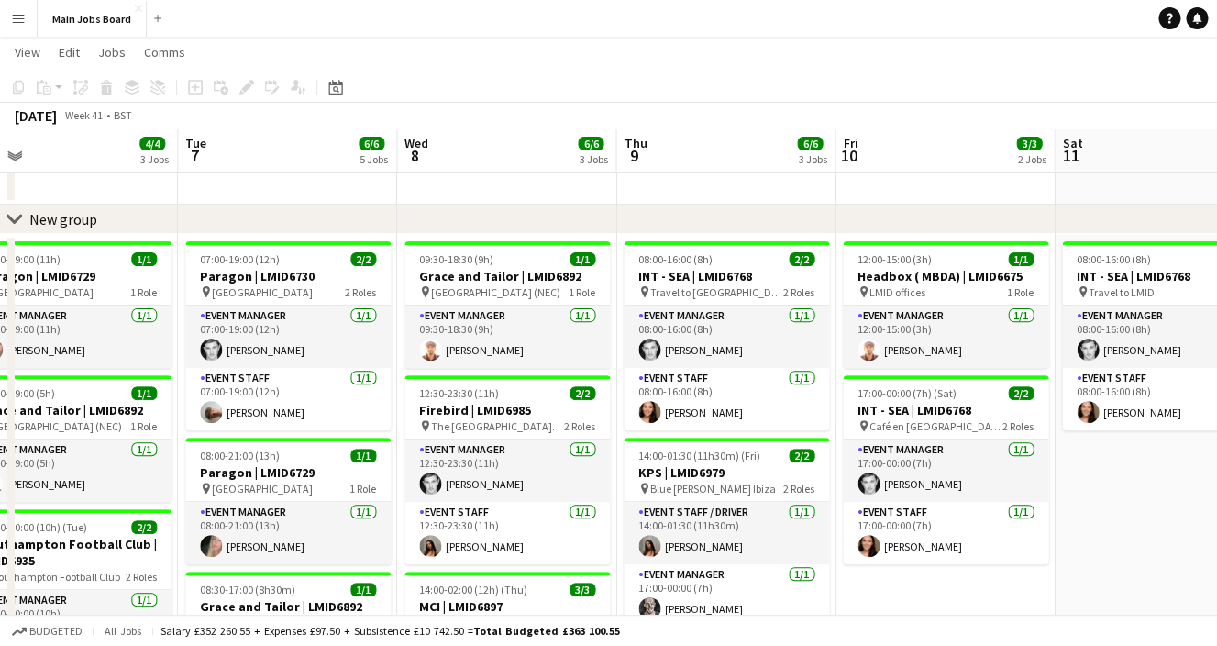
drag, startPoint x: 860, startPoint y: 499, endPoint x: 730, endPoint y: 488, distance: 129.8
click at [730, 488] on app-calendar-viewport "Fri 3 Sat 4 Sun 5 1/1 1 Job Mon 6 4/4 3 Jobs Tue 7 6/6 5 Jobs Wed 8 6/6 3 Jobs …" at bounding box center [608, 577] width 1217 height 1123
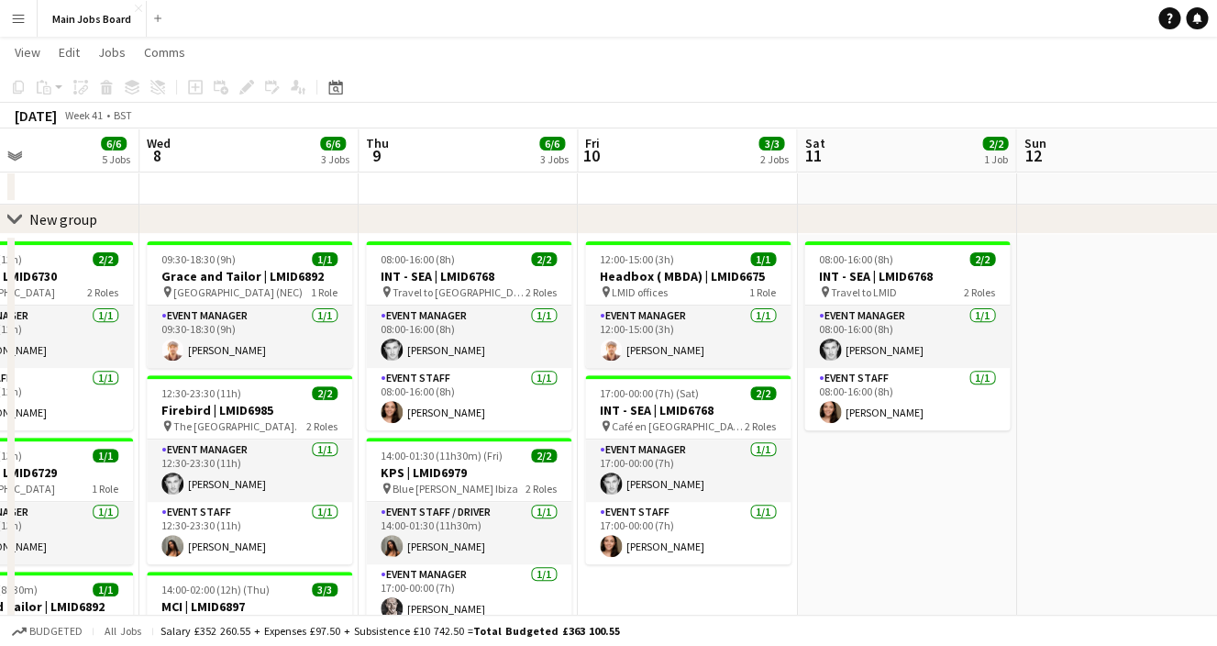
drag, startPoint x: 983, startPoint y: 542, endPoint x: 726, endPoint y: 516, distance: 258.3
click at [726, 516] on app-calendar-viewport "Sun 5 1/1 1 Job Mon 6 4/4 3 Jobs Tue 7 6/6 5 Jobs Wed 8 6/6 3 Jobs Thu 9 6/6 3 …" at bounding box center [608, 577] width 1217 height 1123
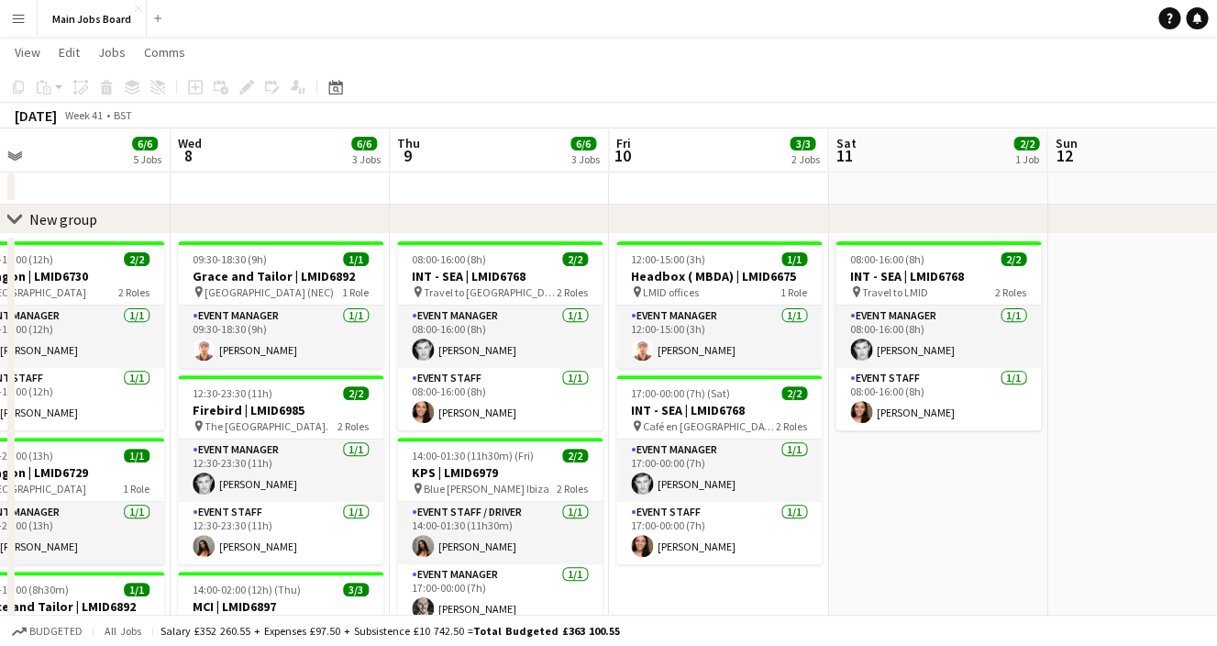
drag, startPoint x: 1054, startPoint y: 462, endPoint x: 644, endPoint y: 489, distance: 411.0
click at [644, 489] on app-calendar-viewport "Sun 5 1/1 1 Job Mon 6 4/4 3 Jobs Tue 7 6/6 5 Jobs Wed 8 6/6 3 Jobs Thu 9 6/6 3 …" at bounding box center [608, 577] width 1217 height 1123
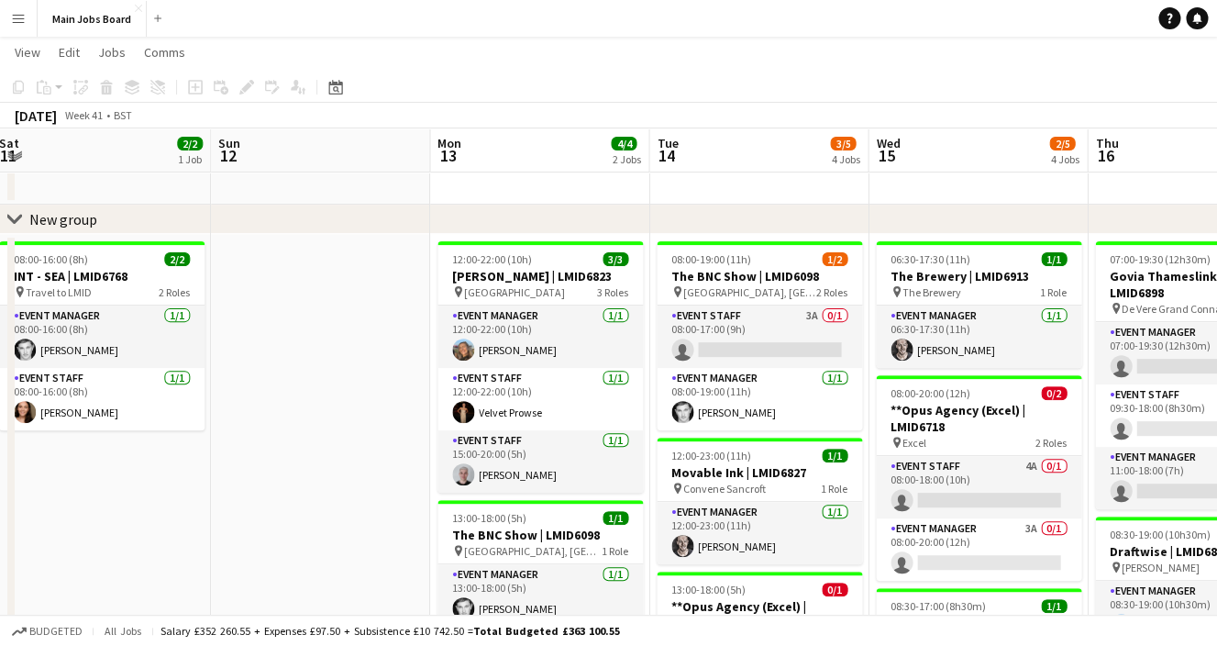
scroll to position [0, 639]
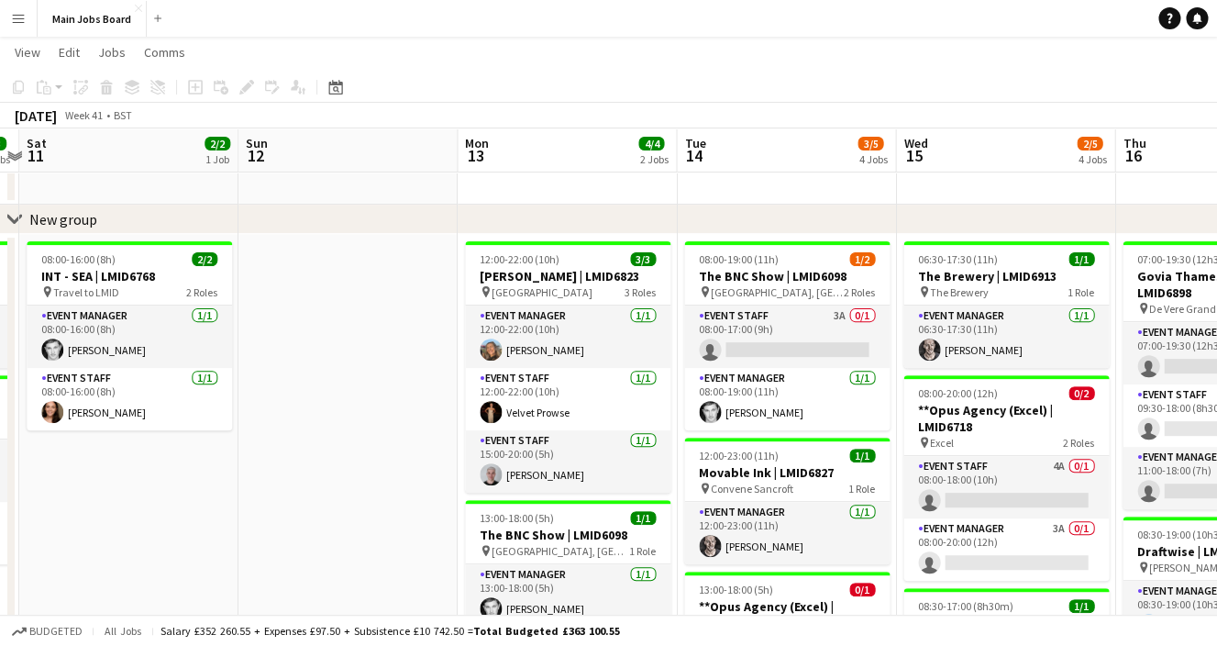
drag, startPoint x: 845, startPoint y: 496, endPoint x: 476, endPoint y: 472, distance: 369.6
click at [476, 472] on app-calendar-viewport "Wed 8 6/6 3 Jobs Thu 9 6/6 3 Jobs Fri 10 3/3 2 Jobs Sat 11 2/2 1 Job Sun 12 Mon…" at bounding box center [608, 577] width 1217 height 1123
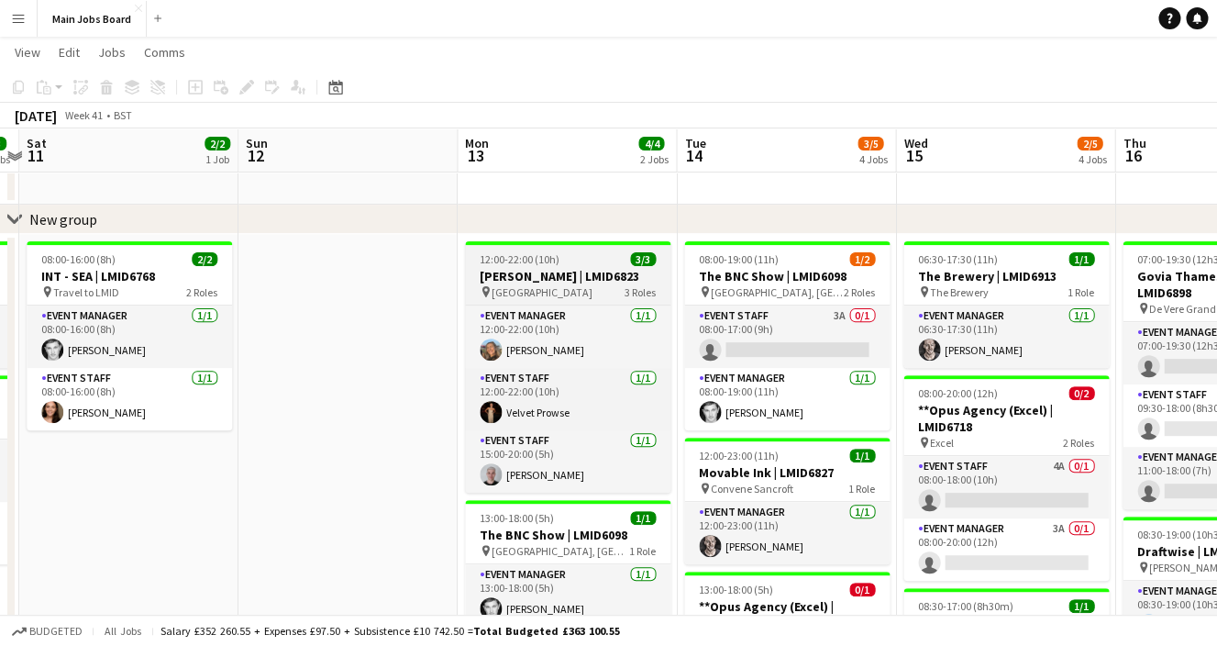
click at [528, 279] on h3 "[PERSON_NAME] | LMID6823" at bounding box center [568, 276] width 206 height 17
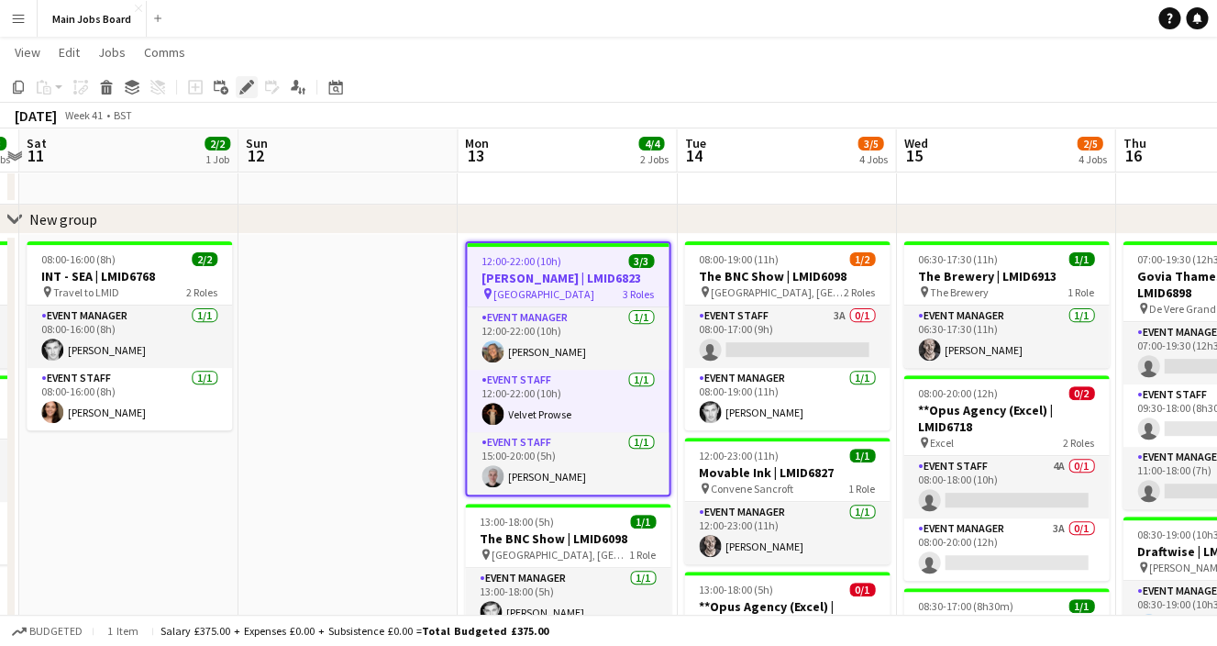
click at [247, 92] on icon "Edit" at bounding box center [246, 87] width 15 height 15
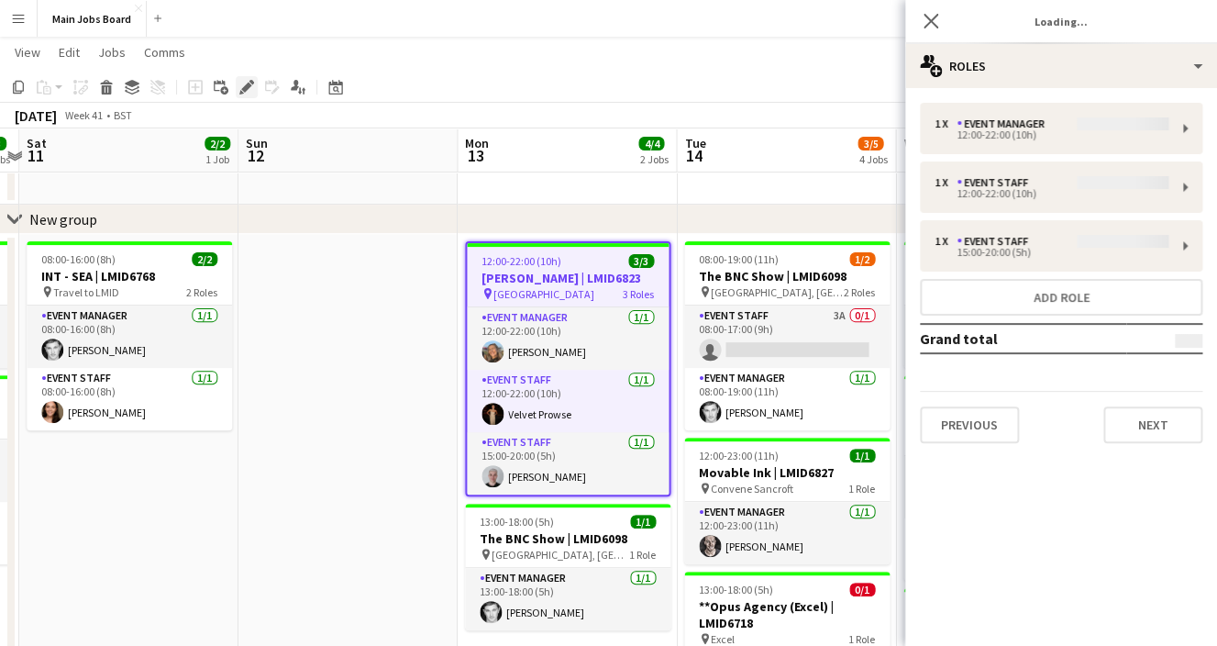
type input "**********"
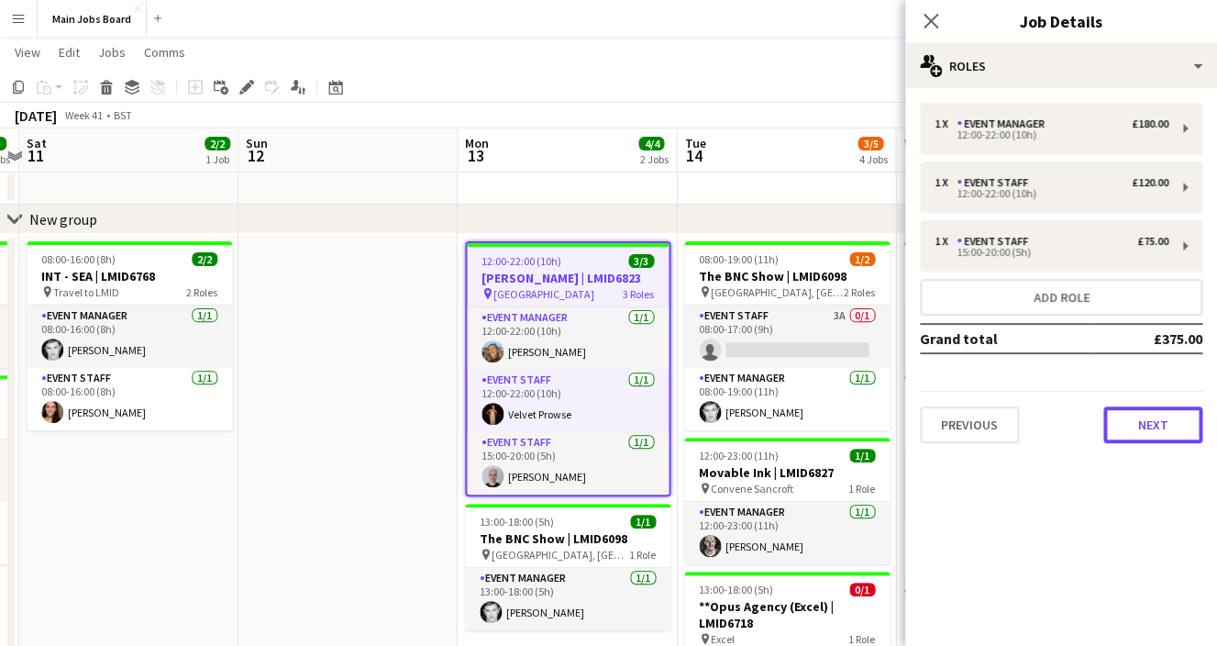
click at [1168, 429] on button "Next" at bounding box center [1153, 424] width 99 height 37
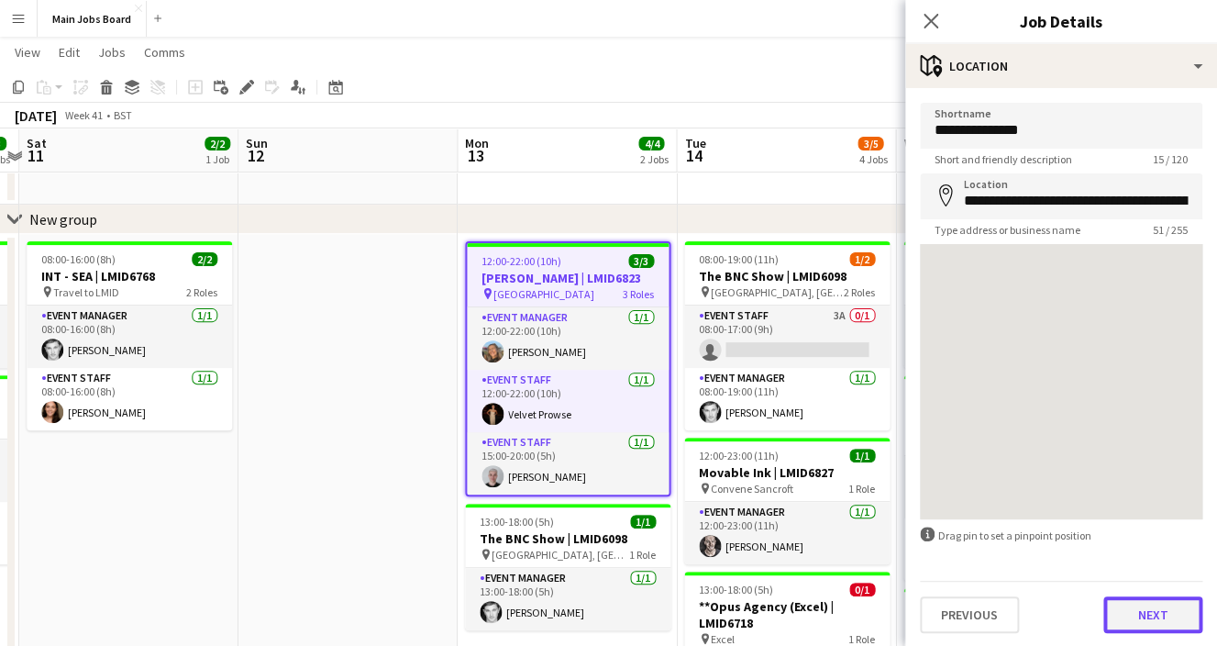
click at [1135, 610] on button "Next" at bounding box center [1153, 614] width 99 height 37
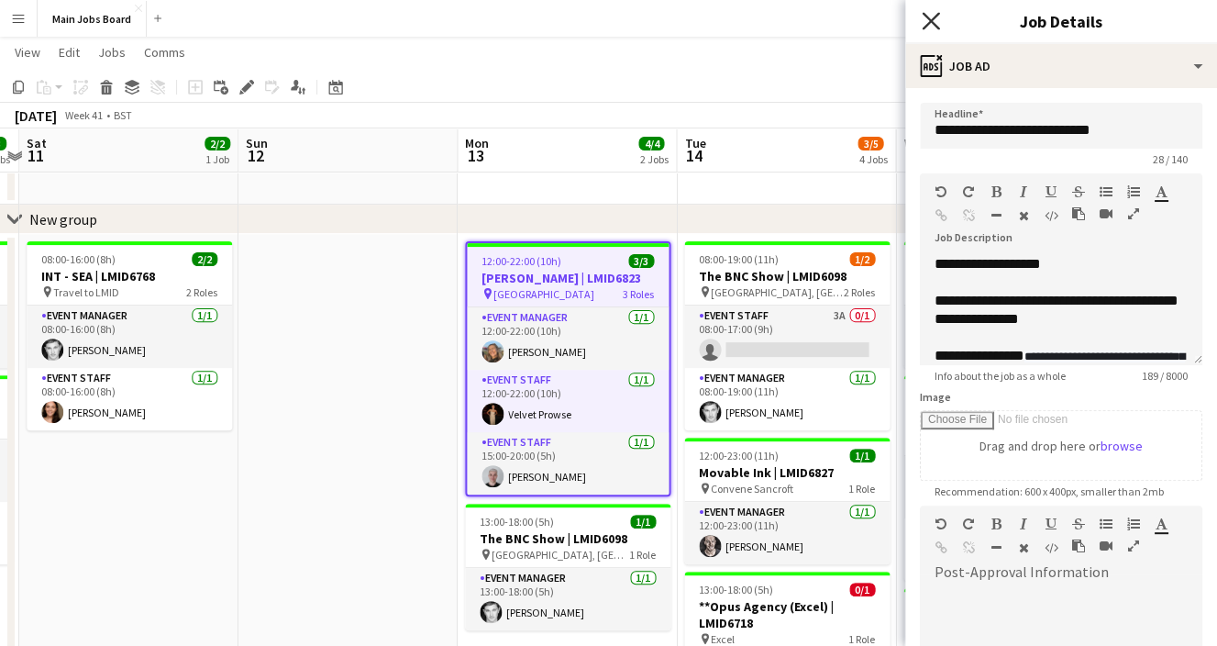
click at [929, 17] on icon "Close pop-in" at bounding box center [930, 20] width 17 height 17
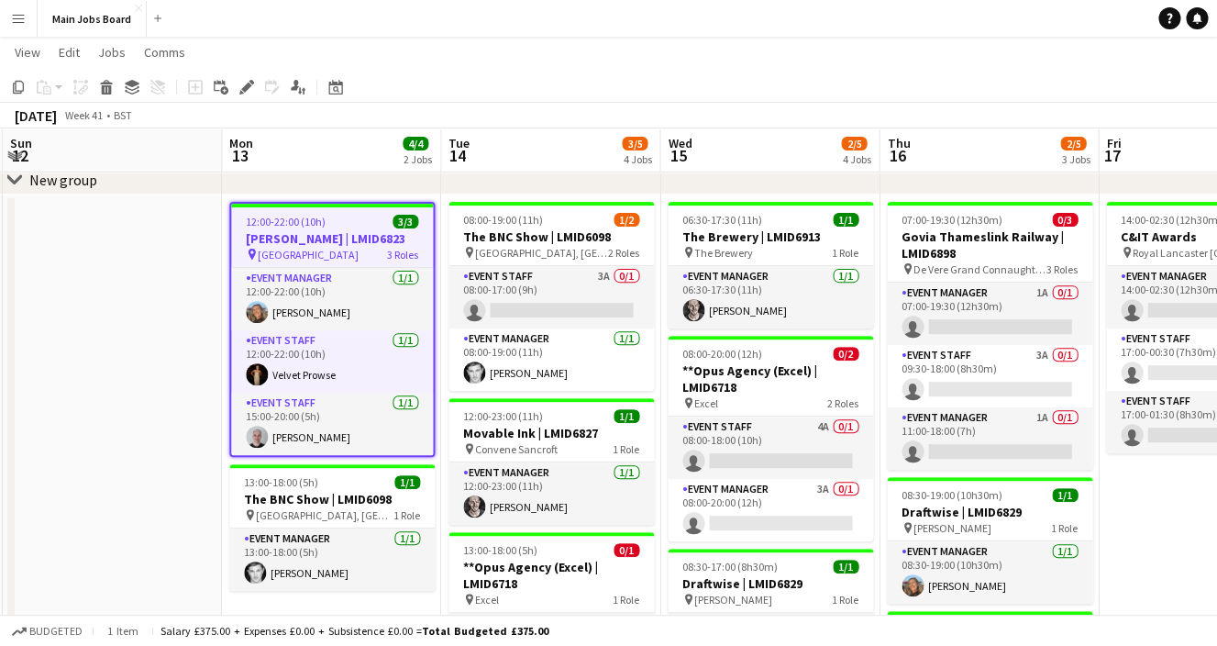
scroll to position [0, 656]
drag, startPoint x: 717, startPoint y: 492, endPoint x: 480, endPoint y: 471, distance: 237.6
click at [480, 471] on app-calendar-viewport "Thu 9 6/6 3 Jobs Fri 10 3/3 2 Jobs Sat 11 2/2 1 Job Sun 12 Mon 13 4/4 2 Jobs Tu…" at bounding box center [608, 537] width 1217 height 1123
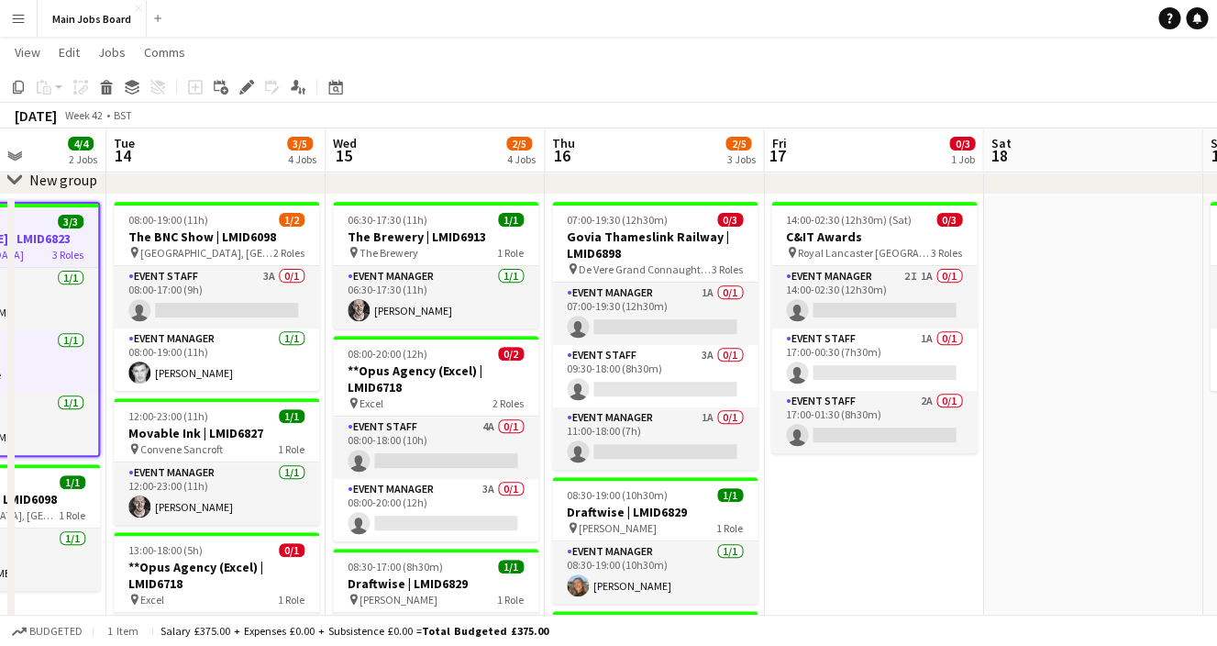
scroll to position [0, 550]
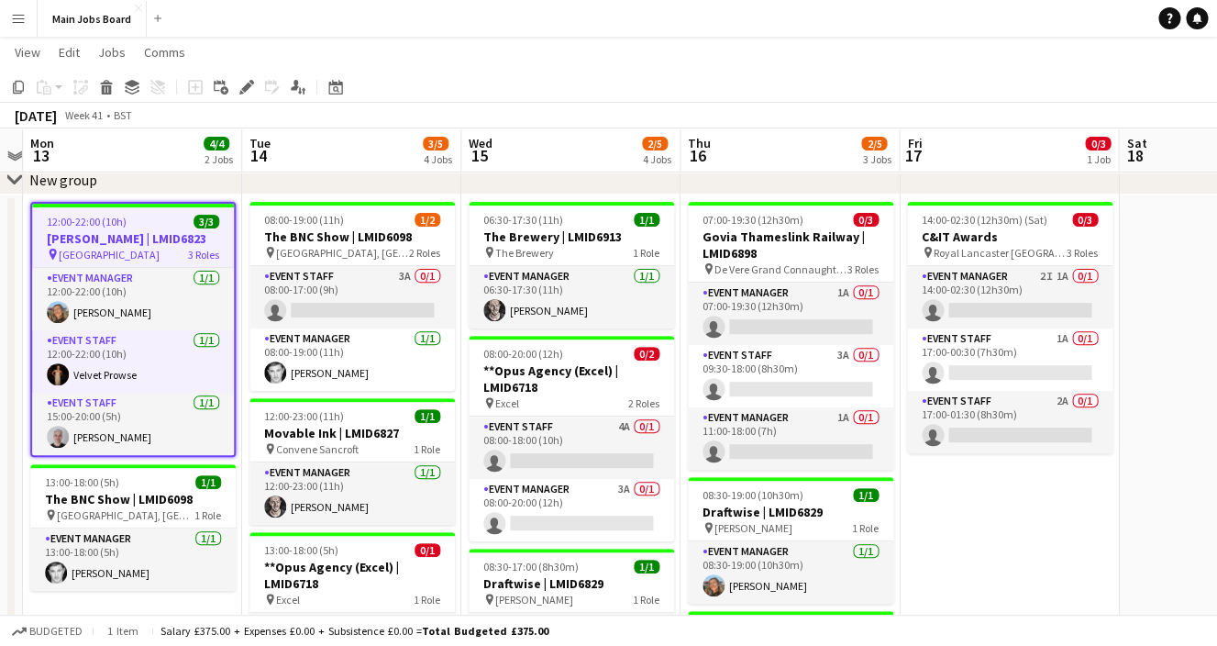
drag, startPoint x: 946, startPoint y: 497, endPoint x: 750, endPoint y: 441, distance: 204.2
click at [751, 441] on app-calendar-viewport "Sat 11 2/2 1 Job Sun 12 Mon 13 4/4 2 Jobs Tue 14 3/5 4 Jobs Wed 15 2/5 4 Jobs T…" at bounding box center [608, 537] width 1217 height 1123
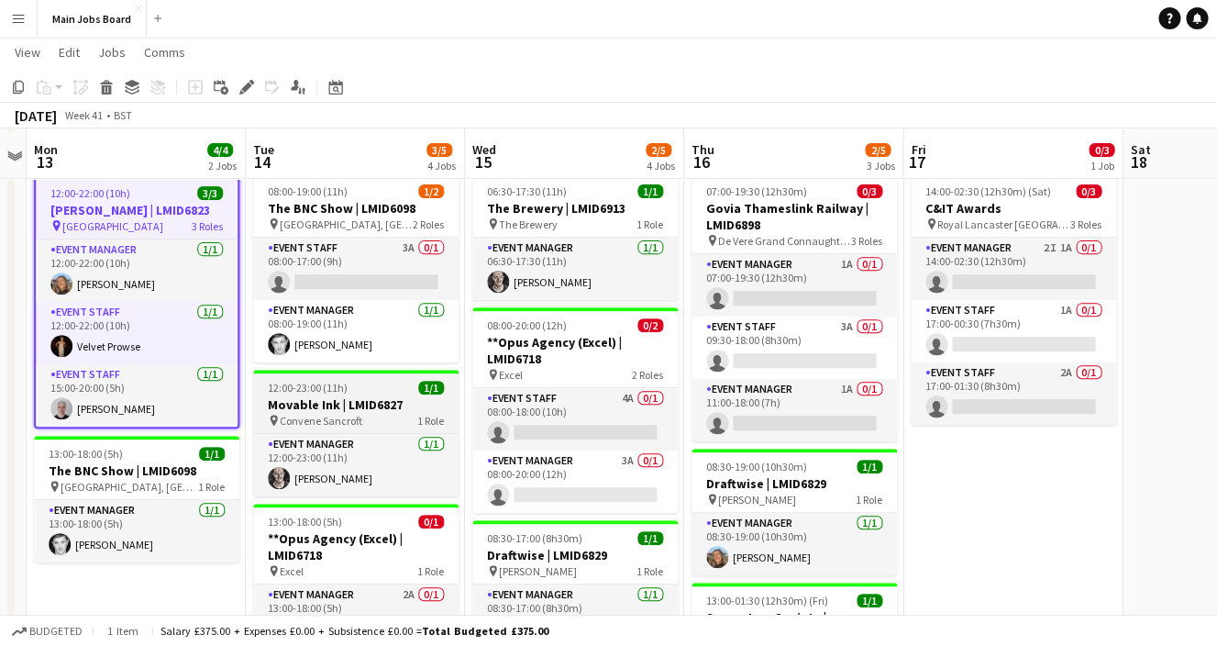
scroll to position [122, 0]
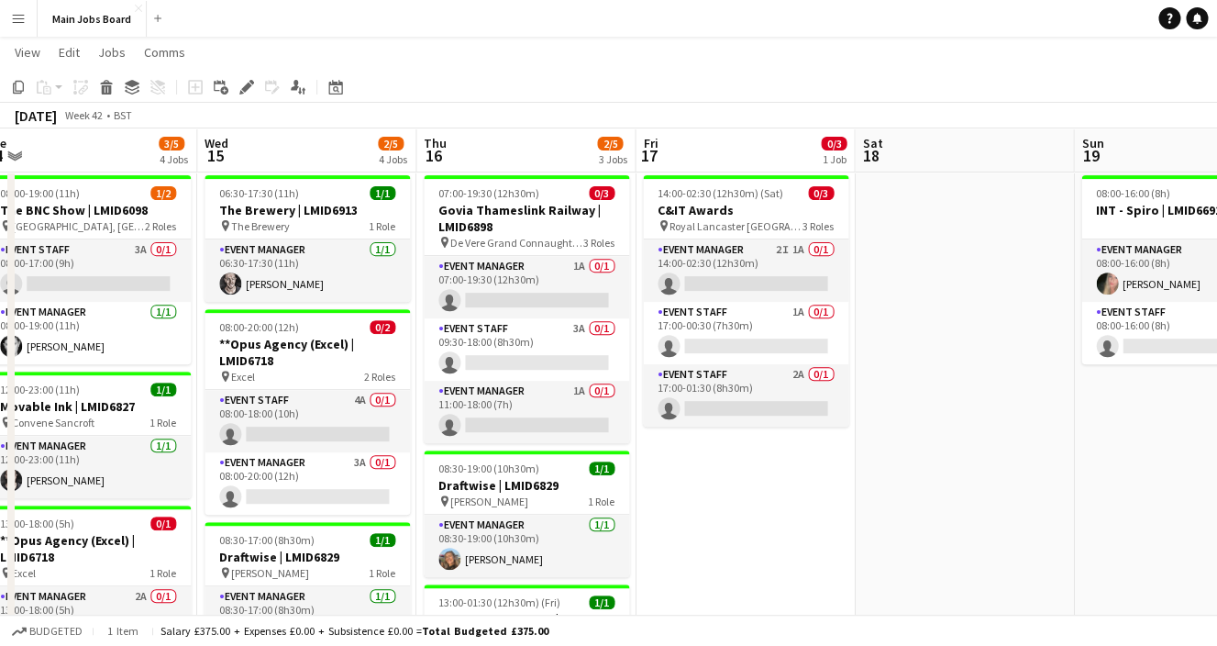
drag, startPoint x: 1169, startPoint y: 495, endPoint x: 789, endPoint y: 485, distance: 380.0
click at [795, 485] on app-calendar-viewport "Sat 11 2/2 1 Job Sun 12 Mon 13 4/4 2 Jobs Tue 14 3/5 4 Jobs Wed 15 2/5 4 Jobs T…" at bounding box center [608, 511] width 1217 height 1123
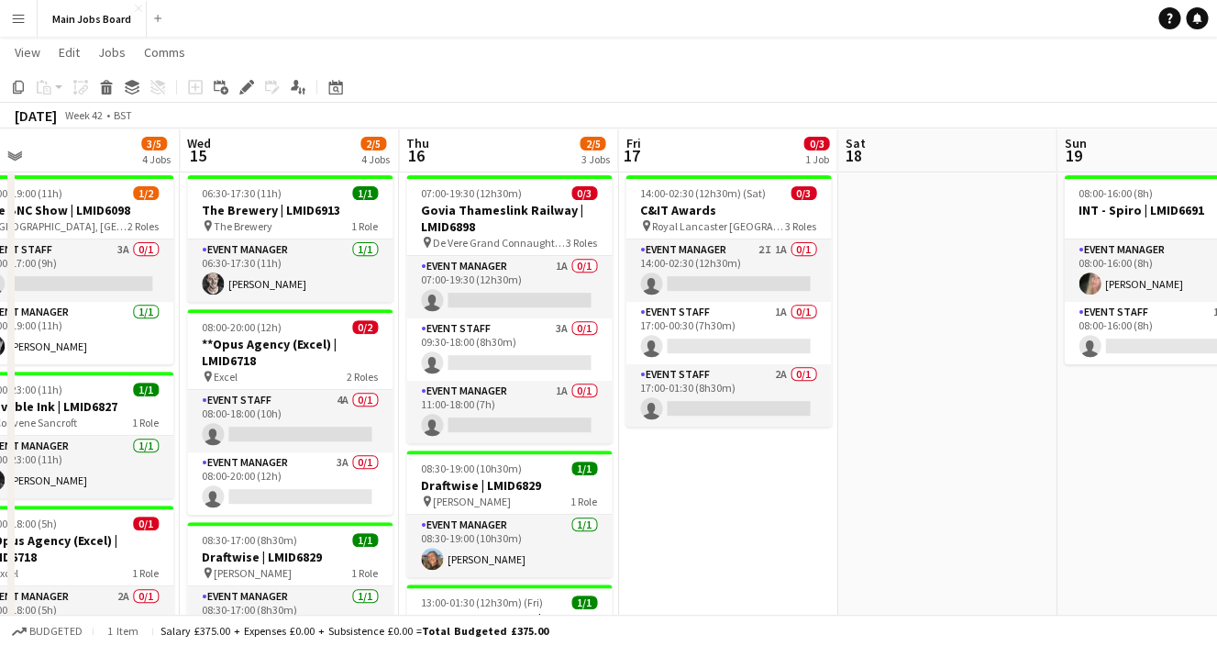
drag, startPoint x: 961, startPoint y: 496, endPoint x: 564, endPoint y: 496, distance: 396.3
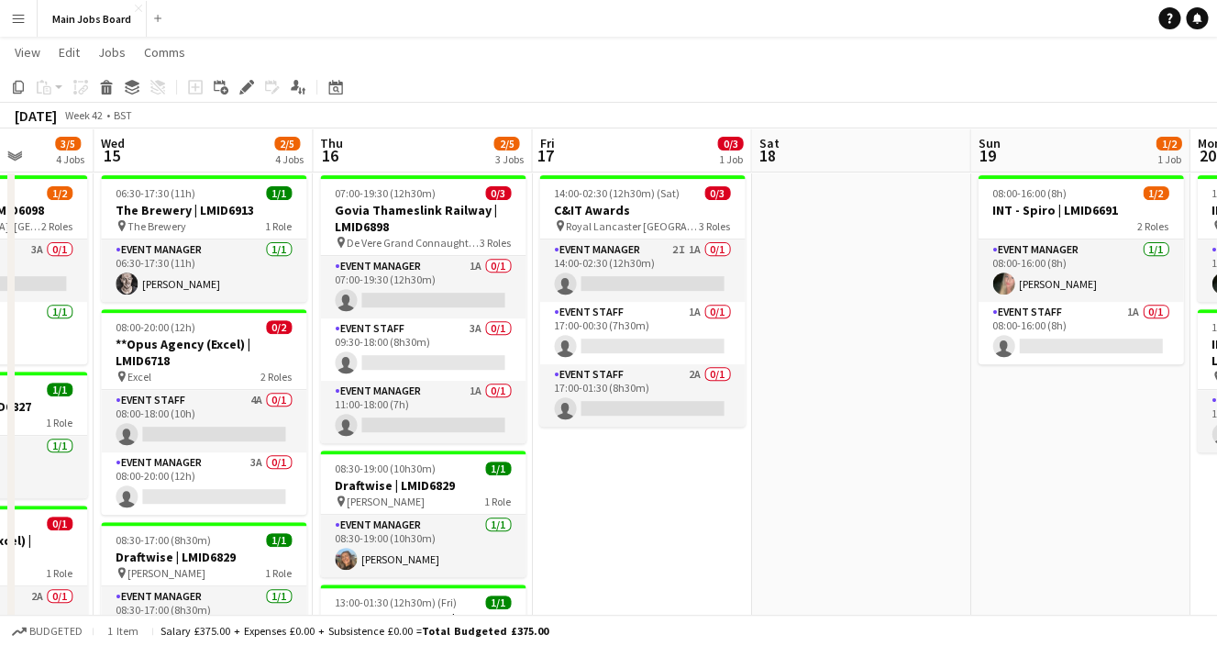
click at [564, 496] on app-calendar-viewport "Sat 11 2/2 1 Job Sun 12 Mon 13 4/4 2 Jobs Tue 14 3/5 4 Jobs Wed 15 2/5 4 Jobs T…" at bounding box center [608, 511] width 1217 height 1123
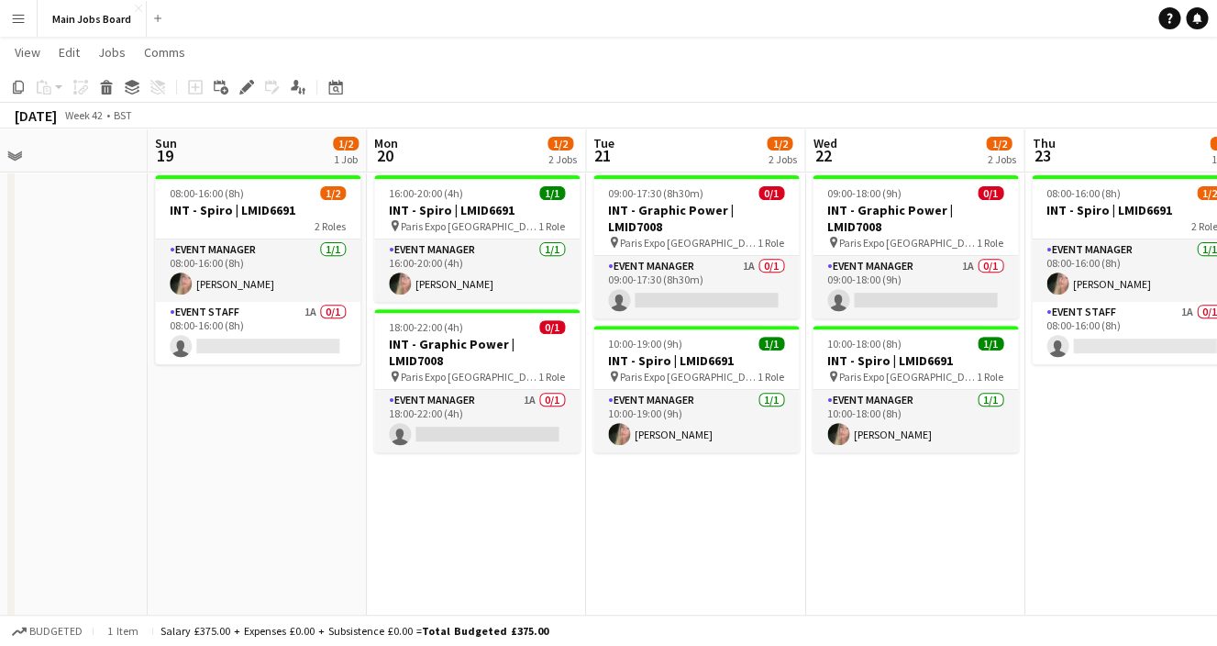
drag, startPoint x: 415, startPoint y: 512, endPoint x: 284, endPoint y: 512, distance: 130.3
click at [284, 512] on app-calendar-viewport "Thu 16 2/5 3 Jobs Fri 17 0/3 1 Job Sat 18 Sun 19 1/2 1 Job Mon 20 1/2 2 Jobs Tu…" at bounding box center [608, 511] width 1217 height 1123
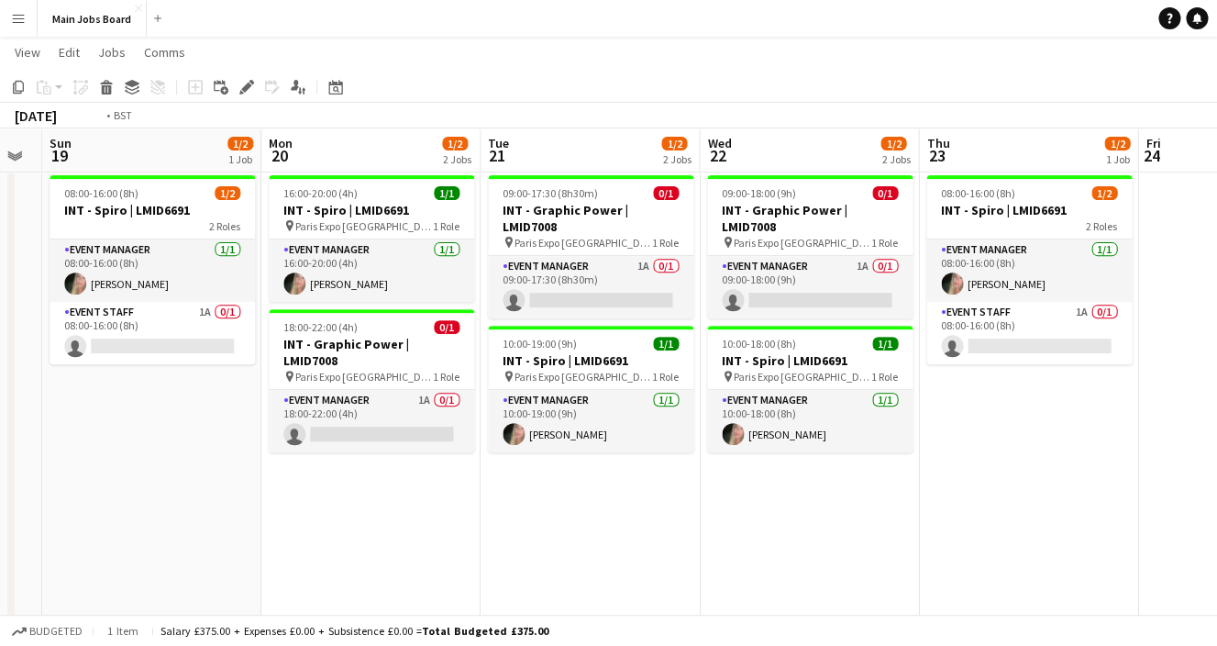
drag, startPoint x: 991, startPoint y: 520, endPoint x: 406, endPoint y: 514, distance: 584.5
click at [409, 516] on app-calendar-viewport "Thu 16 2/5 3 Jobs Fri 17 0/3 1 Job Sat 18 Sun 19 1/2 1 Job Mon 20 1/2 2 Jobs Tu…" at bounding box center [608, 511] width 1217 height 1123
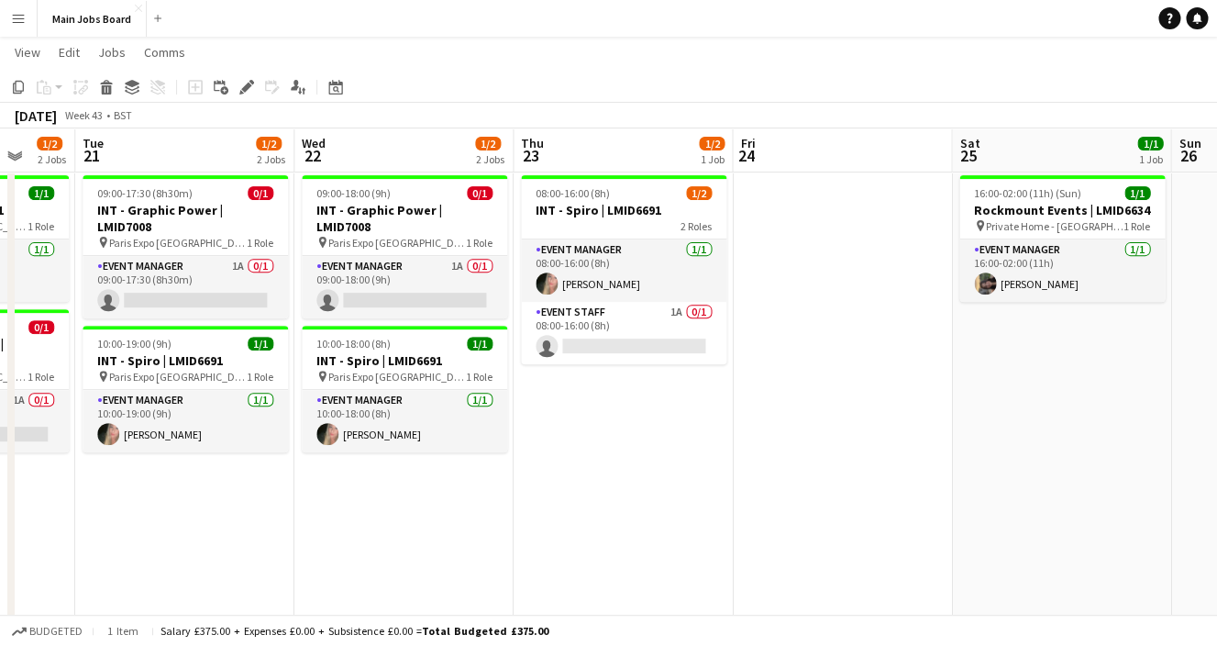
drag, startPoint x: 911, startPoint y: 420, endPoint x: 327, endPoint y: 420, distance: 584.4
click at [333, 420] on app-calendar-viewport "Sat 18 Sun 19 1/2 1 Job Mon 20 1/2 2 Jobs Tue 21 1/2 2 Jobs Wed 22 1/2 2 Jobs T…" at bounding box center [608, 511] width 1217 height 1123
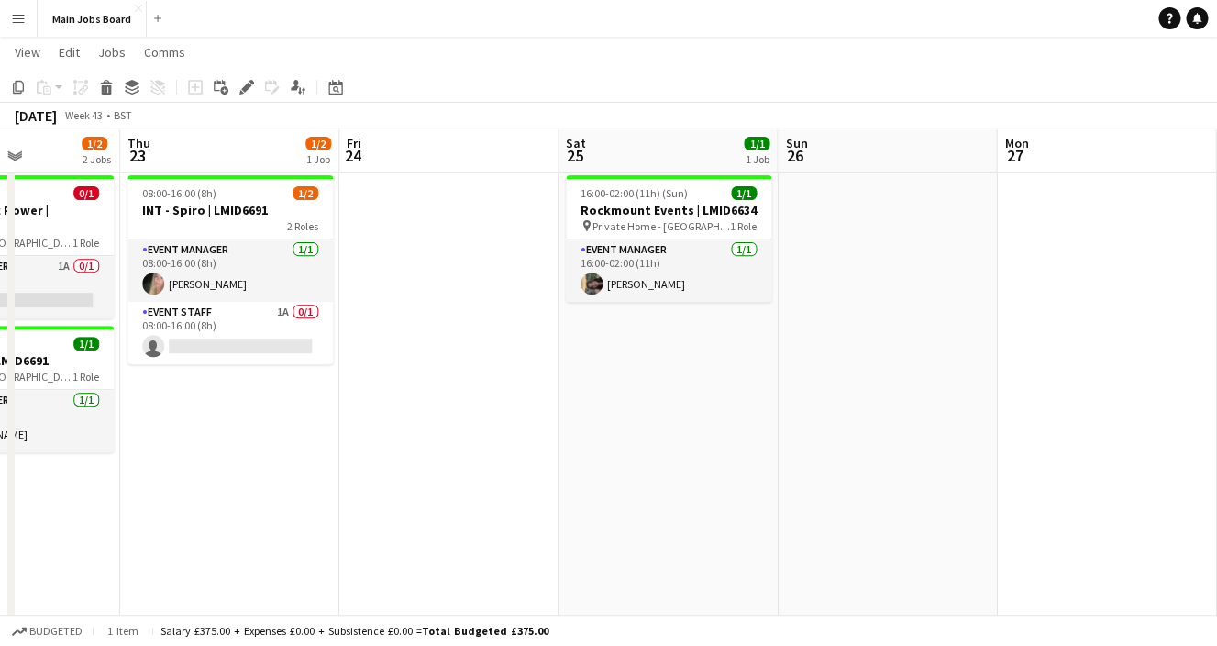
drag, startPoint x: 336, startPoint y: 433, endPoint x: 162, endPoint y: 433, distance: 173.4
click at [172, 433] on app-calendar-viewport "Mon 20 1/2 2 Jobs Tue 21 1/2 2 Jobs Wed 22 1/2 2 Jobs Thu 23 1/2 1 Job Fri 24 S…" at bounding box center [608, 511] width 1217 height 1123
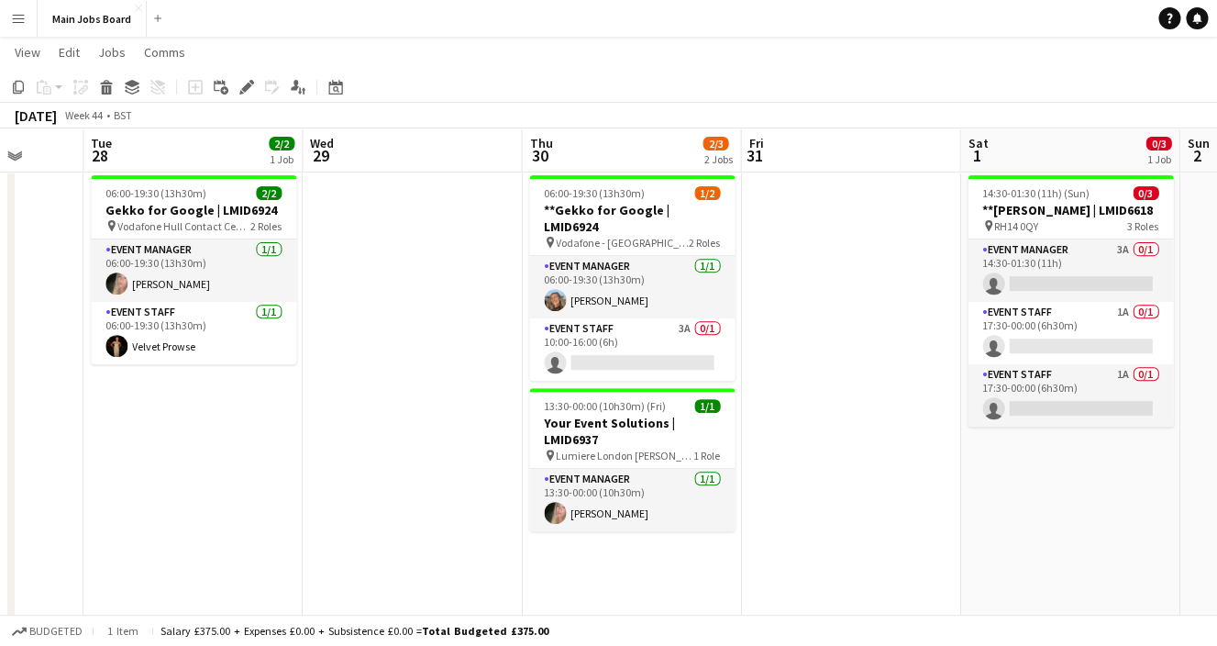
drag, startPoint x: 634, startPoint y: 512, endPoint x: 187, endPoint y: 489, distance: 447.4
click at [196, 489] on app-calendar-viewport "Fri 24 Sat 25 1/1 1 Job Sun 26 Mon 27 Tue 28 2/2 1 Job Wed 29 Thu 30 2/3 2 Jobs…" at bounding box center [608, 511] width 1217 height 1123
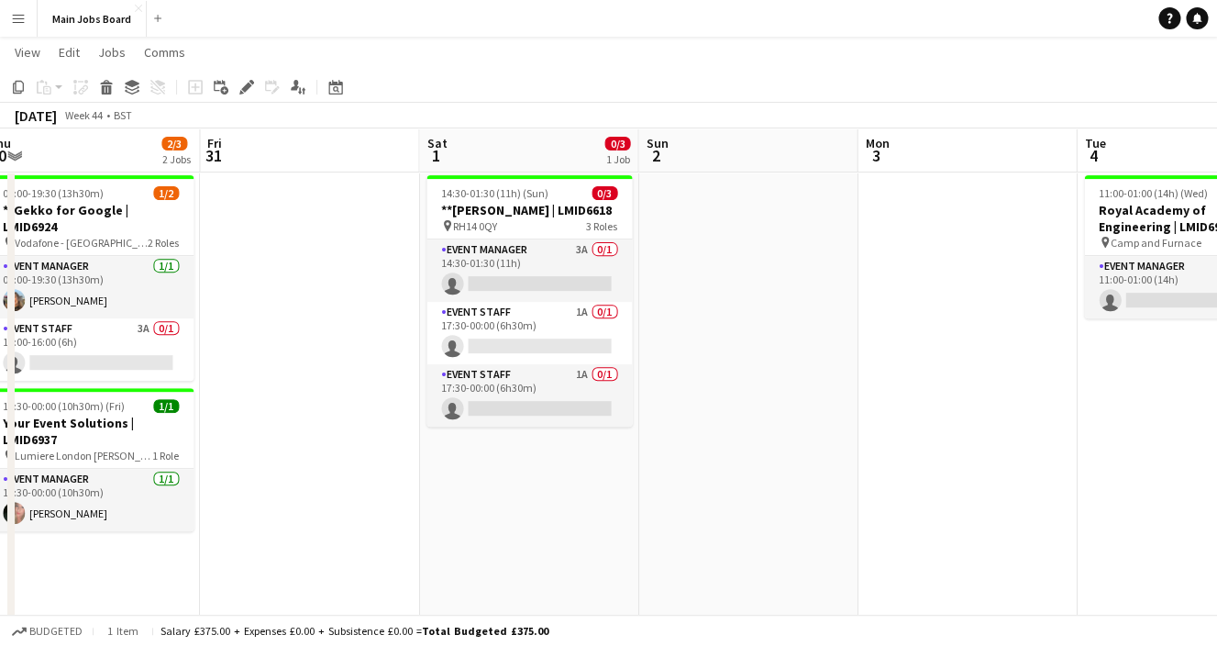
scroll to position [0, 572]
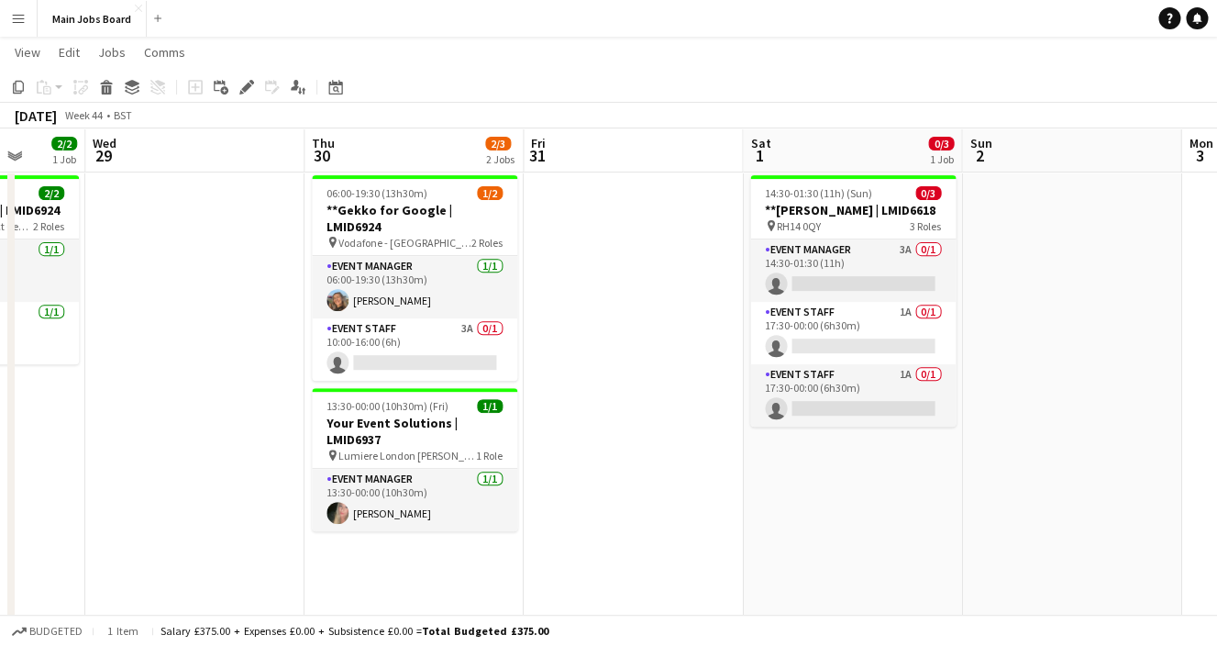
drag, startPoint x: 643, startPoint y: 486, endPoint x: 183, endPoint y: 485, distance: 459.6
click at [183, 486] on app-calendar-viewport "Sun 26 Mon 27 Tue 28 2/2 1 Job Wed 29 Thu 30 2/3 2 Jobs Fri 31 Sat 1 0/3 1 Job …" at bounding box center [608, 511] width 1217 height 1123
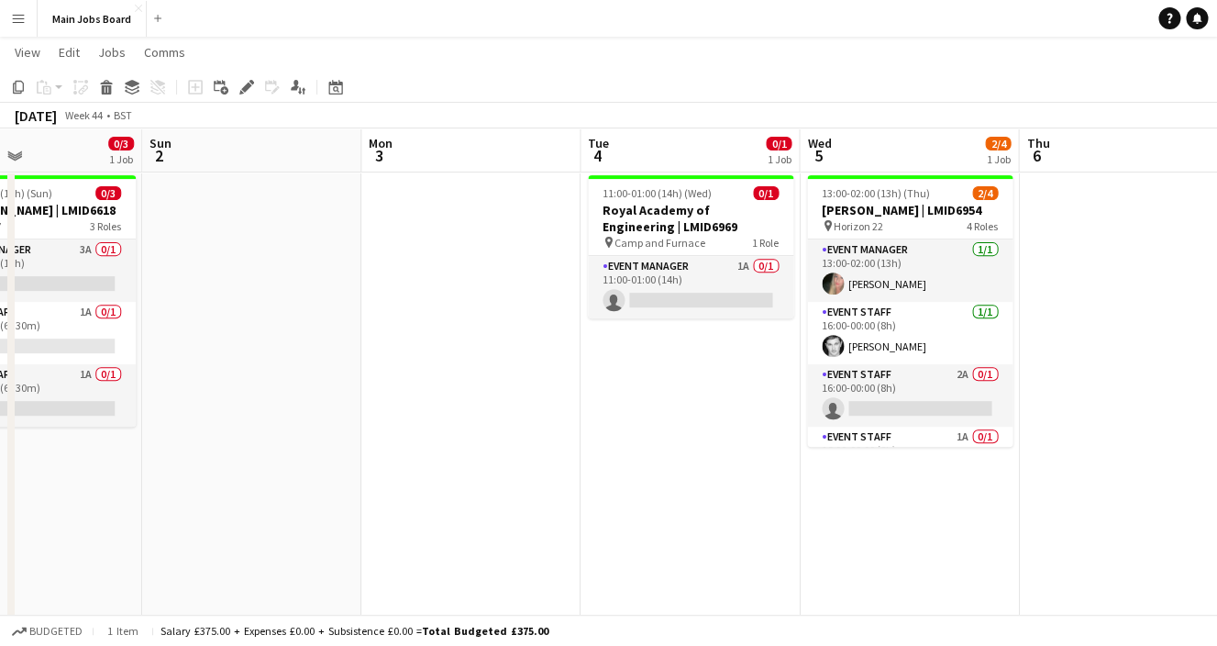
drag, startPoint x: 723, startPoint y: 464, endPoint x: 300, endPoint y: 464, distance: 422.9
click at [300, 464] on app-calendar-viewport "Thu 30 2/3 2 Jobs Fri 31 Sat 1 0/3 1 Job Sun 2 Mon 3 Tue 4 0/1 1 Job Wed 5 2/4 …" at bounding box center [608, 511] width 1217 height 1123
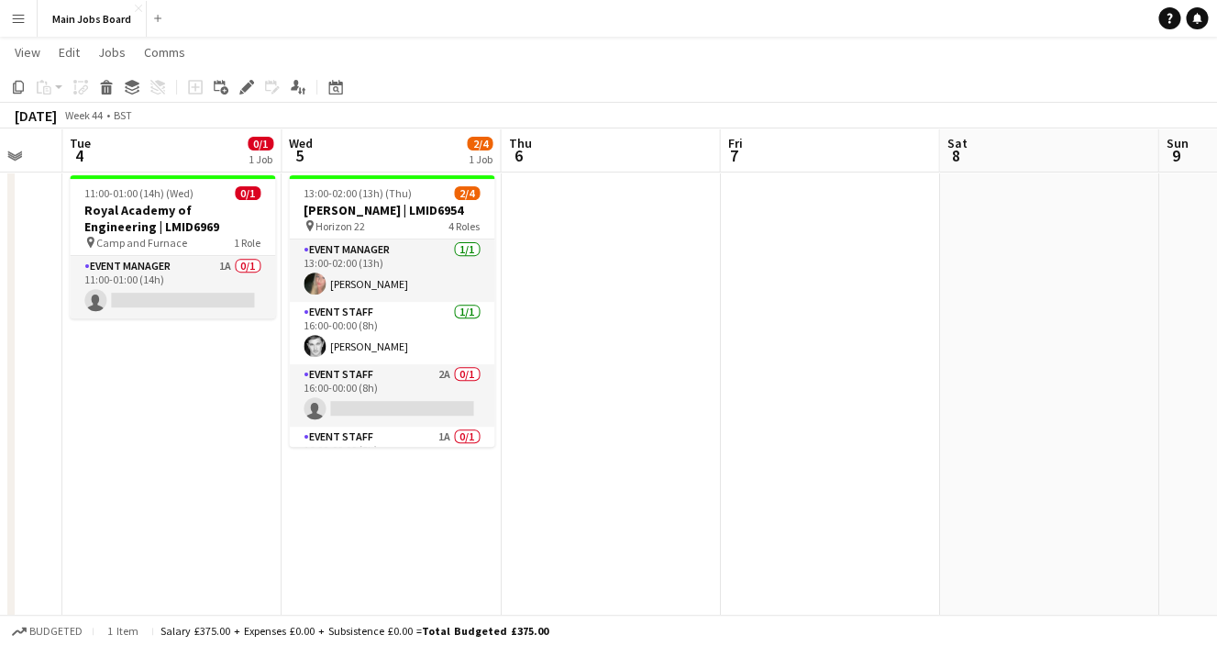
scroll to position [0, 622]
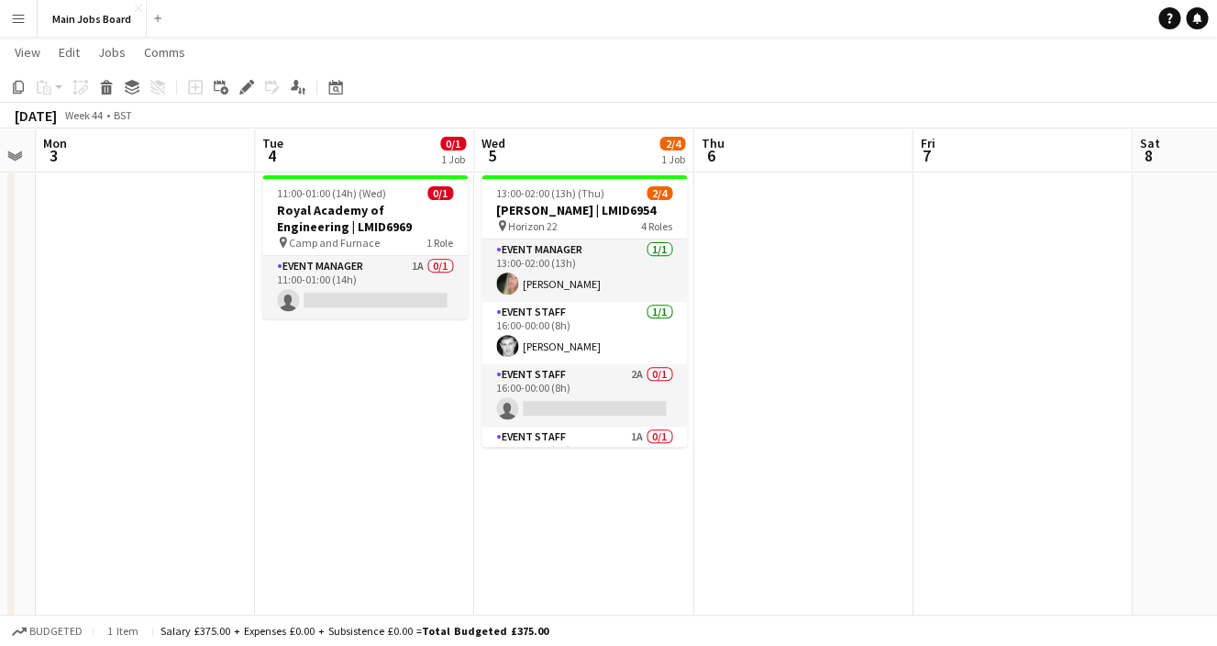
drag, startPoint x: 638, startPoint y: 463, endPoint x: 353, endPoint y: 463, distance: 284.4
click at [353, 463] on app-calendar-viewport "Fri 31 Sat 1 0/3 1 Job Sun 2 Mon 3 Tue 4 0/1 1 Job Wed 5 2/4 1 Job Thu 6 Fri 7 …" at bounding box center [608, 511] width 1217 height 1123
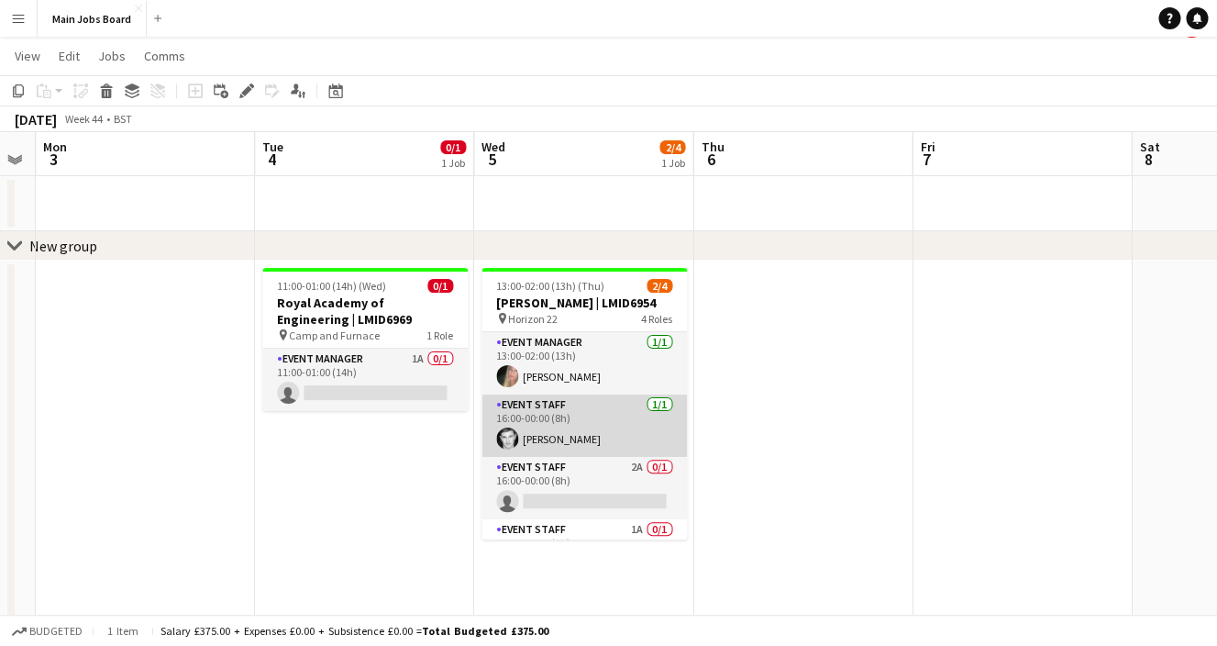
scroll to position [0, 0]
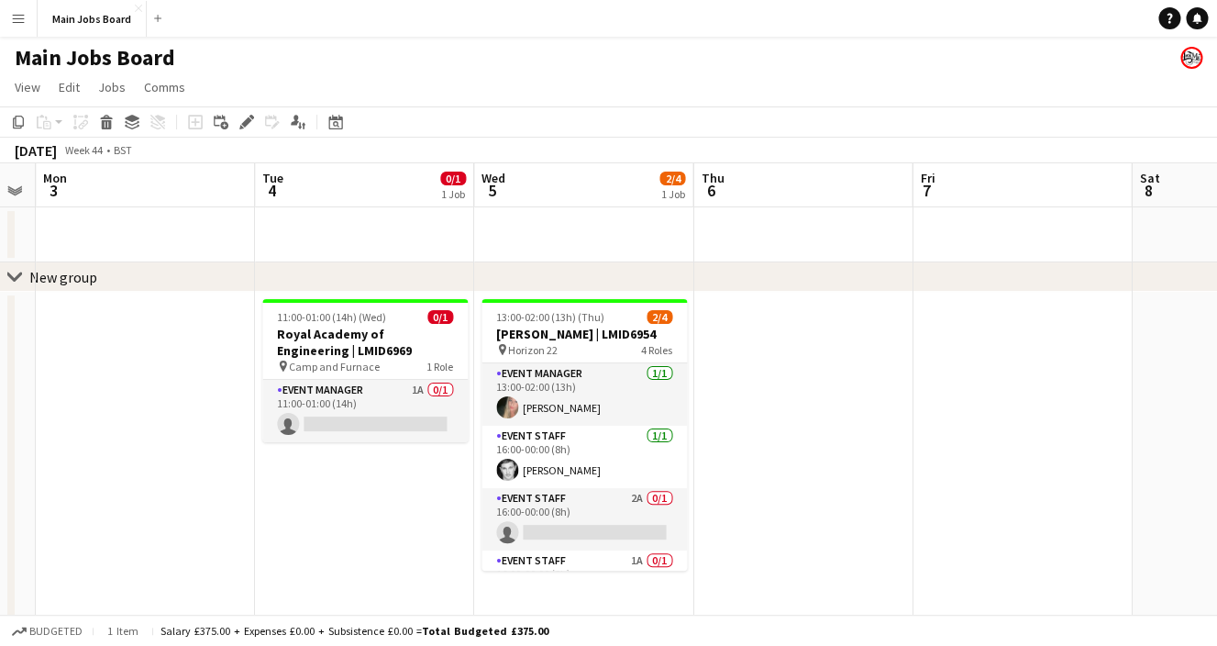
drag, startPoint x: 188, startPoint y: 334, endPoint x: 919, endPoint y: 366, distance: 731.9
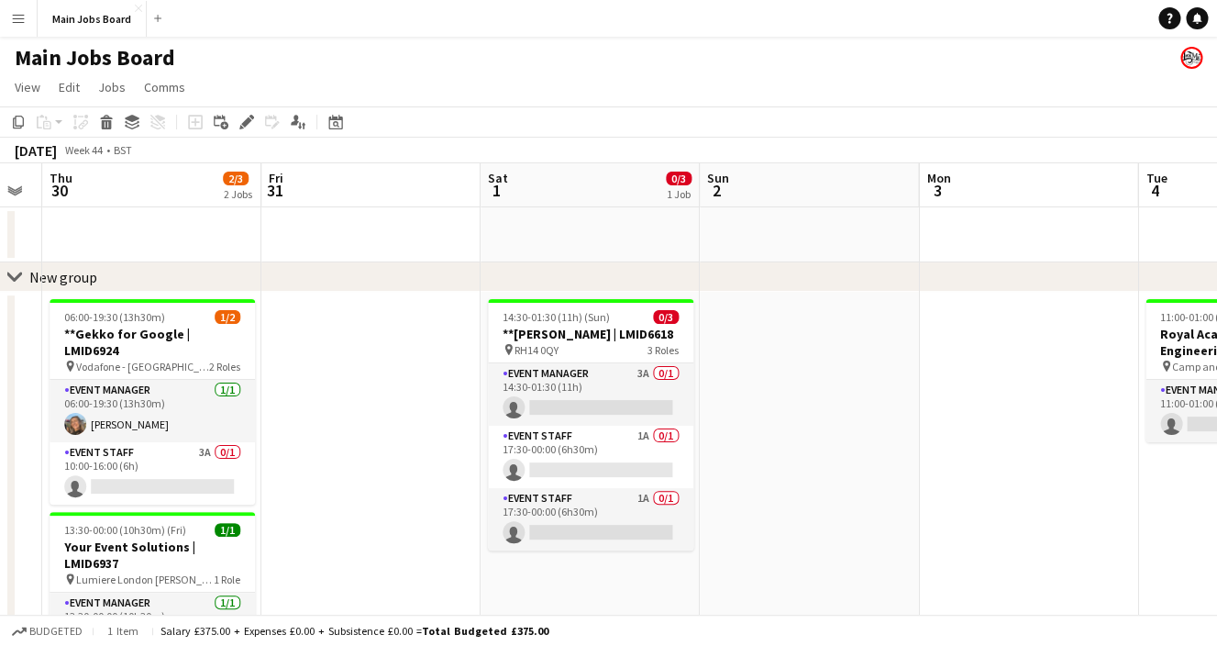
drag, startPoint x: 544, startPoint y: 402, endPoint x: 1214, endPoint y: 401, distance: 669.7
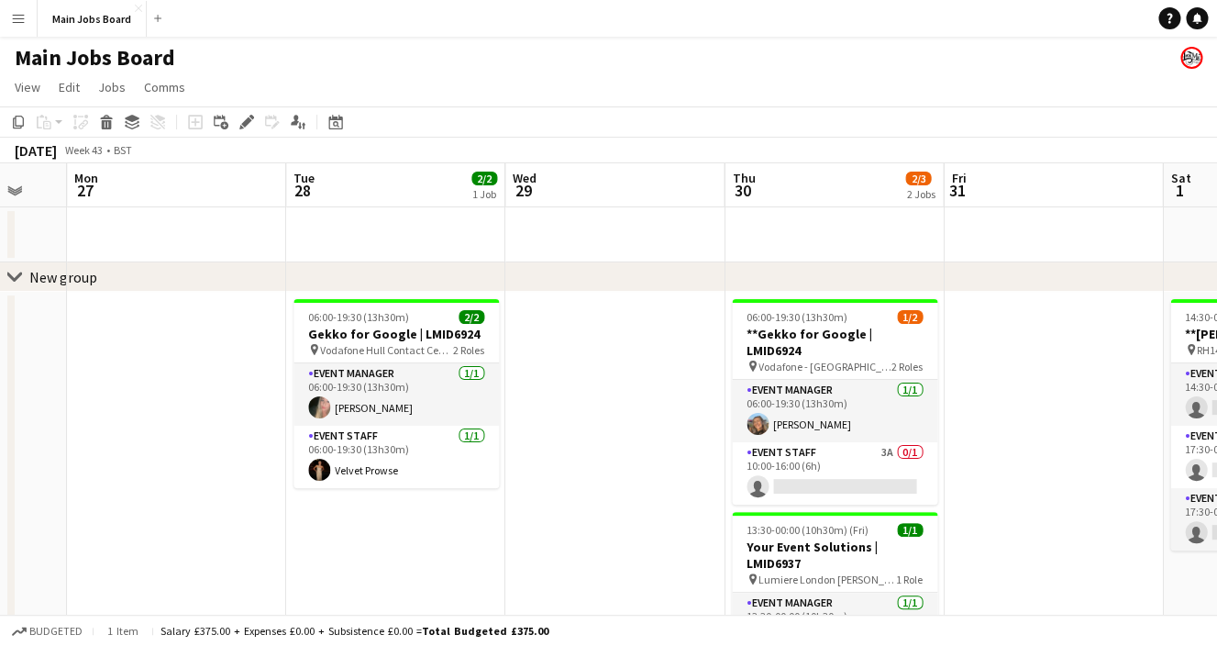
drag, startPoint x: 331, startPoint y: 342, endPoint x: 995, endPoint y: 334, distance: 664.3
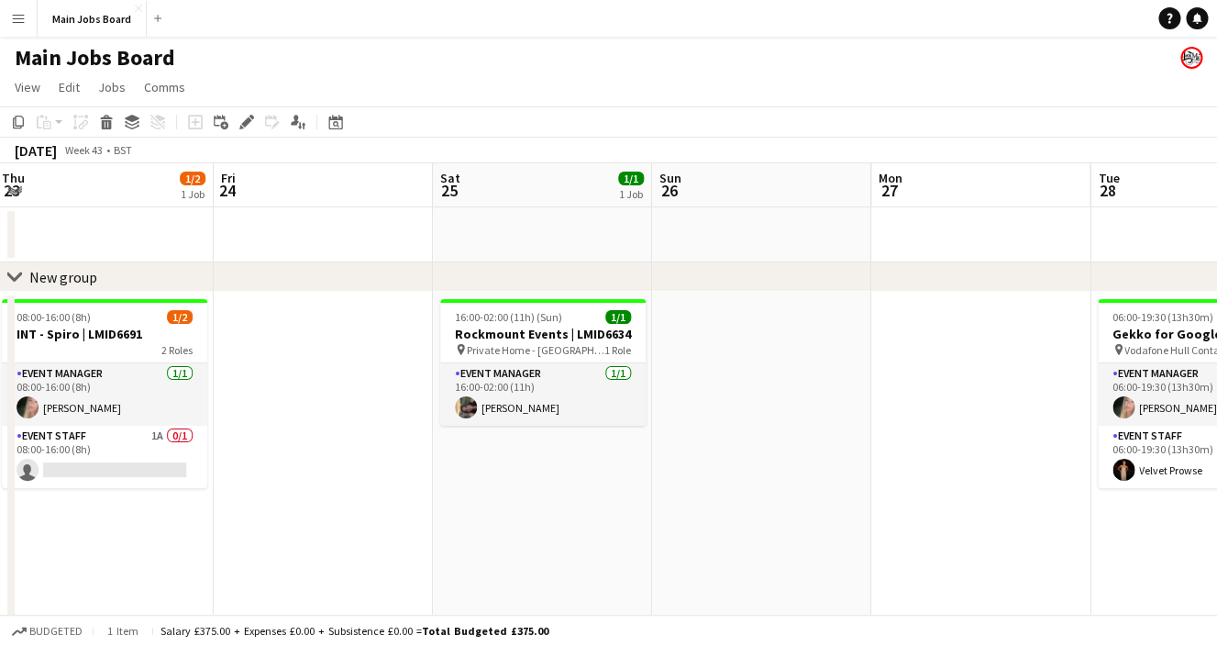
drag, startPoint x: 351, startPoint y: 364, endPoint x: 1015, endPoint y: 364, distance: 663.3
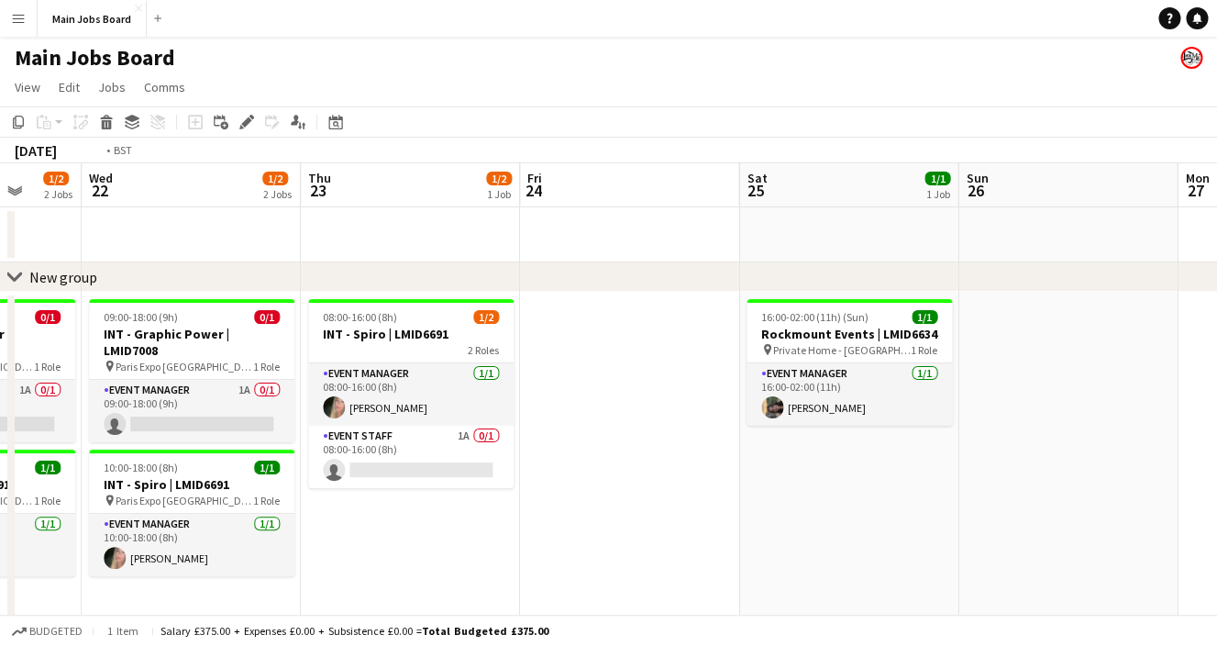
drag, startPoint x: 261, startPoint y: 413, endPoint x: 753, endPoint y: 396, distance: 492.0
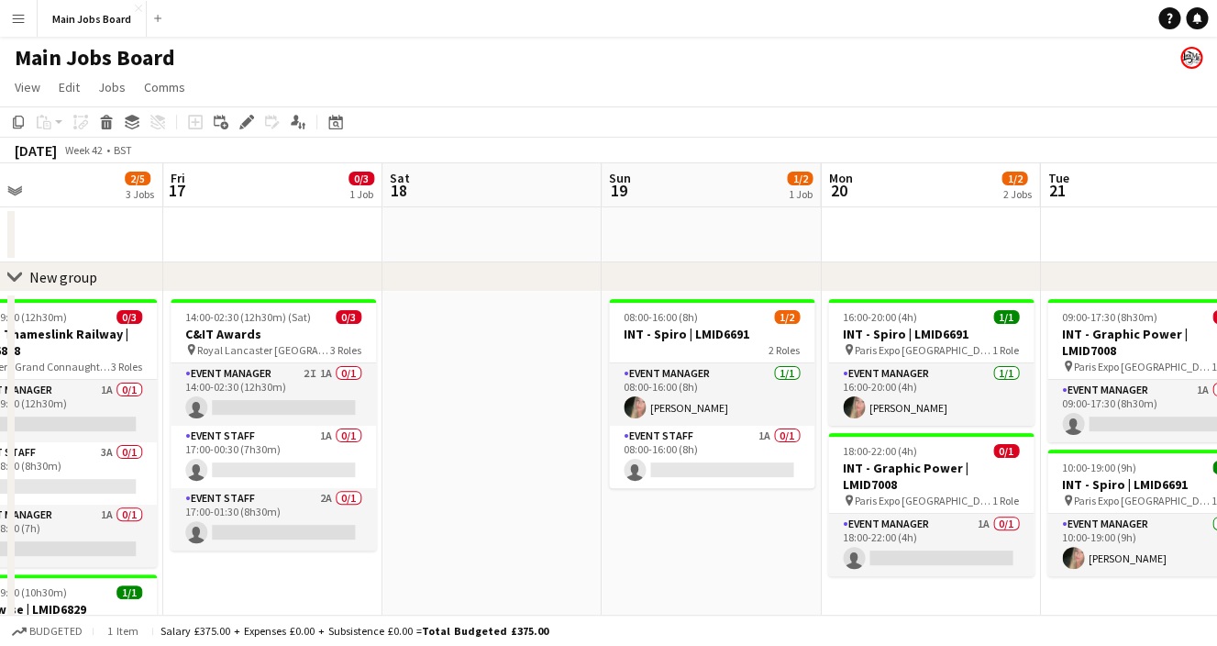
drag, startPoint x: 243, startPoint y: 394, endPoint x: 893, endPoint y: 382, distance: 649.7
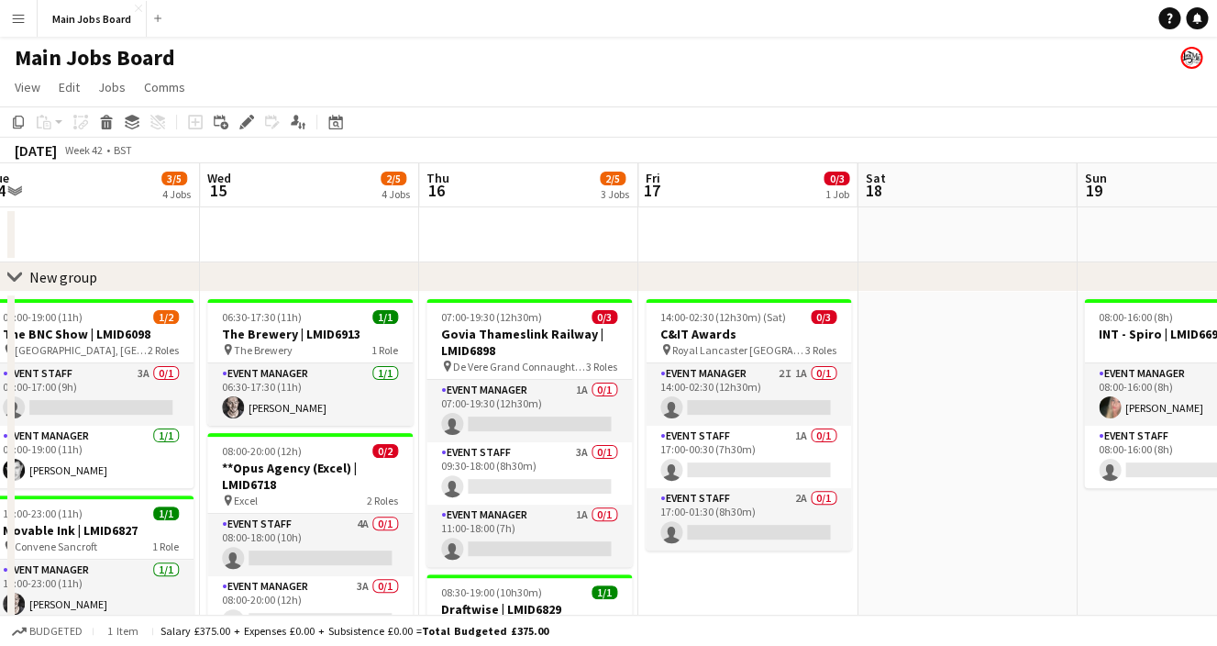
drag, startPoint x: 514, startPoint y: 386, endPoint x: 1029, endPoint y: 386, distance: 515.6
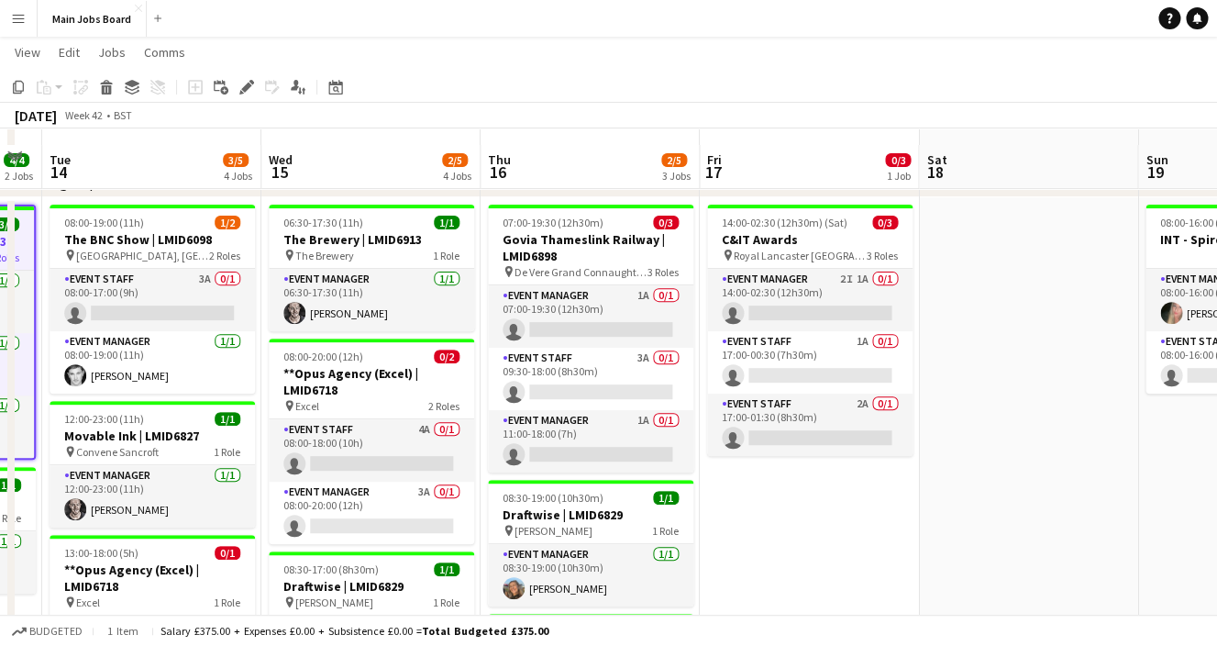
scroll to position [114, 0]
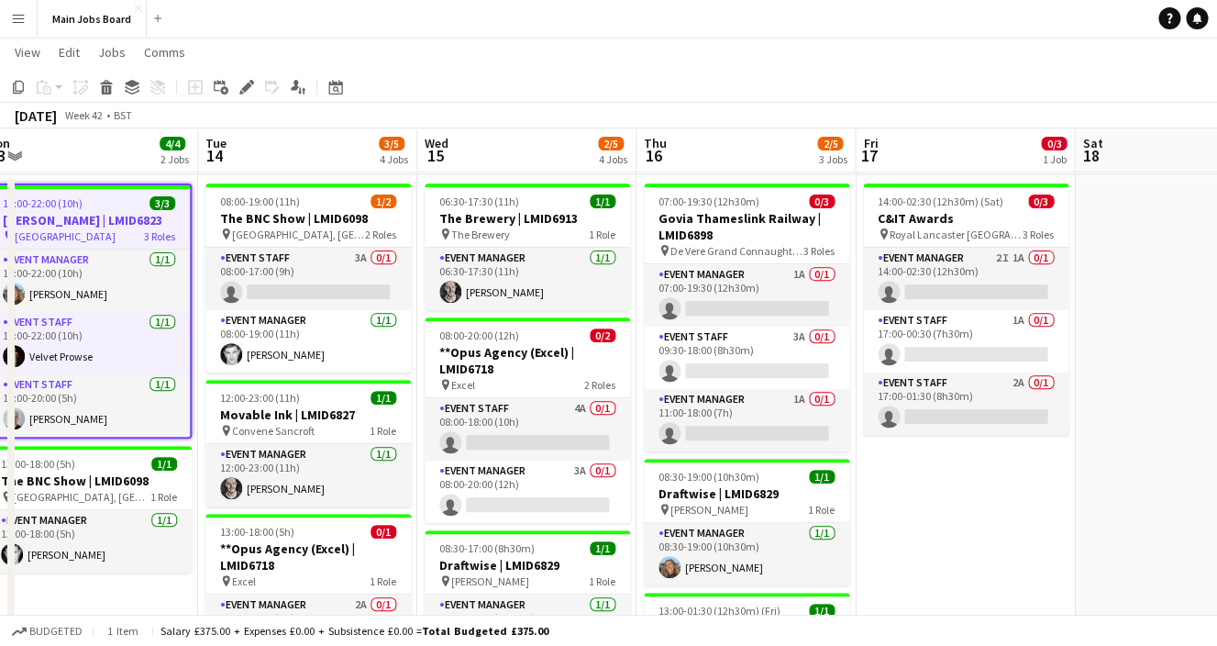
drag, startPoint x: 819, startPoint y: 483, endPoint x: 970, endPoint y: 484, distance: 150.5
click at [974, 484] on app-calendar-viewport "Sat 11 2/2 1 Job Sun 12 Mon 13 4/4 2 Jobs Tue 14 3/5 4 Jobs Wed 15 2/5 4 Jobs T…" at bounding box center [608, 519] width 1217 height 1123
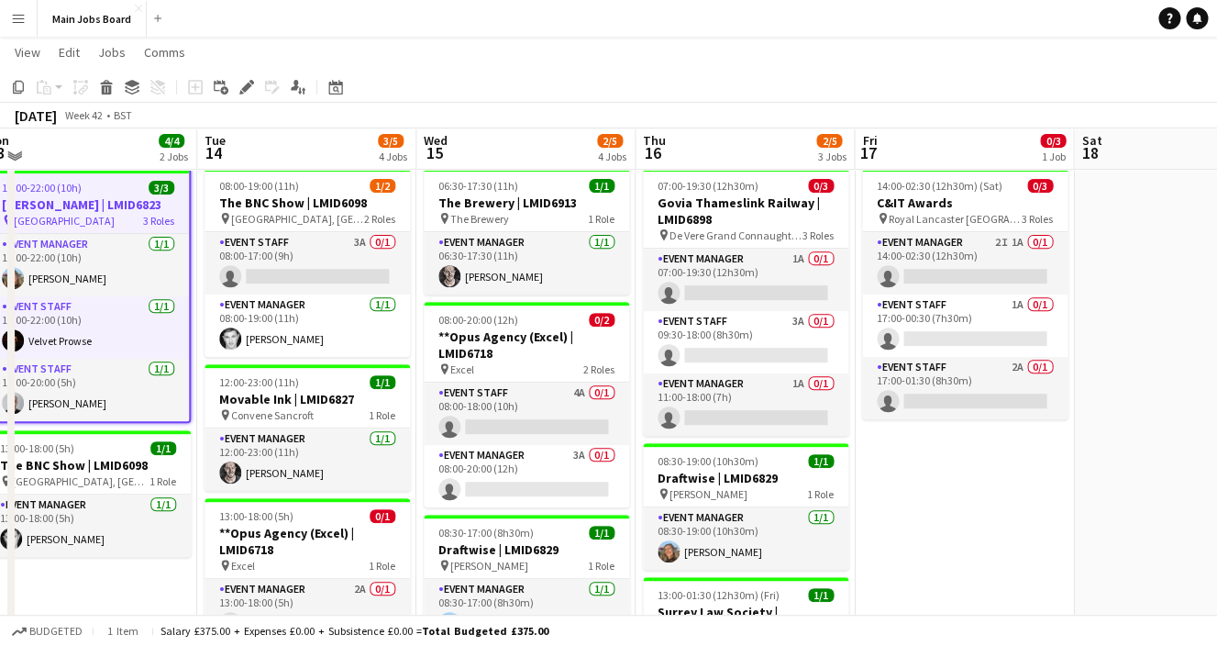
scroll to position [124, 0]
